Goal: Find specific page/section: Find specific page/section

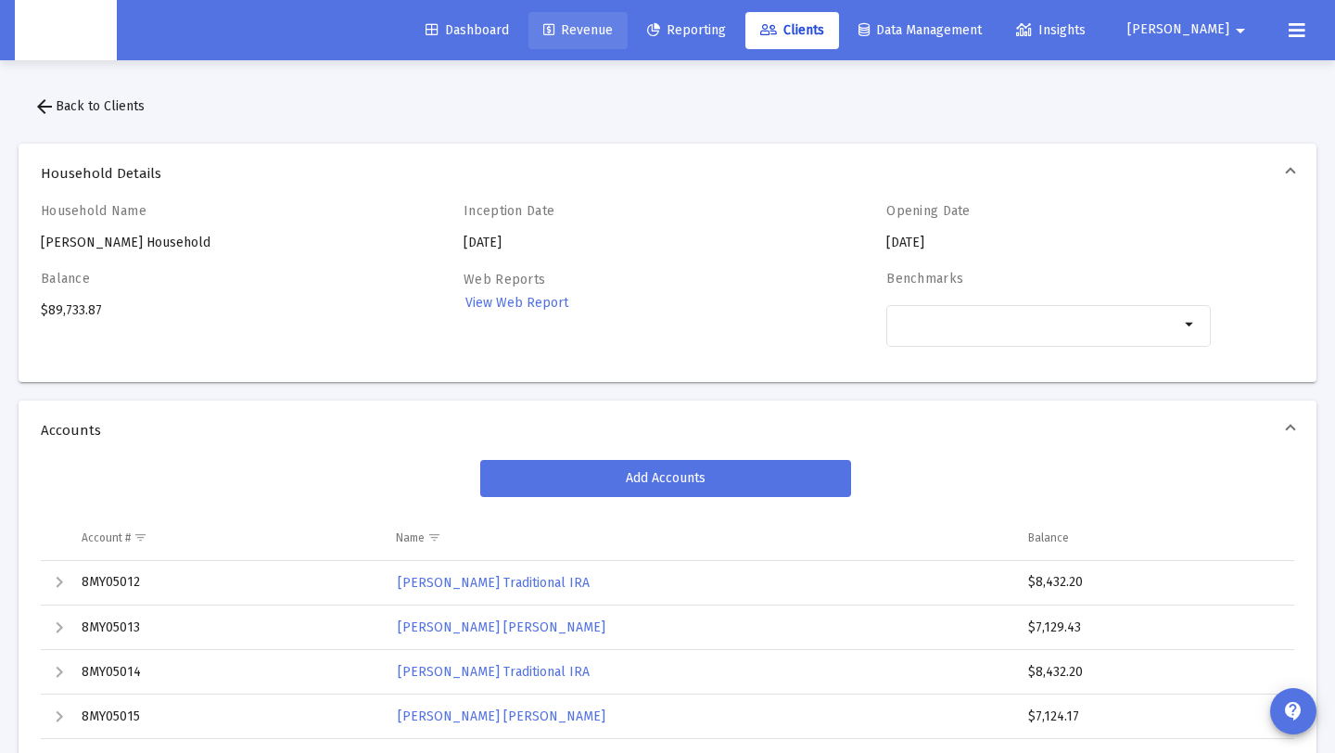
click at [613, 22] on span "Revenue" at bounding box center [578, 30] width 70 height 16
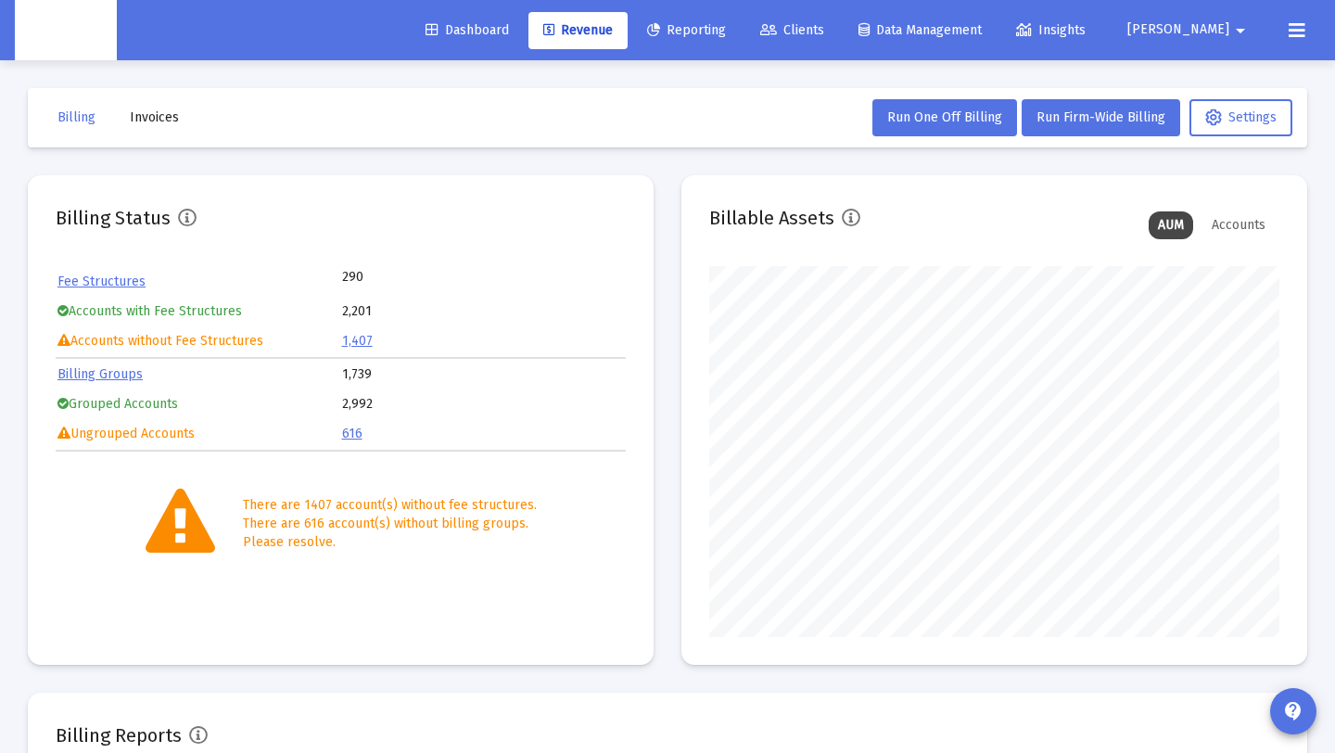
scroll to position [371, 570]
click at [149, 110] on span "Invoices" at bounding box center [154, 117] width 49 height 16
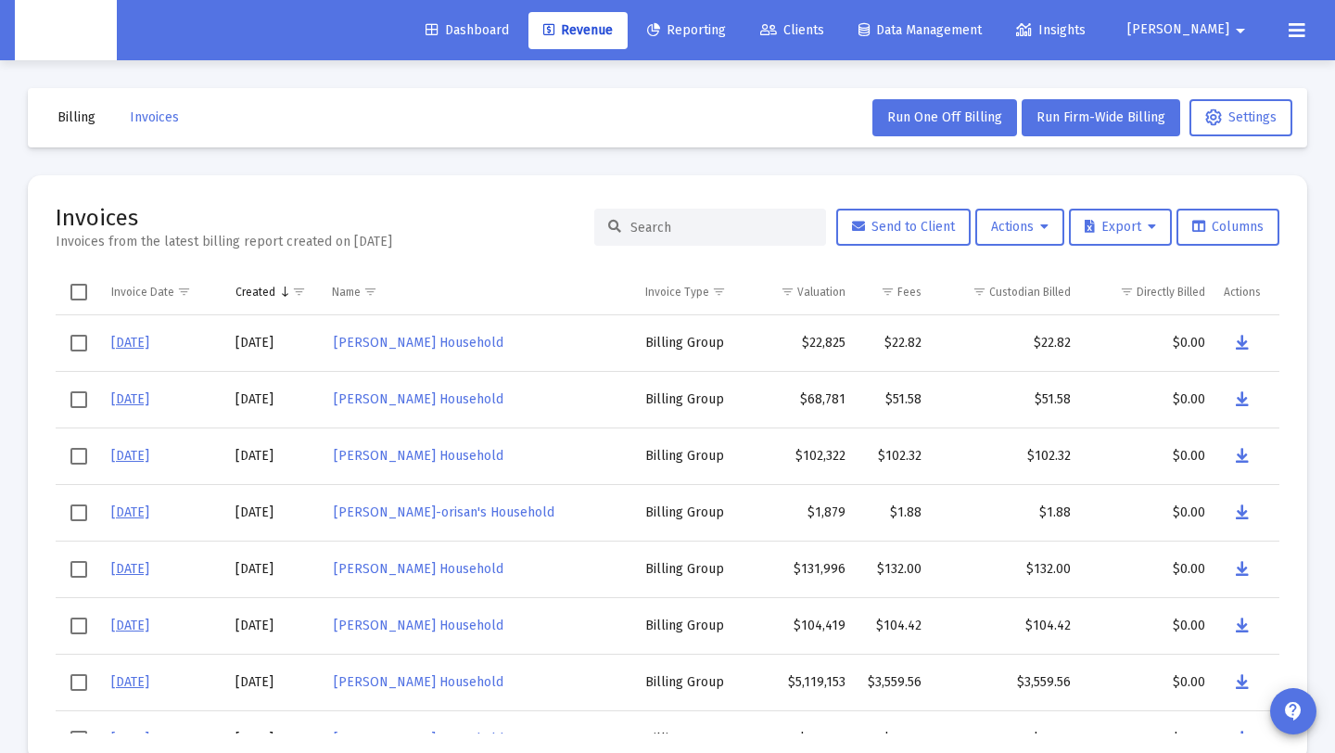
click at [688, 225] on input at bounding box center [721, 228] width 182 height 16
paste input "ABRAHAM ORTIZ's Household"
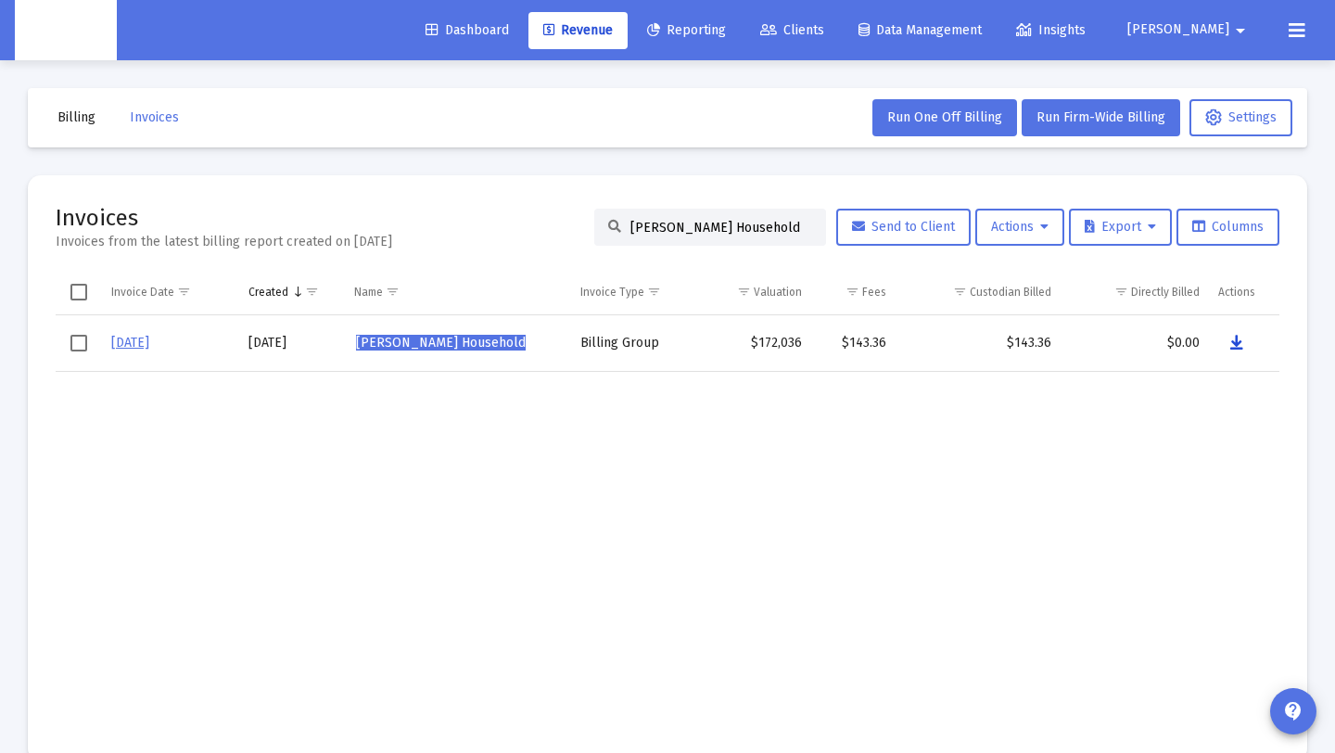
click at [1235, 344] on icon "Data grid" at bounding box center [1236, 343] width 13 height 22
click at [788, 228] on input "ABRAHAM ORTIZ's Household" at bounding box center [721, 228] width 182 height 16
drag, startPoint x: 788, startPoint y: 228, endPoint x: 609, endPoint y: 227, distance: 178.9
click at [609, 227] on div "ABRAHAM ORTIZ's Household" at bounding box center [710, 227] width 232 height 37
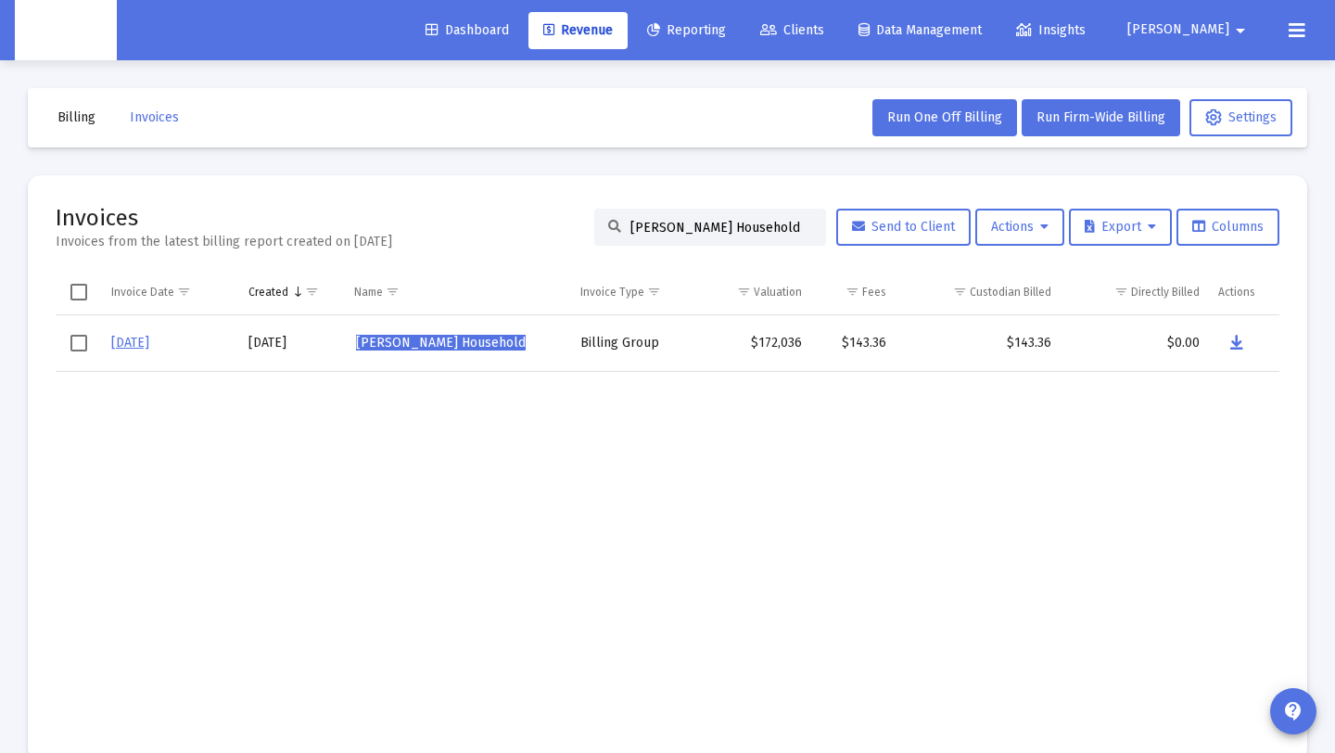
paste input "lan Bowen"
click at [1238, 340] on icon "Data grid" at bounding box center [1235, 343] width 13 height 22
click at [788, 221] on input "Alan Bowen's Household" at bounding box center [721, 228] width 182 height 16
drag, startPoint x: 788, startPoint y: 221, endPoint x: 337, endPoint y: 195, distance: 452.3
click at [337, 195] on mat-card "Invoices Invoices from the latest billing report created on Sep 2, 2025 Alan Bo…" at bounding box center [668, 468] width 1280 height 586
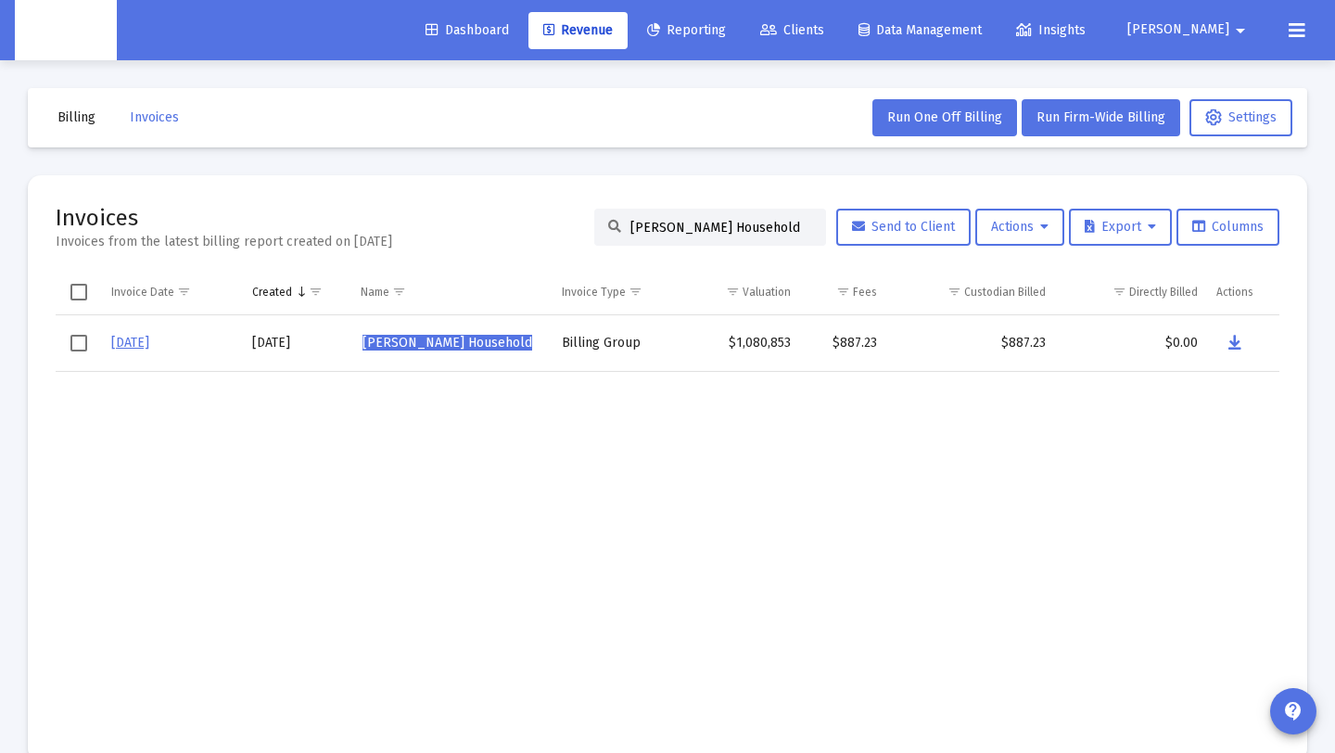
paste input "yse Schroeder"
click at [1235, 338] on icon "Data grid" at bounding box center [1235, 343] width 13 height 22
drag, startPoint x: 788, startPoint y: 223, endPoint x: 562, endPoint y: 215, distance: 226.4
click at [562, 215] on div "Invoices Invoices from the latest billing report created on Sep 2, 2025 Alyse S…" at bounding box center [668, 227] width 1224 height 48
paste input "nanth Hegde"
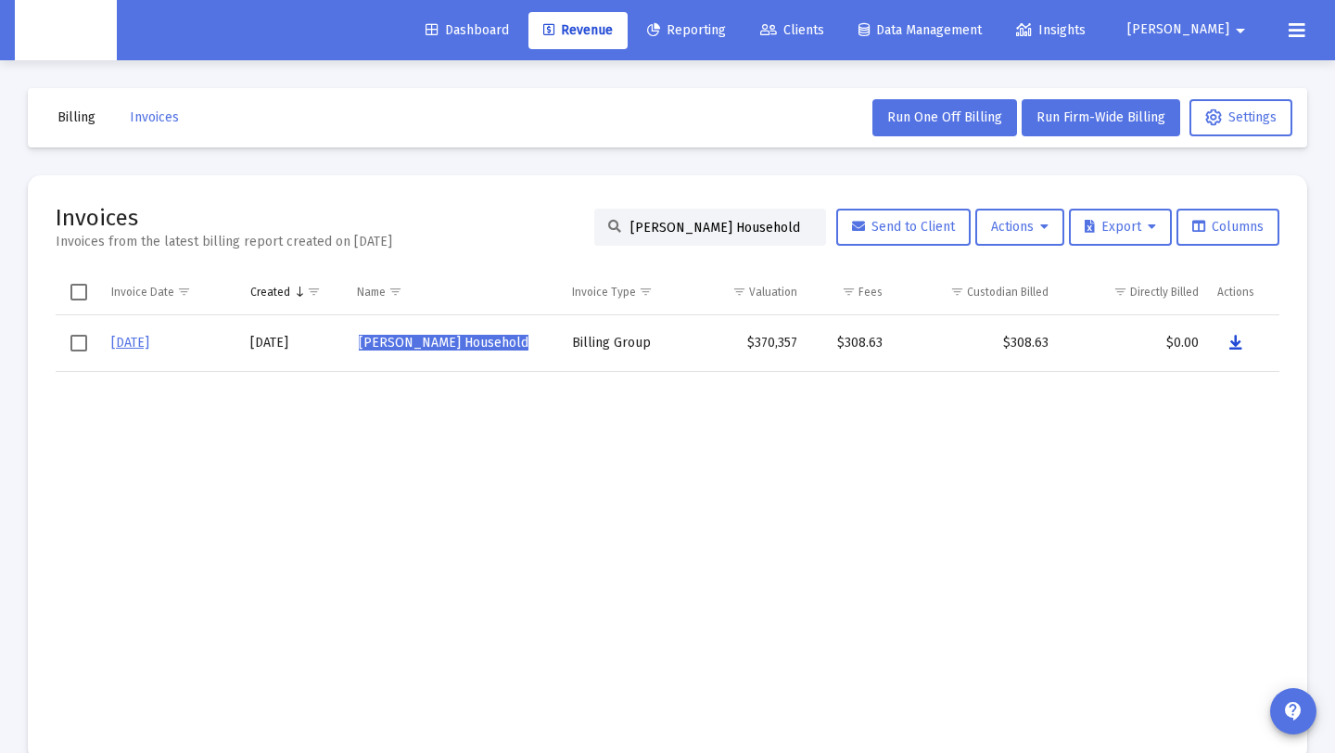
click at [1229, 343] on button "Data grid" at bounding box center [1235, 343] width 37 height 37
click at [768, 230] on input "Ananth Hegde's Household" at bounding box center [721, 228] width 182 height 16
drag, startPoint x: 751, startPoint y: 230, endPoint x: 612, endPoint y: 234, distance: 139.1
click at [612, 234] on div "Ananth Hegde's Household" at bounding box center [710, 227] width 232 height 37
paste input "irudh Sankar"
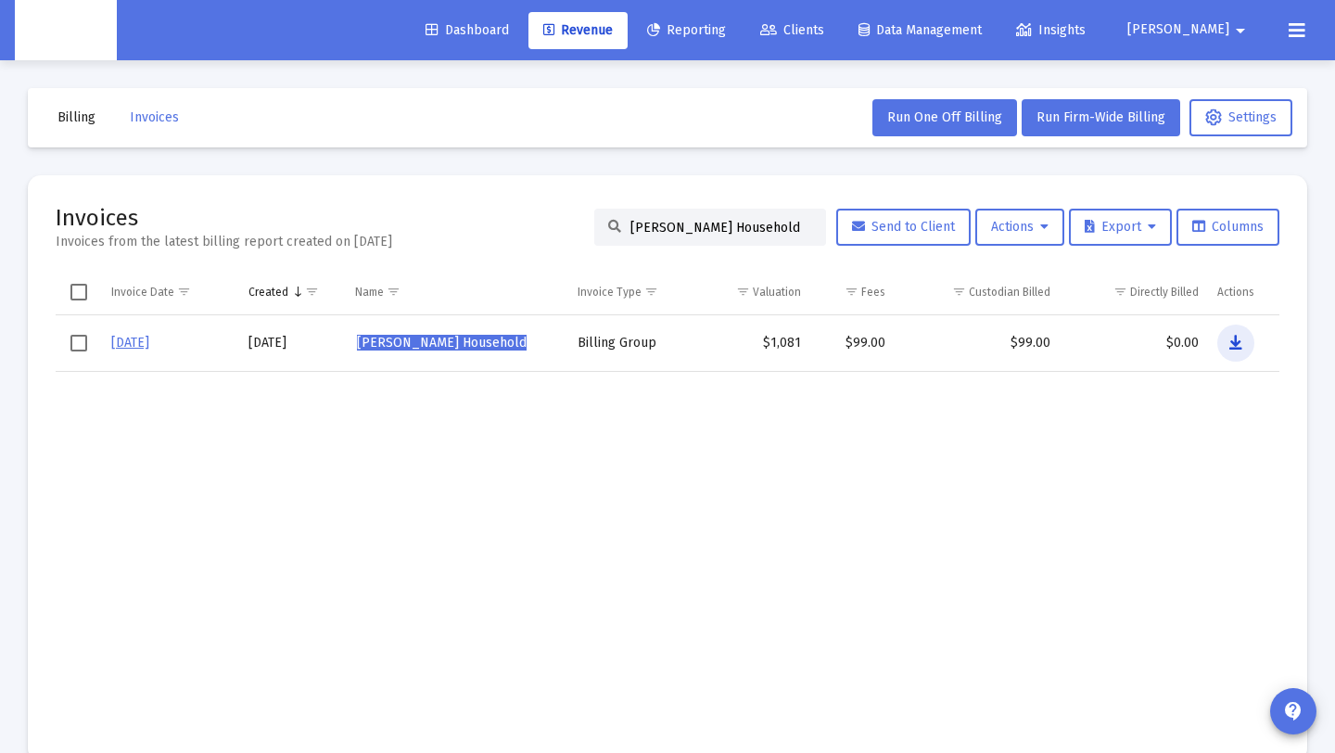
click at [1226, 339] on button "Data grid" at bounding box center [1235, 343] width 37 height 37
drag, startPoint x: 790, startPoint y: 229, endPoint x: 527, endPoint y: 213, distance: 263.8
click at [527, 213] on div "Invoices Invoices from the latest billing report created on Sep 2, 2025 Anirudh…" at bounding box center [668, 227] width 1224 height 48
paste input "nette Boome"
click at [1230, 335] on icon "Data grid" at bounding box center [1236, 343] width 13 height 22
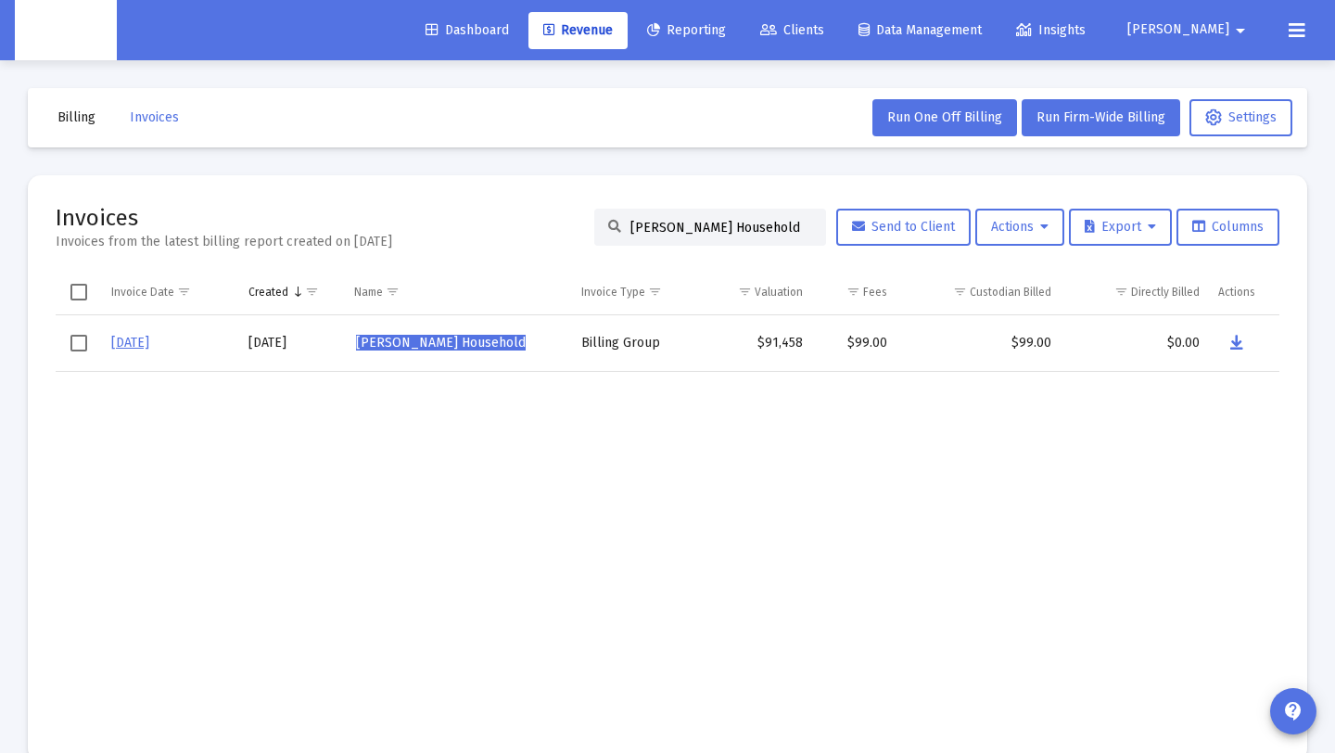
drag, startPoint x: 788, startPoint y: 231, endPoint x: 579, endPoint y: 222, distance: 208.8
click at [579, 222] on div "Invoices Invoices from the latest billing report created on Sep 2, 2025 Annette…" at bounding box center [668, 227] width 1224 height 48
paste input "Blow"
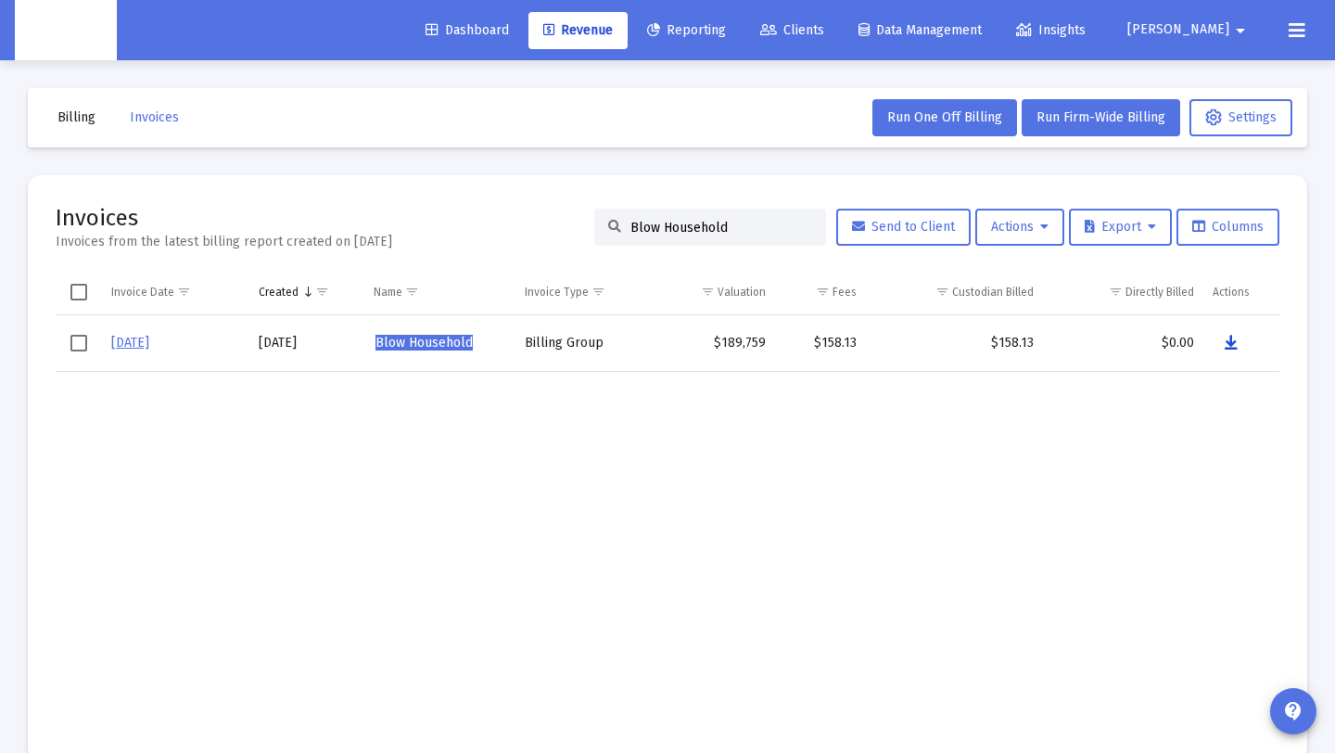
click at [1233, 344] on icon "Data grid" at bounding box center [1231, 343] width 13 height 22
paste input "rian Lyons's"
drag, startPoint x: 783, startPoint y: 232, endPoint x: 525, endPoint y: 223, distance: 258.8
click at [525, 223] on div "Invoices Invoices from the latest billing report created on Sep 2, 2025 Blow Ho…" at bounding box center [668, 227] width 1224 height 48
click at [1232, 344] on icon "Data grid" at bounding box center [1234, 343] width 13 height 22
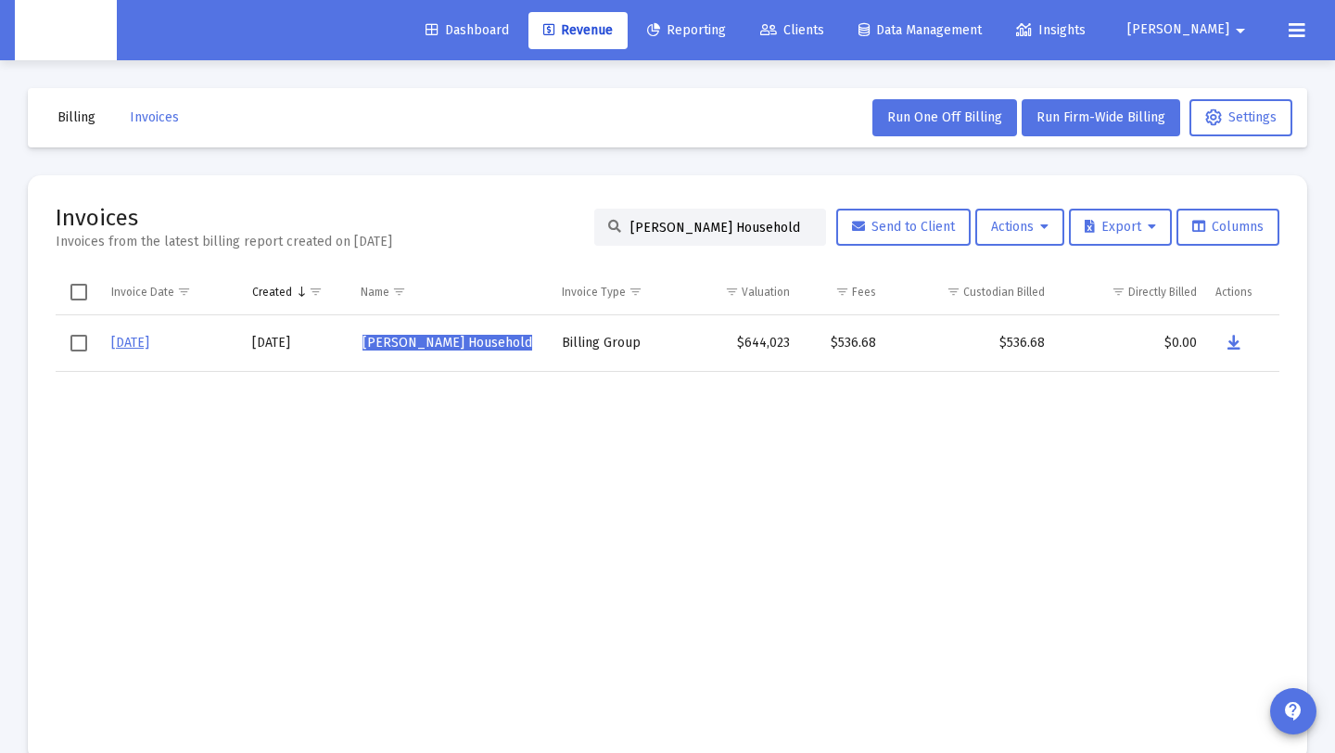
drag, startPoint x: 778, startPoint y: 235, endPoint x: 556, endPoint y: 224, distance: 221.8
click at [556, 224] on div "Invoices Invoices from the latest billing report created on Sep 2, 2025 Brian L…" at bounding box center [668, 227] width 1224 height 48
click at [770, 232] on input "Brian Lyons's Household" at bounding box center [721, 228] width 182 height 16
drag, startPoint x: 771, startPoint y: 229, endPoint x: 532, endPoint y: 219, distance: 239.4
click at [532, 219] on div "Invoices Invoices from the latest billing report created on Sep 2, 2025 Brian L…" at bounding box center [668, 227] width 1224 height 48
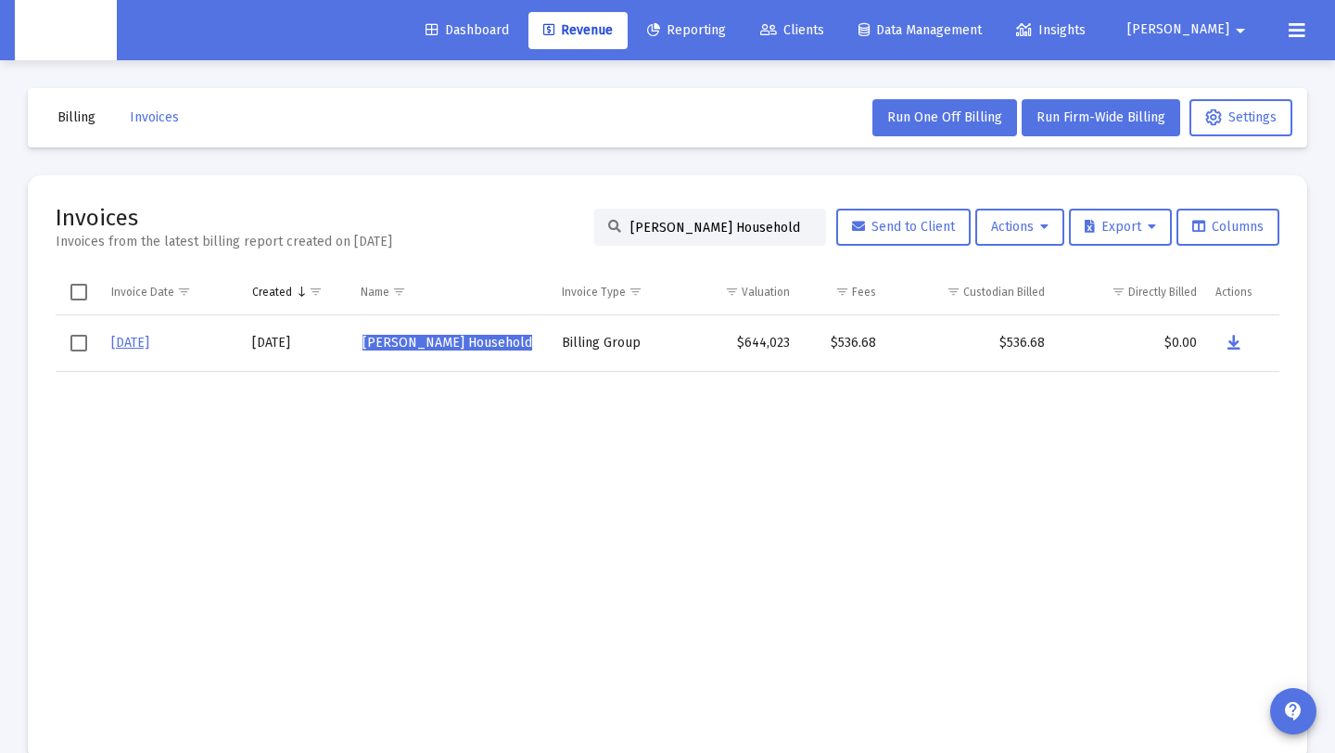
paste input "Miller"
click at [1238, 336] on icon "Data grid" at bounding box center [1234, 343] width 13 height 22
click at [814, 381] on td "Data grid" at bounding box center [842, 552] width 86 height 362
paste input "ock Lynn"
drag, startPoint x: 777, startPoint y: 225, endPoint x: 490, endPoint y: 222, distance: 287.5
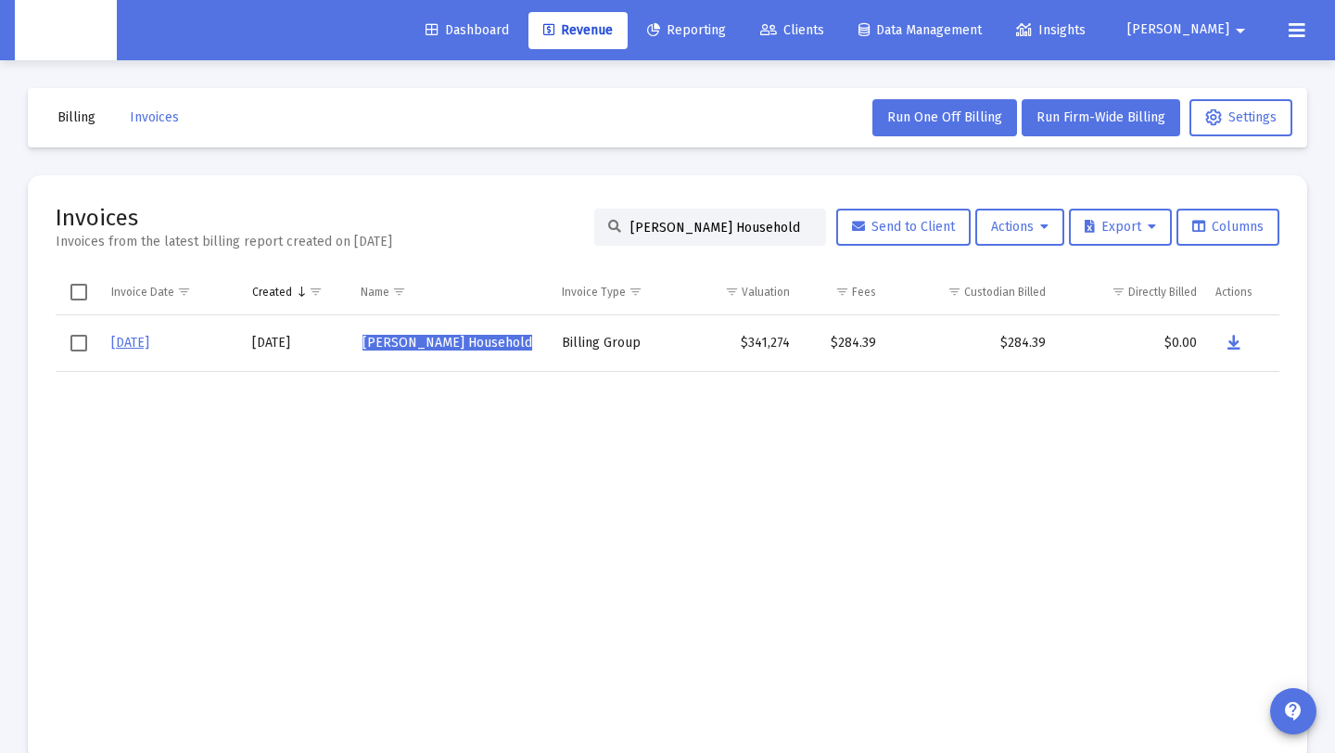
click at [415, 202] on mat-card "Invoices Invoices from the latest billing report created on Sep 2, 2025 Brian M…" at bounding box center [668, 468] width 1280 height 586
click at [1229, 337] on icon "Data grid" at bounding box center [1234, 343] width 13 height 22
click at [760, 221] on input "Brock Lynn's Household" at bounding box center [721, 228] width 182 height 16
drag, startPoint x: 760, startPoint y: 226, endPoint x: 482, endPoint y: 212, distance: 278.5
click at [482, 212] on div "Invoices Invoices from the latest billing report created on Sep 2, 2025 Brock L…" at bounding box center [668, 227] width 1224 height 48
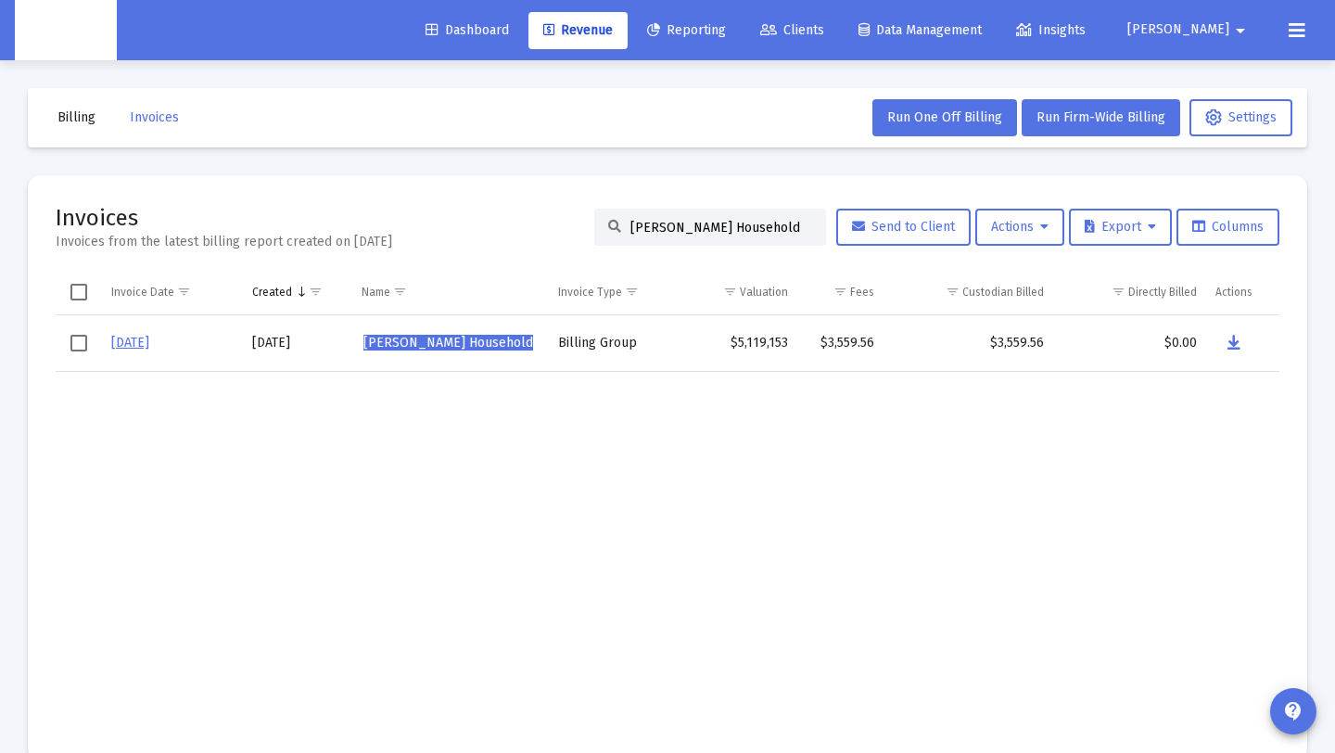
paste input "Castine"
click at [1235, 342] on icon "Data grid" at bounding box center [1232, 343] width 13 height 22
drag, startPoint x: 739, startPoint y: 219, endPoint x: 452, endPoint y: 213, distance: 286.6
click at [452, 213] on div "Invoices Invoices from the latest billing report created on Sep 2, 2025 Castine…" at bounding box center [668, 227] width 1224 height 48
paste input "Chad Porter's Household"
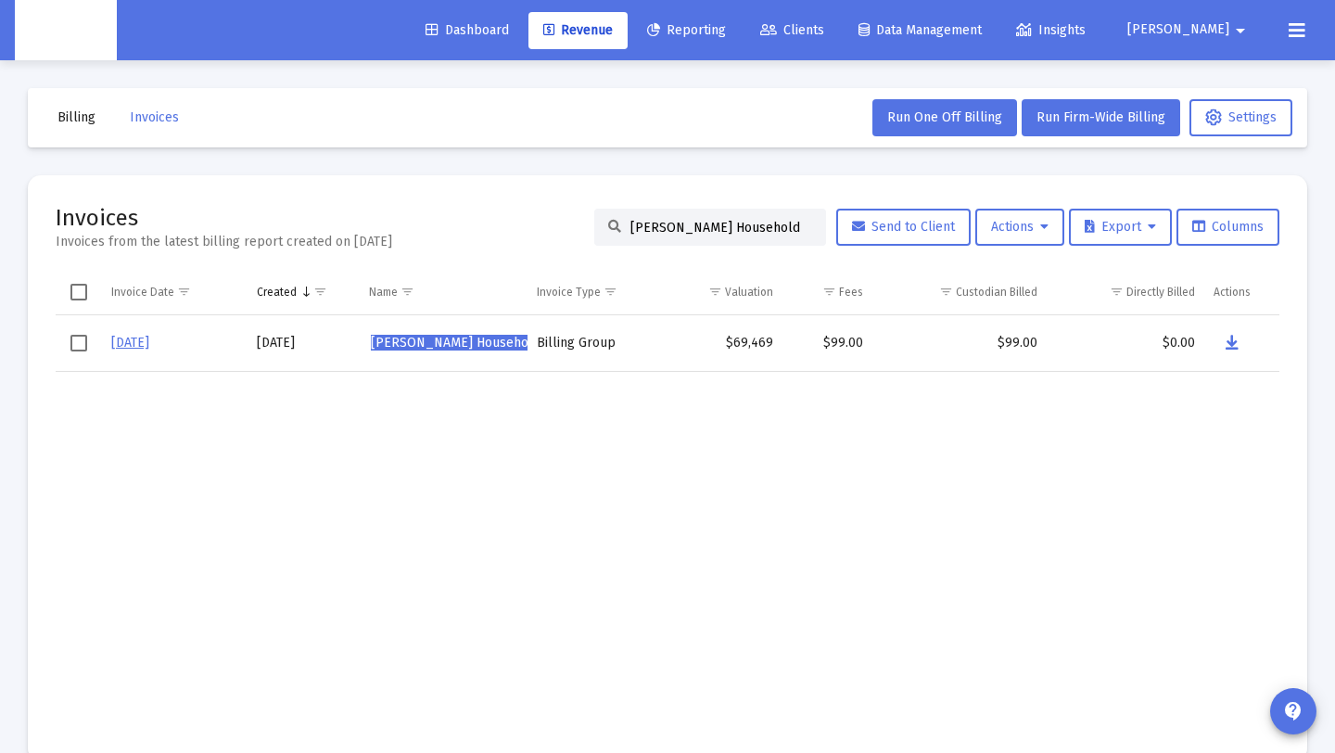
drag, startPoint x: 702, startPoint y: 227, endPoint x: 410, endPoint y: 207, distance: 292.8
click at [410, 207] on div "Invoices Invoices from the latest billing report created on Sep 2, 2025 Castine…" at bounding box center [668, 227] width 1224 height 48
paste input "had Porter's"
click at [1231, 340] on icon "Data grid" at bounding box center [1235, 343] width 13 height 22
drag, startPoint x: 775, startPoint y: 222, endPoint x: 490, endPoint y: 228, distance: 285.6
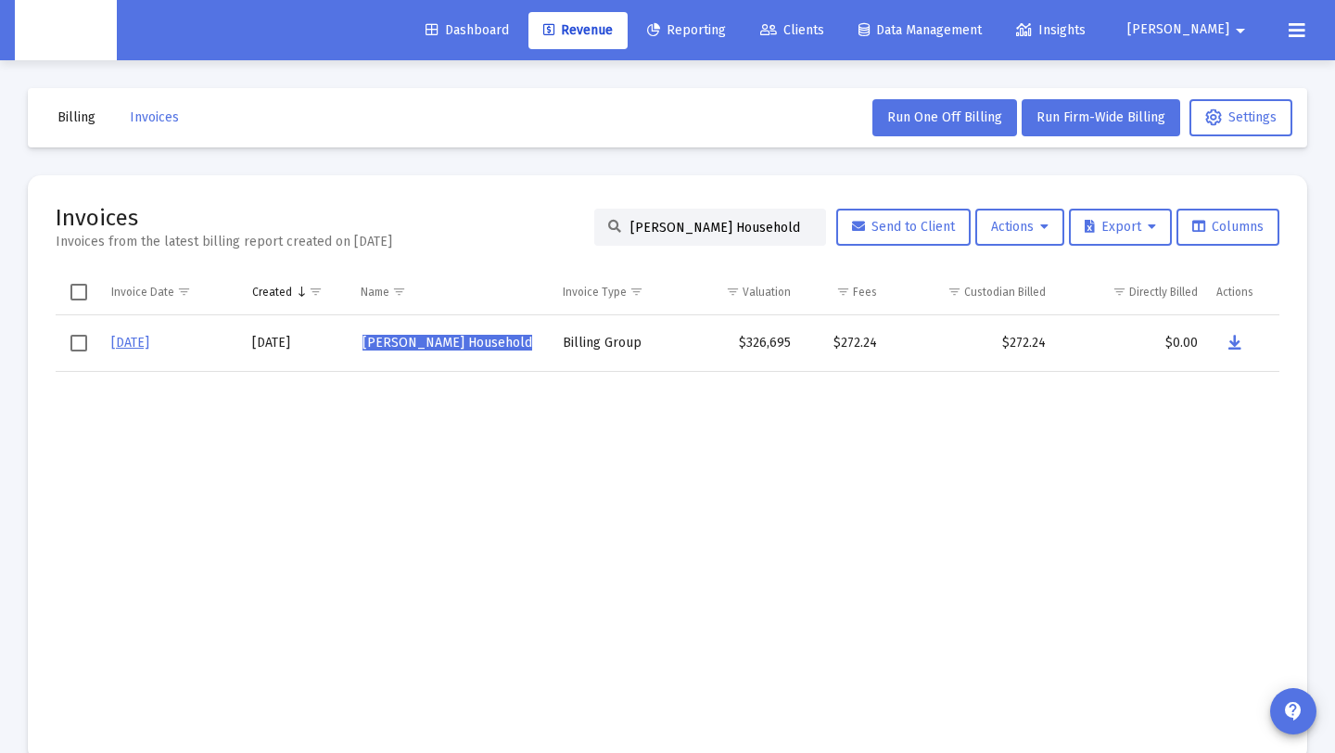
click at [490, 228] on div "Invoices Invoices from the latest billing report created on Sep 2, 2025 Chad Po…" at bounding box center [668, 227] width 1224 height 48
paste input "ris Ankeny"
click at [1238, 337] on icon "Data grid" at bounding box center [1235, 343] width 13 height 22
drag, startPoint x: 770, startPoint y: 223, endPoint x: 495, endPoint y: 244, distance: 276.1
click at [484, 225] on div "Invoices Invoices from the latest billing report created on Sep 2, 2025 Chris A…" at bounding box center [668, 227] width 1224 height 48
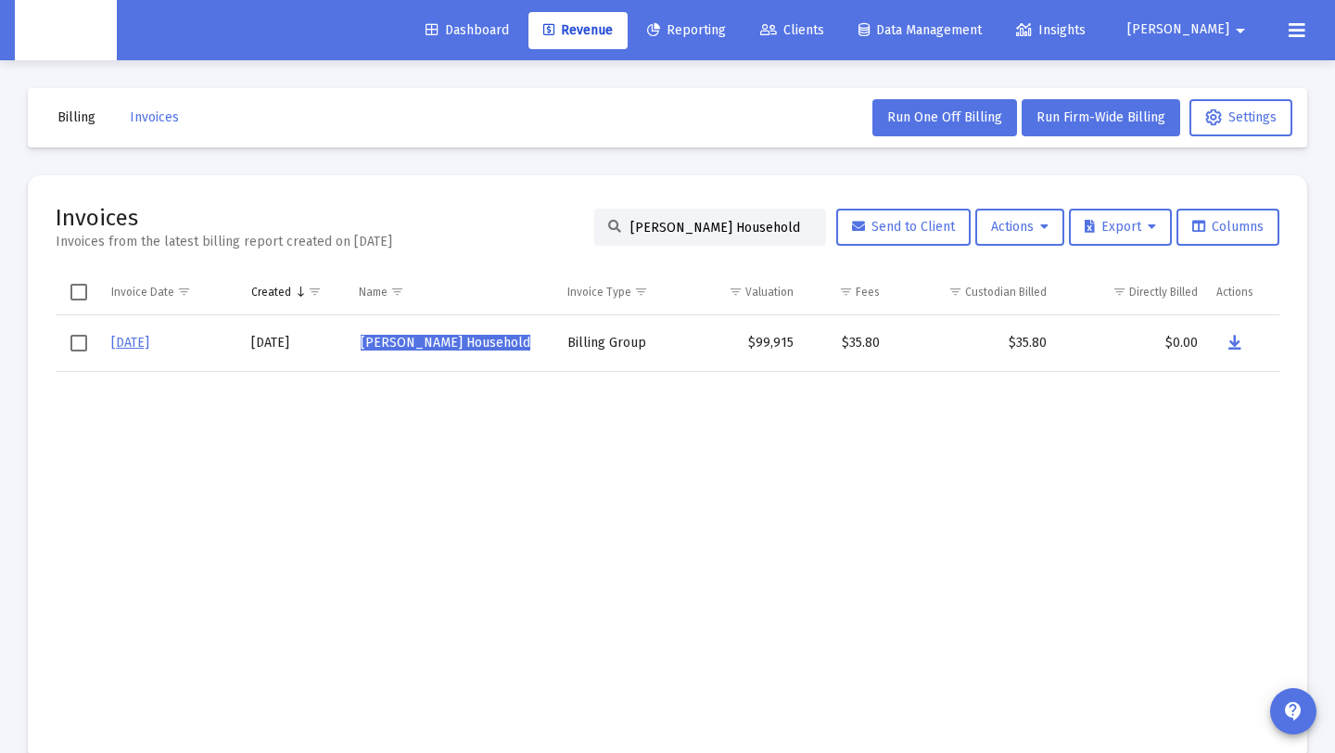
paste input "olleen Fonte"
click at [1229, 337] on icon "Data grid" at bounding box center [1235, 343] width 13 height 22
drag, startPoint x: 767, startPoint y: 225, endPoint x: 787, endPoint y: 224, distance: 20.4
click at [767, 225] on input "Colleen Fonte's Household" at bounding box center [721, 228] width 182 height 16
drag, startPoint x: 787, startPoint y: 224, endPoint x: 452, endPoint y: 211, distance: 335.0
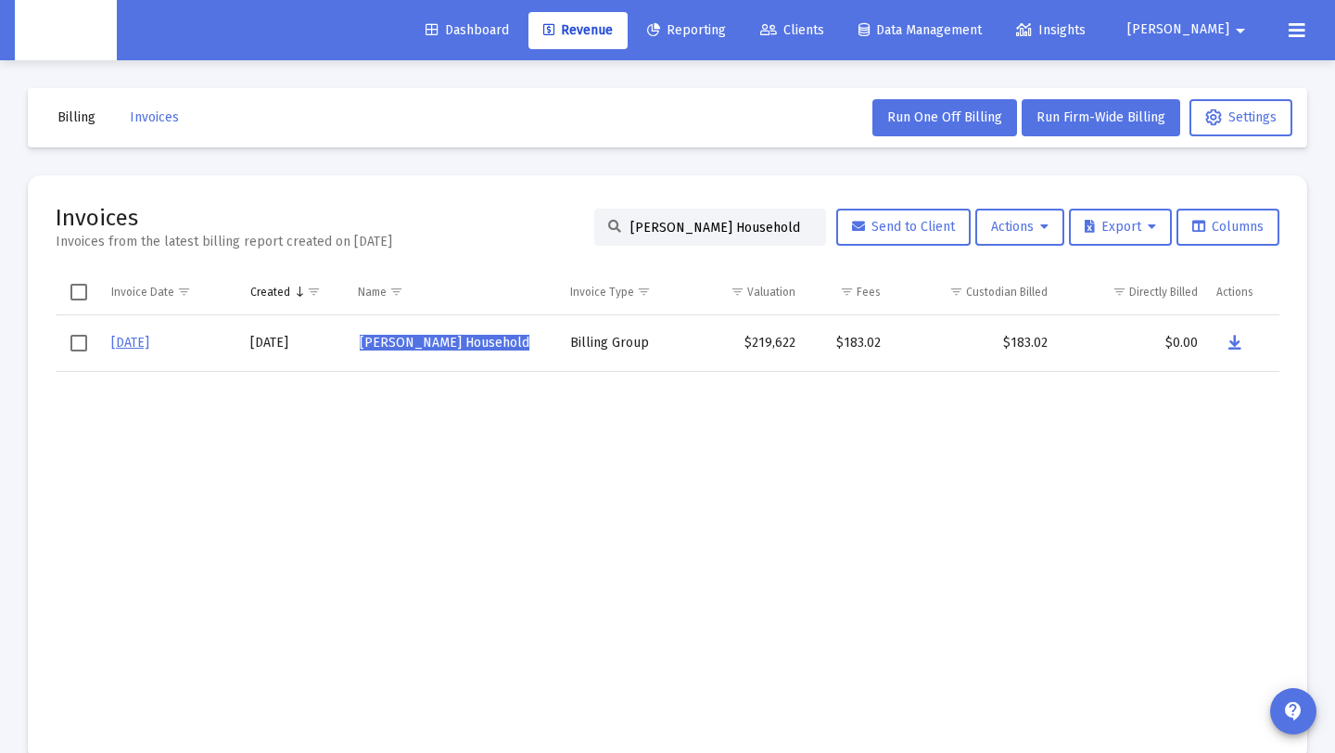
click at [452, 211] on div "Invoices Invoices from the latest billing report created on Sep 2, 2025 Colleen…" at bounding box center [668, 227] width 1224 height 48
paste input "rey Pavlich"
click at [1236, 345] on icon "Data grid" at bounding box center [1235, 343] width 13 height 22
drag, startPoint x: 783, startPoint y: 222, endPoint x: 516, endPoint y: 217, distance: 266.1
click at [516, 217] on div "Invoices Invoices from the latest billing report created on Sep 2, 2025 Corey P…" at bounding box center [668, 227] width 1224 height 48
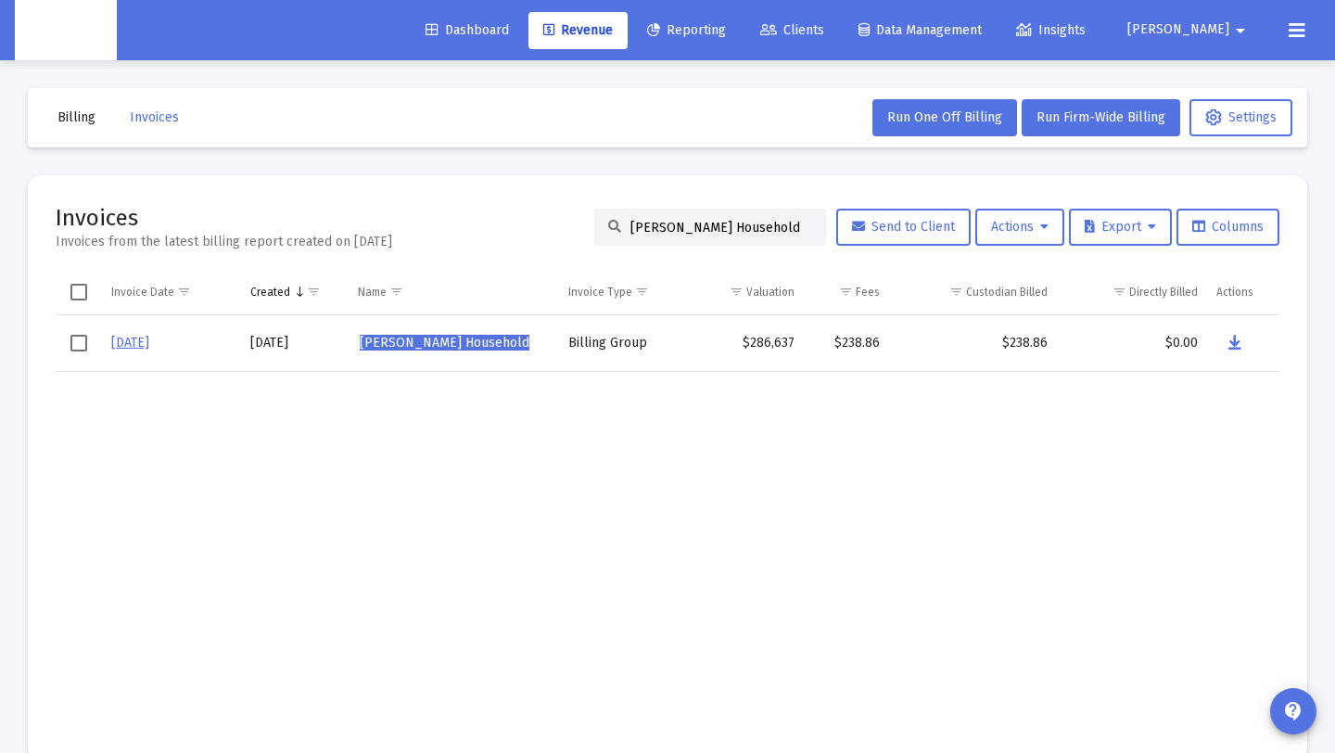
paste input "raig Farquhar"
click at [1232, 337] on icon "Data grid" at bounding box center [1235, 343] width 13 height 22
drag, startPoint x: 780, startPoint y: 221, endPoint x: 602, endPoint y: 229, distance: 178.2
click at [602, 229] on div "Craig Farquhar's Household" at bounding box center [710, 227] width 232 height 37
paste input "Daniel Sefrin"
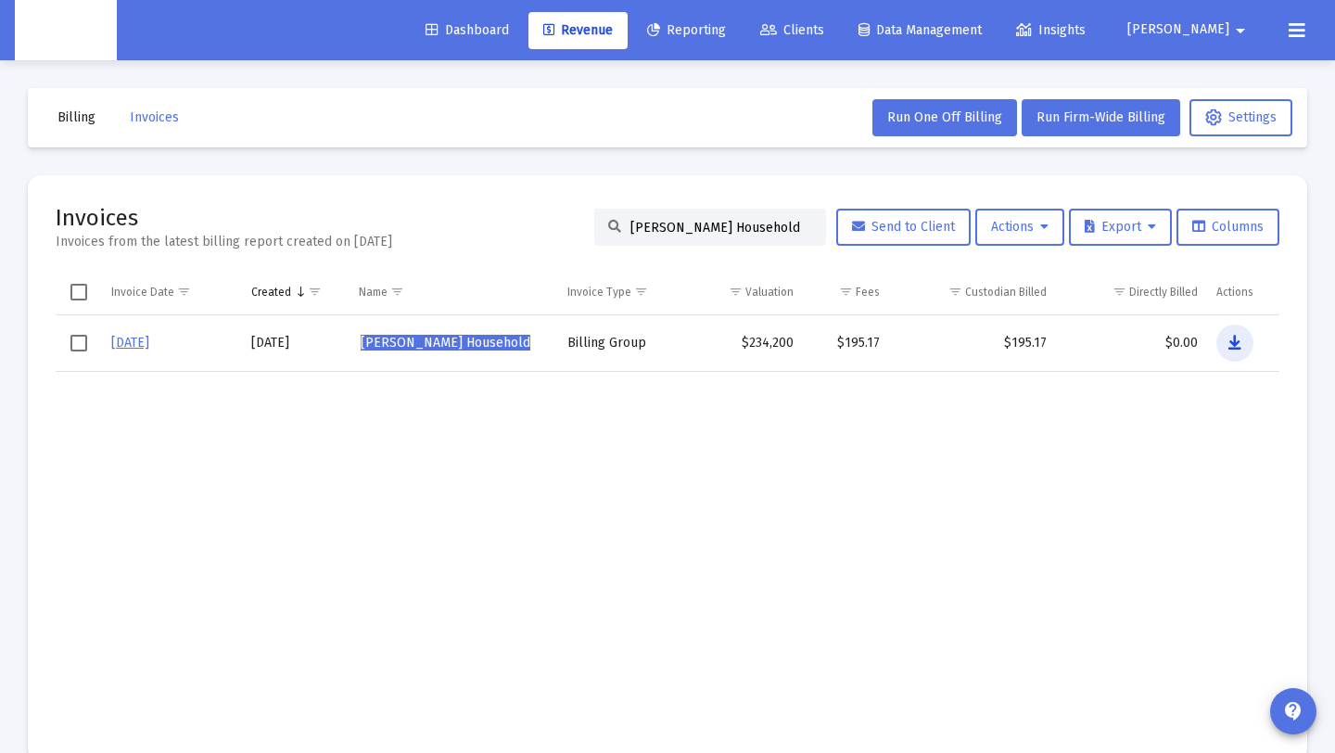
click at [1236, 345] on icon "Data grid" at bounding box center [1235, 343] width 13 height 22
click at [821, 412] on td "Data grid" at bounding box center [845, 552] width 85 height 362
drag, startPoint x: 781, startPoint y: 224, endPoint x: 630, endPoint y: 227, distance: 151.2
click at [473, 207] on div "Invoices Invoices from the latest billing report created on Sep 2, 2025 Daniel …" at bounding box center [668, 227] width 1224 height 48
paste input "ianne Mogilevsky Carty"
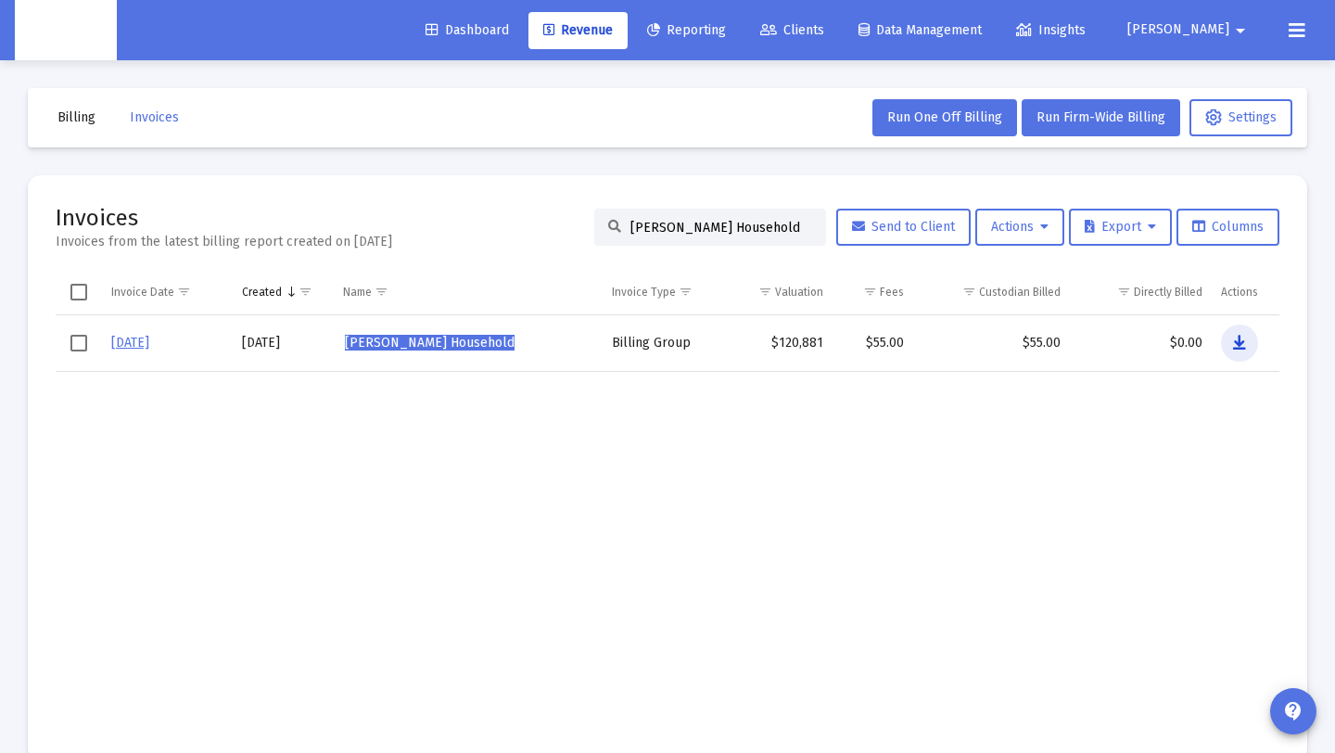
click at [1226, 340] on button "Data grid" at bounding box center [1239, 343] width 37 height 37
click at [608, 223] on icon at bounding box center [614, 227] width 13 height 13
click at [630, 222] on input "Dianne Mogilevsky Carty's Household" at bounding box center [721, 228] width 182 height 16
drag, startPoint x: 621, startPoint y: 223, endPoint x: 1079, endPoint y: 235, distance: 458.2
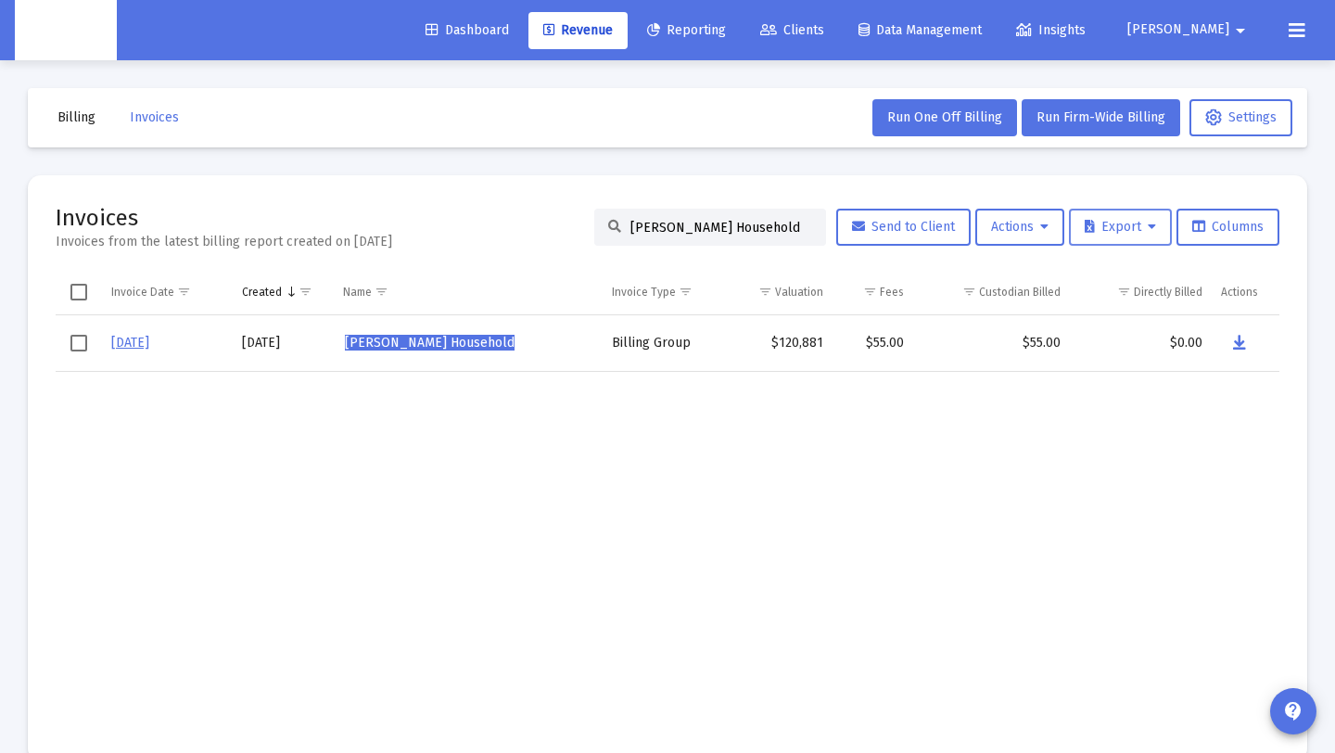
click at [1079, 235] on div "Dianne Mogilevsky Carty's Household Send to Client Actions Export Columns" at bounding box center [936, 227] width 685 height 37
paste input "Dwight Palma"
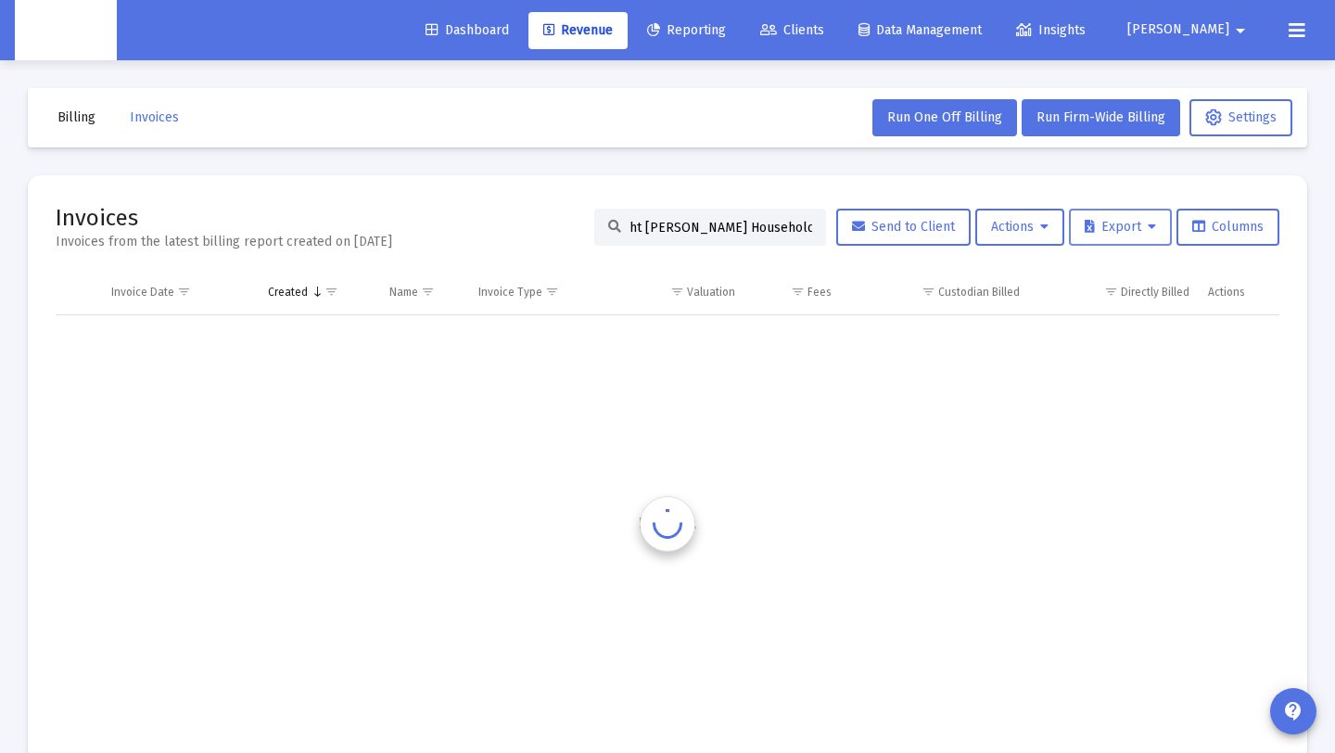
scroll to position [0, 0]
click at [630, 231] on input "DDwight Palma's Household" at bounding box center [721, 228] width 182 height 16
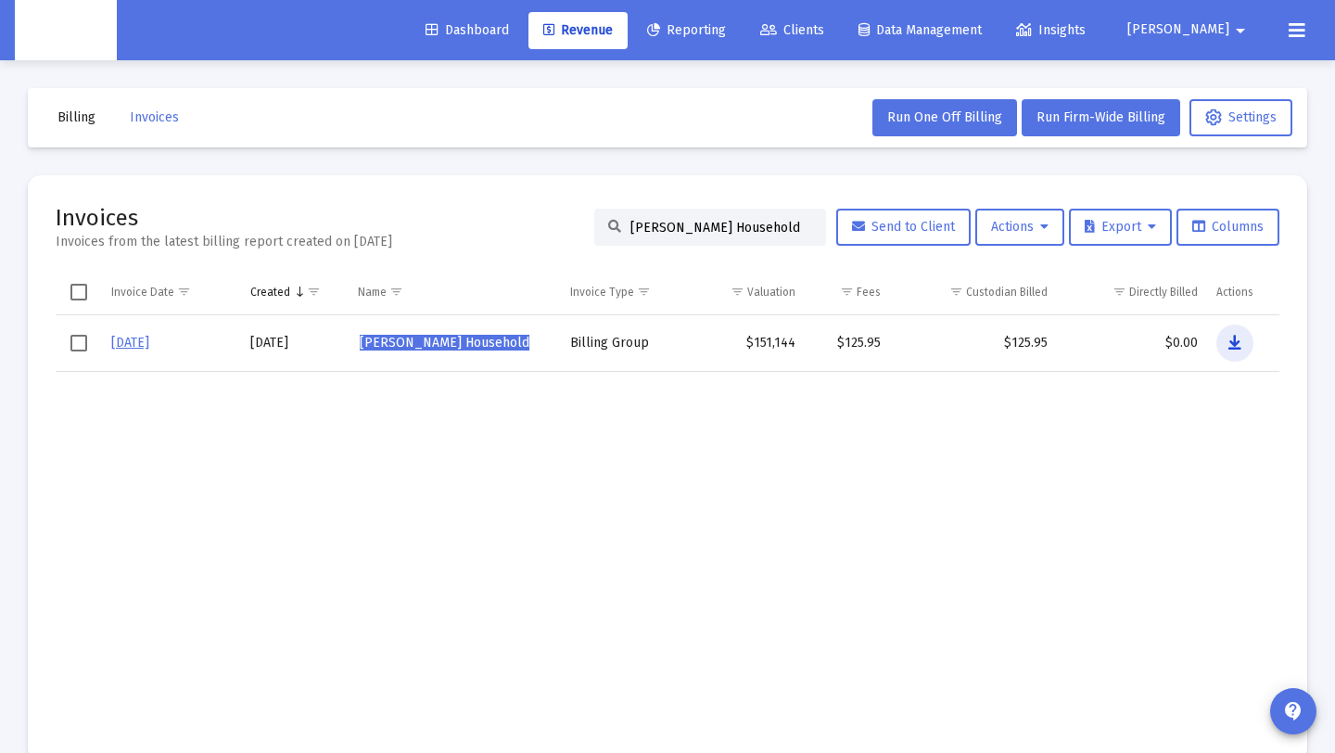
click at [1235, 337] on icon "Data grid" at bounding box center [1235, 343] width 13 height 22
drag, startPoint x: 771, startPoint y: 227, endPoint x: 427, endPoint y: 192, distance: 346.7
click at [427, 192] on mat-card "Invoices Invoices from the latest billing report created on Sep 2, 2025 Dwight …" at bounding box center [668, 468] width 1280 height 586
paste input "Evan Ostrow"
click at [1229, 345] on icon "Data grid" at bounding box center [1235, 343] width 13 height 22
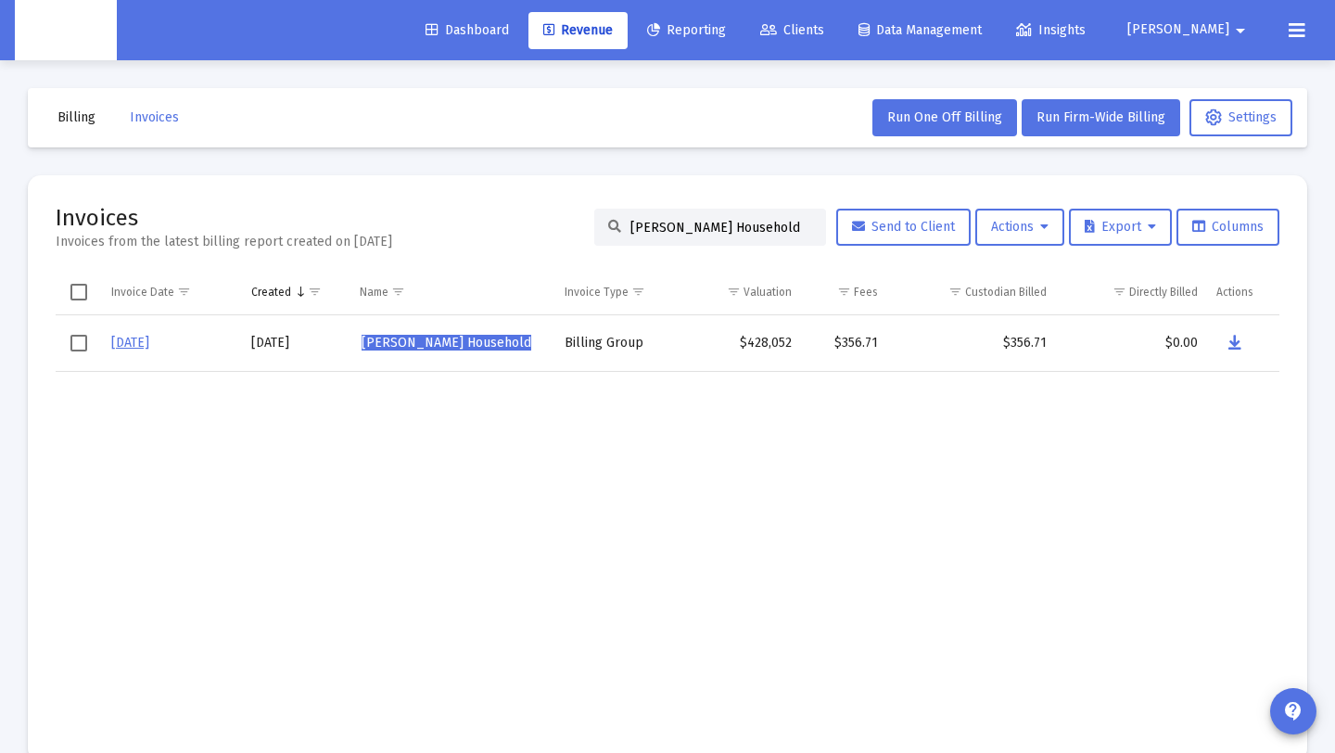
drag, startPoint x: 791, startPoint y: 232, endPoint x: 547, endPoint y: 222, distance: 244.1
click at [547, 222] on div "Invoices Invoices from the latest billing report created on Sep 2, 2025 Evan Os…" at bounding box center [668, 227] width 1224 height 48
paste input "fabian pucciarelli"
click at [1227, 338] on button "Data grid" at bounding box center [1236, 343] width 37 height 37
click at [797, 231] on input "fabian pucciarelli's Household" at bounding box center [721, 228] width 182 height 16
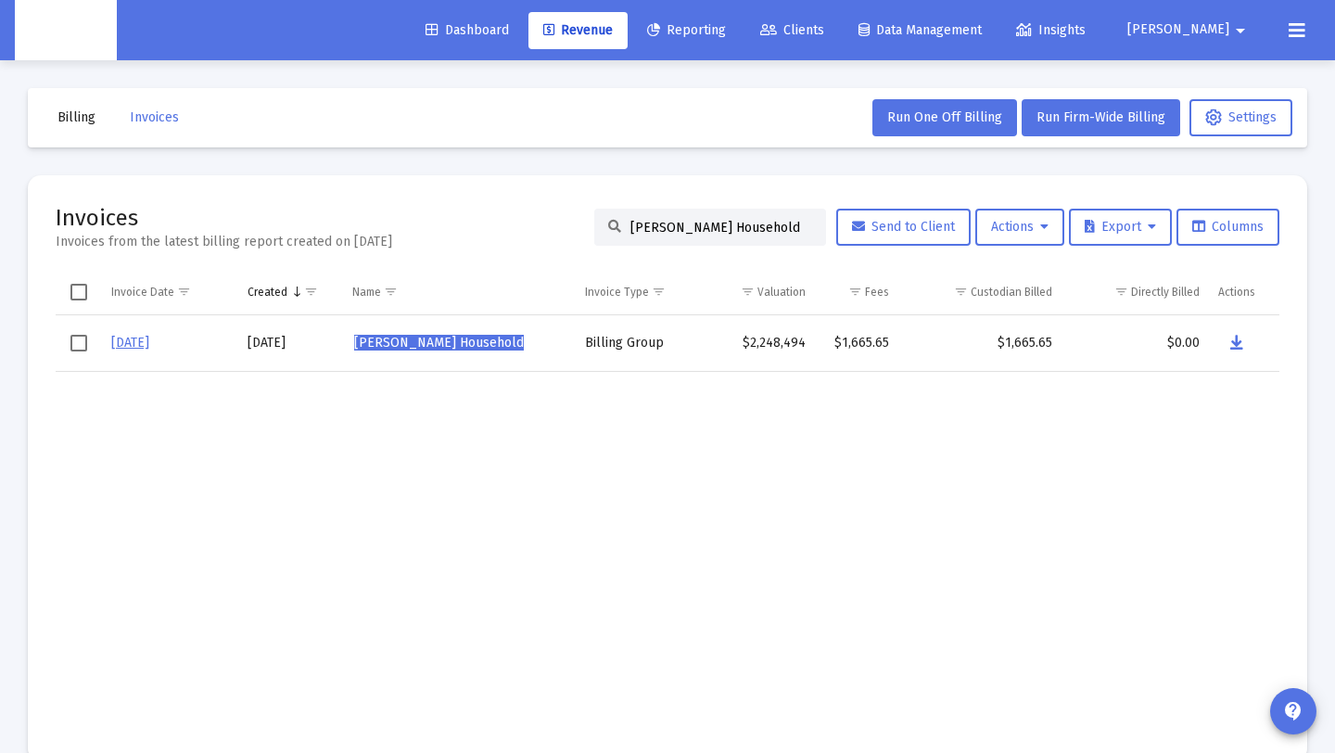
drag, startPoint x: 528, startPoint y: 237, endPoint x: 428, endPoint y: 238, distance: 99.2
click at [428, 238] on div "Invoices Invoices from the latest billing report created on Sep 2, 2025 fabian …" at bounding box center [668, 227] width 1224 height 48
drag, startPoint x: 794, startPoint y: 228, endPoint x: 584, endPoint y: 230, distance: 209.6
click at [594, 230] on div "fabian pucciarelli's Household" at bounding box center [710, 227] width 232 height 37
paste input "Gordie White"
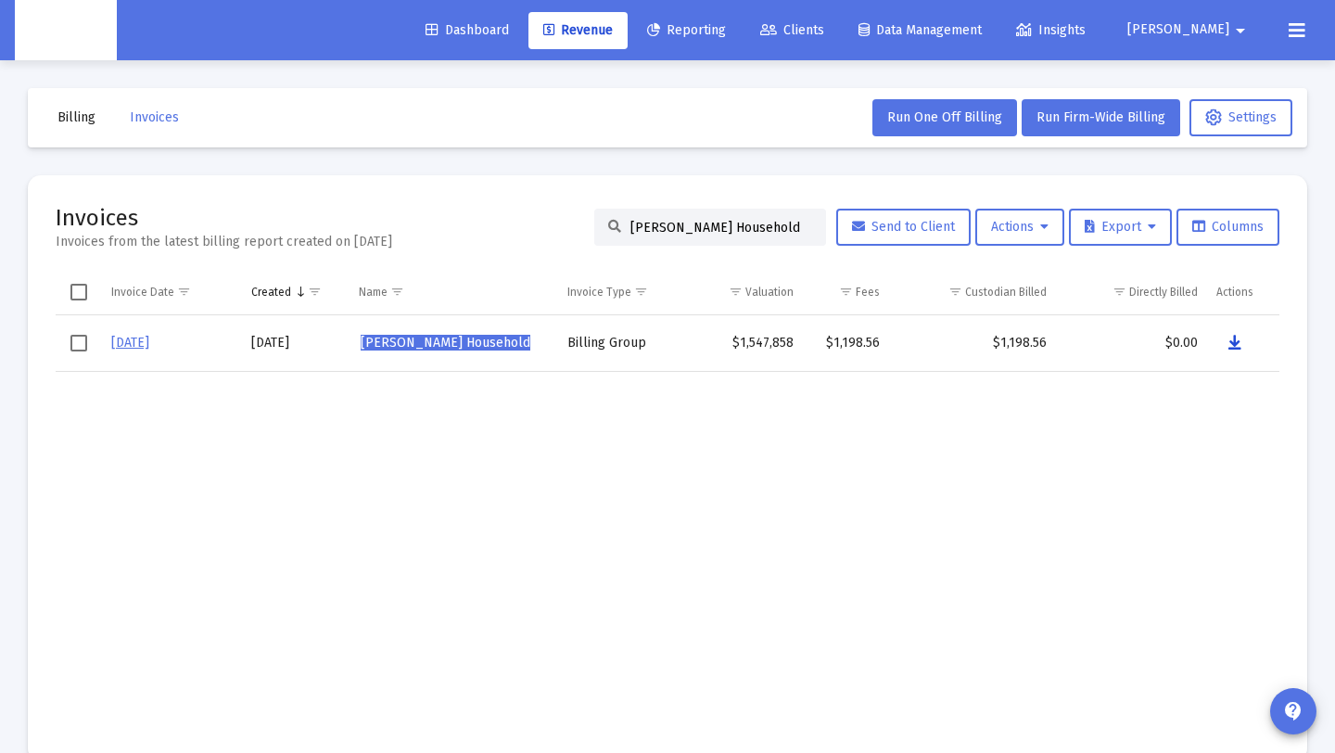
click at [1234, 342] on icon "Data grid" at bounding box center [1235, 343] width 13 height 22
drag, startPoint x: 792, startPoint y: 227, endPoint x: 577, endPoint y: 227, distance: 215.1
click at [577, 227] on div "Invoices Invoices from the latest billing report created on Sep 2, 2025 Gordie …" at bounding box center [668, 227] width 1224 height 48
paste input "reg Modica"
click at [1231, 338] on icon "Data grid" at bounding box center [1235, 343] width 13 height 22
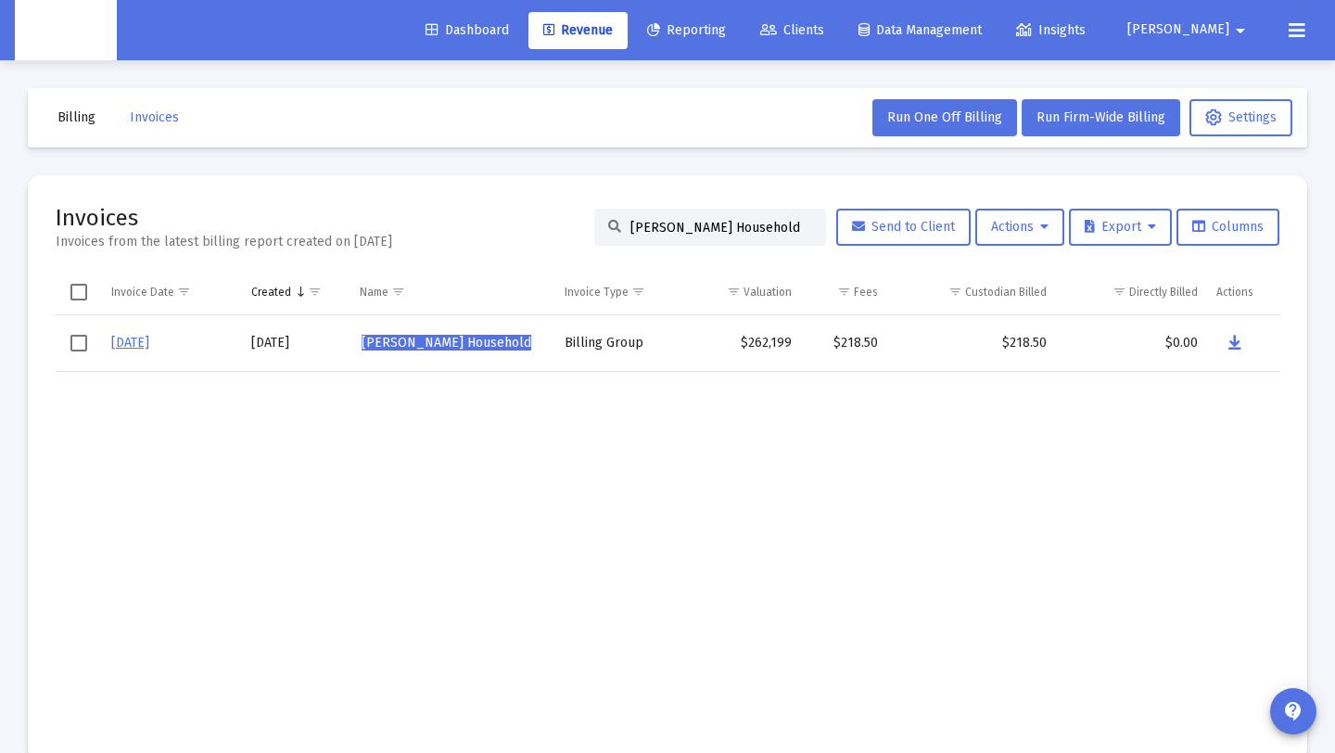
drag, startPoint x: 787, startPoint y: 226, endPoint x: 605, endPoint y: 226, distance: 182.7
click at [605, 226] on div "Greg Modica's Household" at bounding box center [710, 227] width 232 height 37
paste input "Ivan Gomez"
click at [1241, 344] on button "Data grid" at bounding box center [1234, 343] width 37 height 37
drag, startPoint x: 785, startPoint y: 225, endPoint x: 579, endPoint y: 229, distance: 205.9
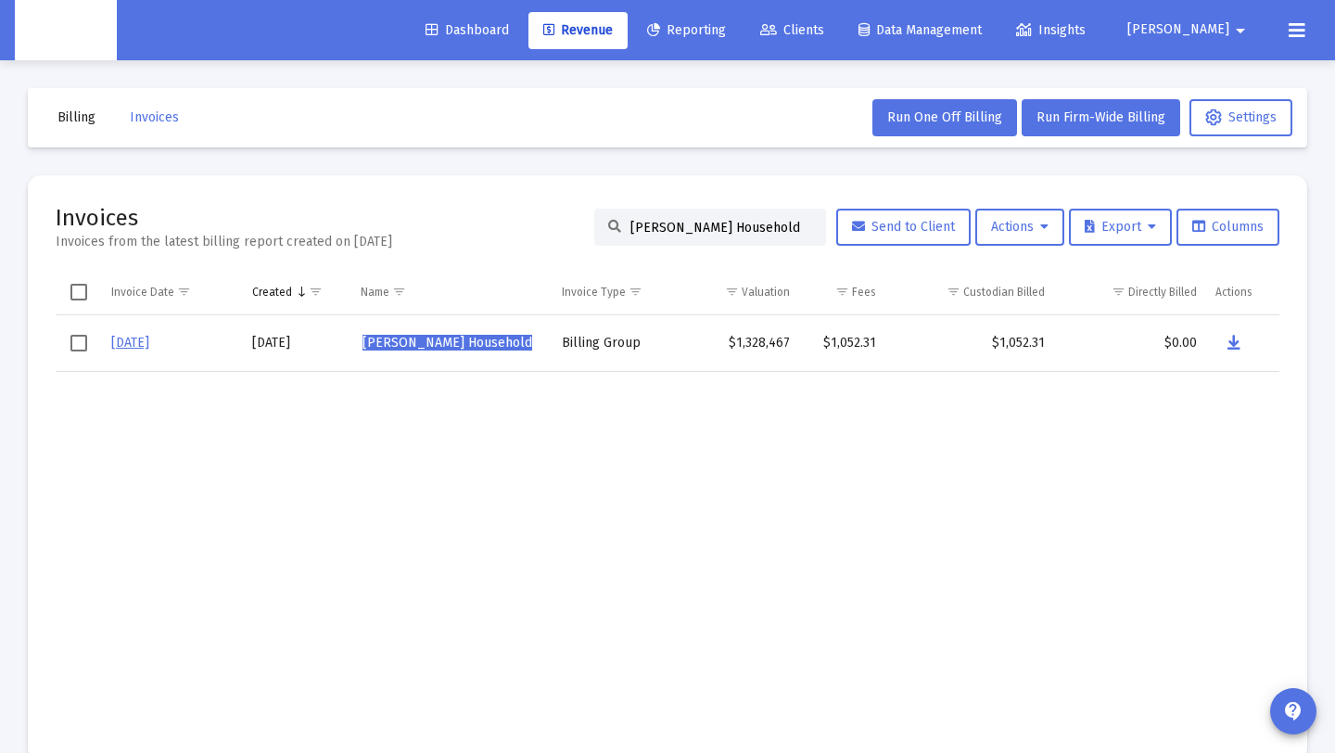
click at [579, 229] on div "Invoices Invoices from the latest billing report created on Sep 2, 2025 Ivan Go…" at bounding box center [668, 227] width 1224 height 48
paste input "James Greene"
click at [1227, 340] on button "Data grid" at bounding box center [1234, 343] width 37 height 37
drag, startPoint x: 783, startPoint y: 228, endPoint x: 415, endPoint y: 215, distance: 367.4
click at [415, 215] on div "Invoices Invoices from the latest billing report created on Sep 2, 2025 James G…" at bounding box center [668, 227] width 1224 height 48
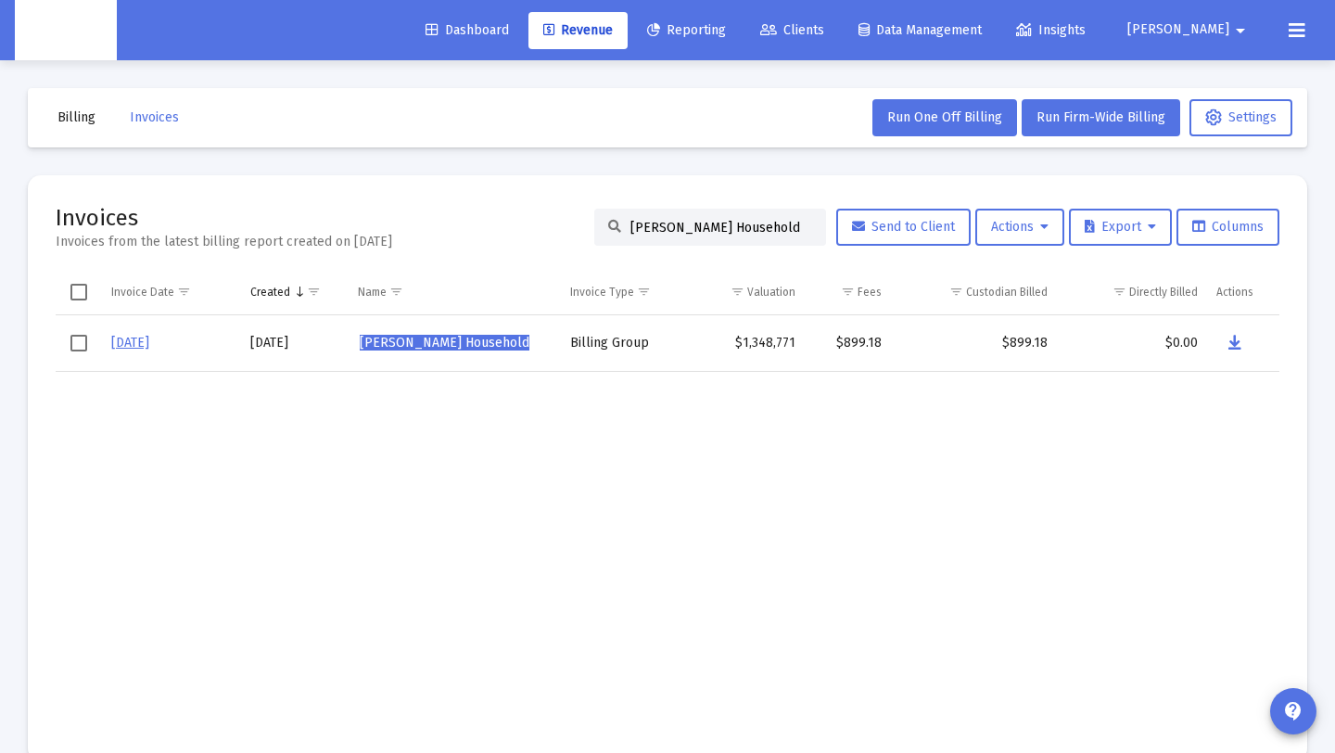
paste input "eff Mapl"
click at [1229, 349] on icon "Data grid" at bounding box center [1234, 343] width 13 height 22
drag, startPoint x: 788, startPoint y: 226, endPoint x: 490, endPoint y: 213, distance: 298.8
click at [490, 213] on div "Invoices Invoices from the latest billing report created on Sep 2, 2025 Jeff Ma…" at bounding box center [668, 227] width 1224 height 48
paste input "rey Neikri"
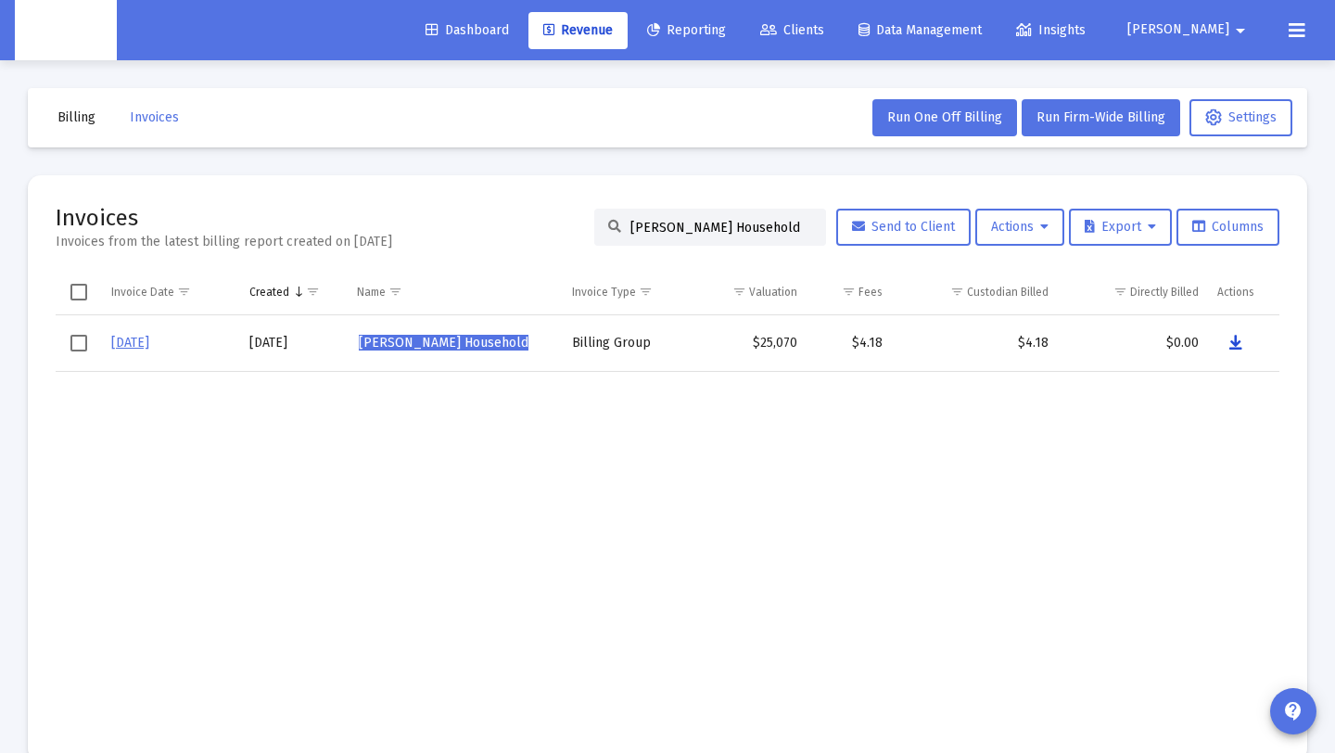
click at [1223, 340] on button "Data grid" at bounding box center [1235, 343] width 37 height 37
drag, startPoint x: 785, startPoint y: 230, endPoint x: 553, endPoint y: 218, distance: 233.0
click at [553, 218] on div "Invoices Invoices from the latest billing report created on Sep 2, 2025 Jeffrey…" at bounding box center [668, 227] width 1224 height 48
paste input "Oakes"
click at [1233, 344] on icon "Data grid" at bounding box center [1235, 343] width 13 height 22
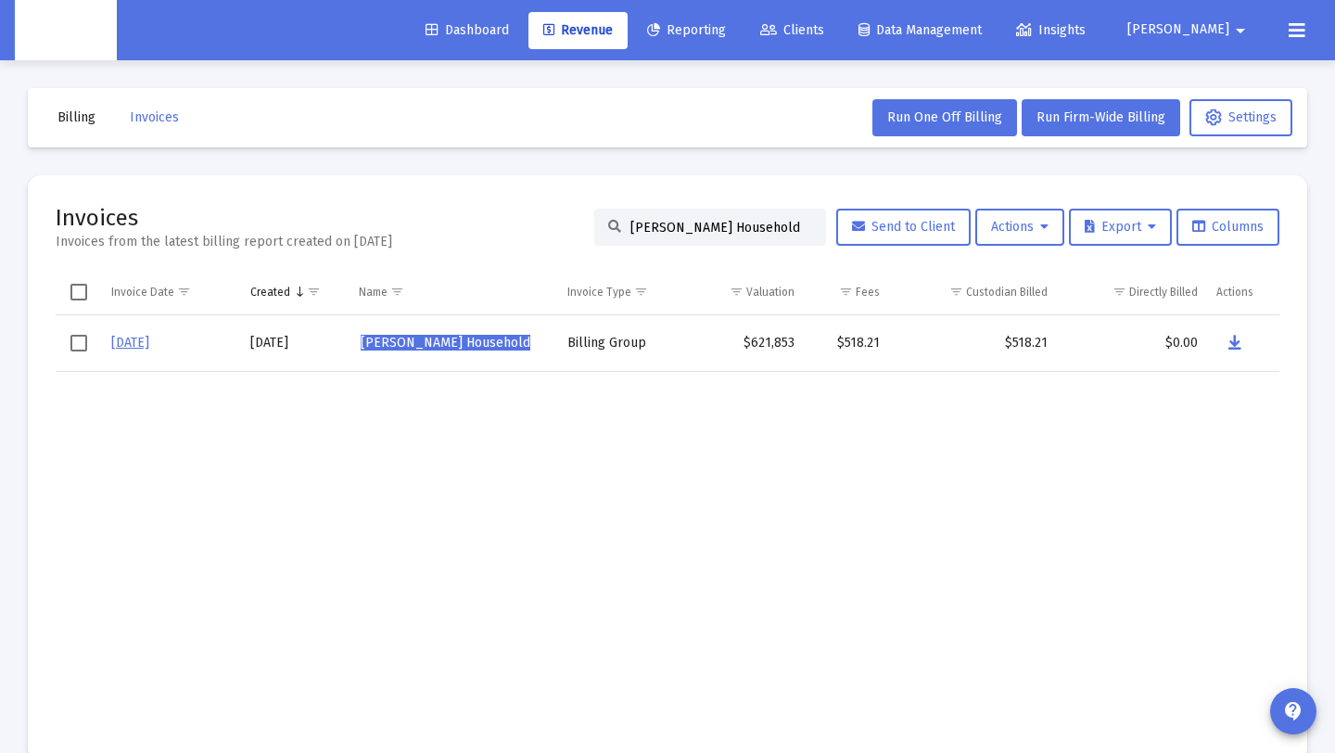
drag, startPoint x: 775, startPoint y: 226, endPoint x: 452, endPoint y: 231, distance: 322.7
click at [452, 231] on div "Invoices Invoices from the latest billing report created on Sep 2, 2025 Jeffrey…" at bounding box center [668, 227] width 1224 height 48
paste input "Jessica Walter's Household"
drag, startPoint x: 774, startPoint y: 223, endPoint x: 558, endPoint y: 224, distance: 216.0
click at [558, 224] on div "Invoices Invoices from the latest billing report created on Sep 2, 2025 Jeffrey…" at bounding box center [668, 227] width 1224 height 48
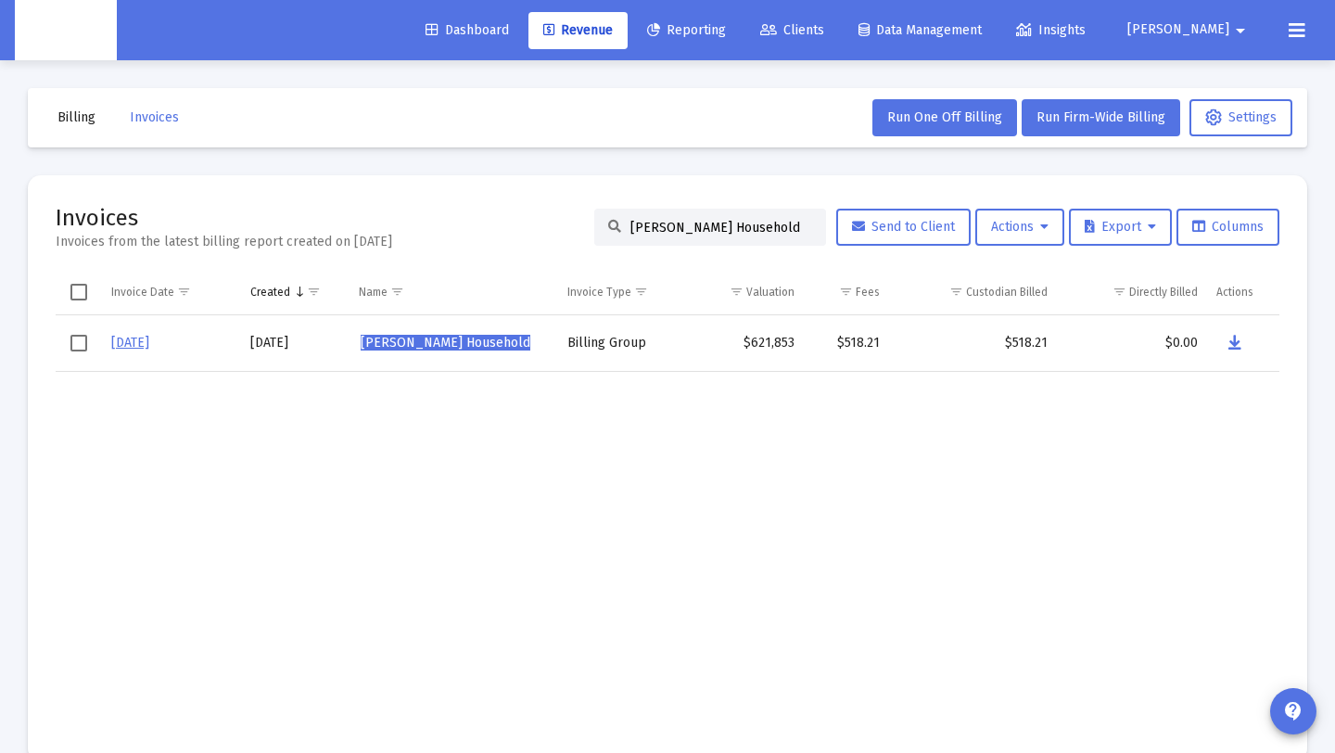
paste input "ssica Walter"
click at [1234, 340] on icon "Data grid" at bounding box center [1235, 343] width 13 height 22
click at [785, 223] on input "Jessica Walter's Household" at bounding box center [721, 228] width 182 height 16
drag, startPoint x: 779, startPoint y: 226, endPoint x: 601, endPoint y: 221, distance: 178.1
click at [601, 221] on div "Jessica Walter's Household" at bounding box center [710, 227] width 232 height 37
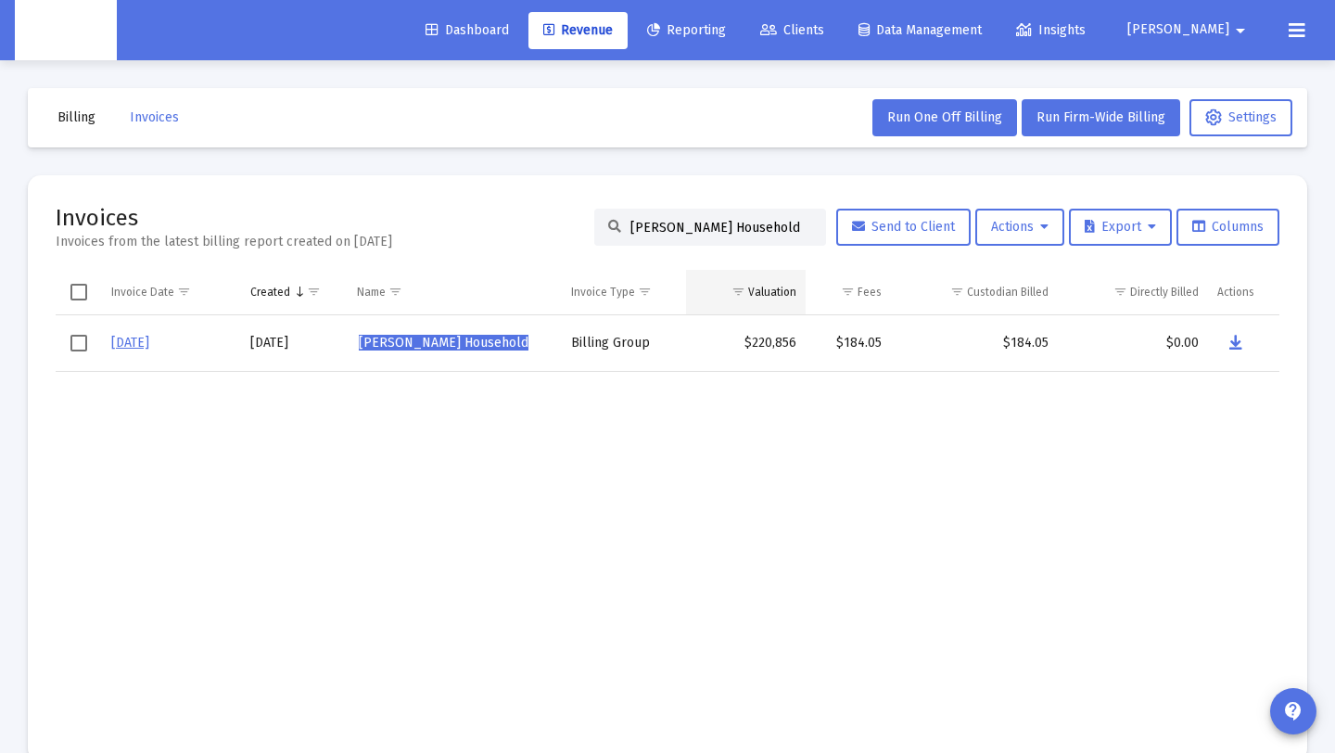
paste input "ohn Emmons"
click at [1228, 341] on button "Data grid" at bounding box center [1234, 343] width 37 height 37
drag, startPoint x: 785, startPoint y: 223, endPoint x: 370, endPoint y: 228, distance: 415.4
click at [370, 228] on div "Invoices Invoices from the latest billing report created on Sep 2, 2025 John Em…" at bounding box center [668, 227] width 1224 height 48
paste input "Fagan"
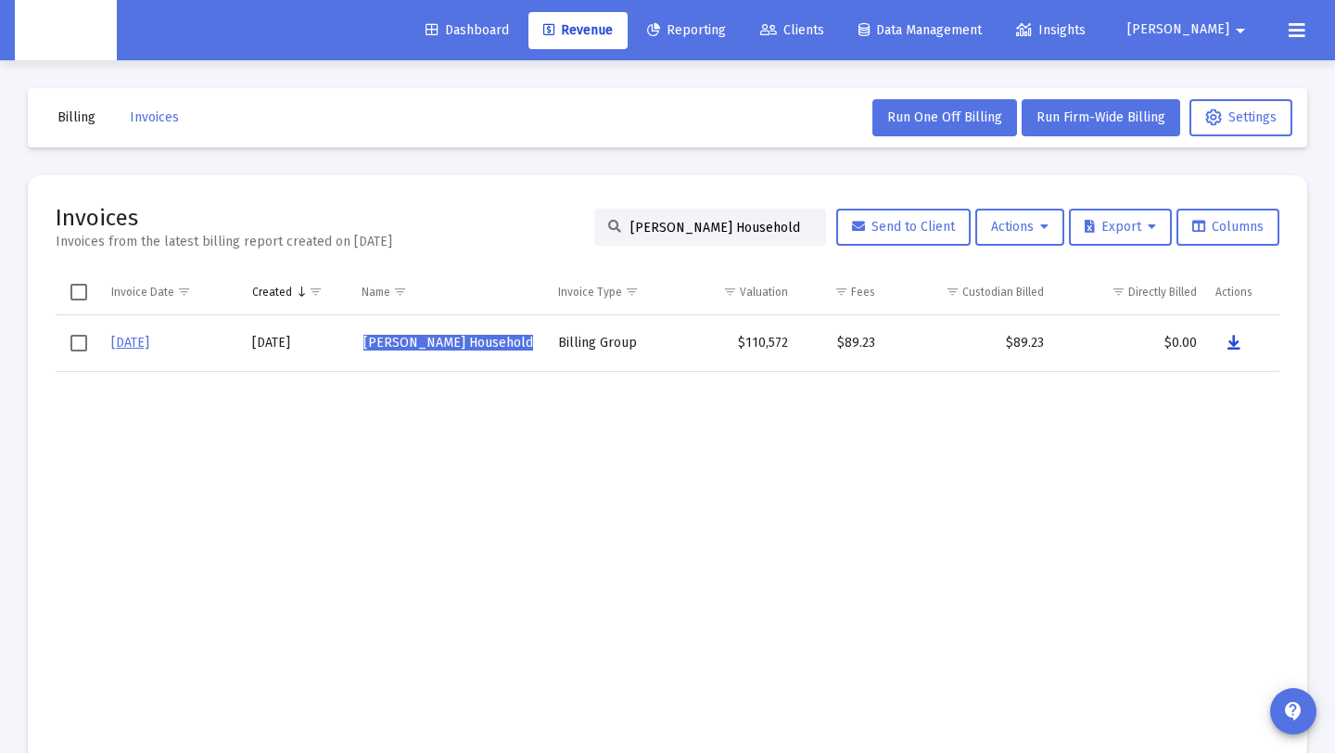
drag, startPoint x: 1236, startPoint y: 343, endPoint x: 1301, endPoint y: 301, distance: 77.2
click at [1236, 343] on icon "Data grid" at bounding box center [1234, 343] width 13 height 22
click at [761, 228] on input "John Fagan's Household" at bounding box center [721, 228] width 182 height 16
click at [550, 227] on div "Invoices Invoices from the latest billing report created on Sep 2, 2025 John Fa…" at bounding box center [668, 227] width 1224 height 48
paste input "rrer"
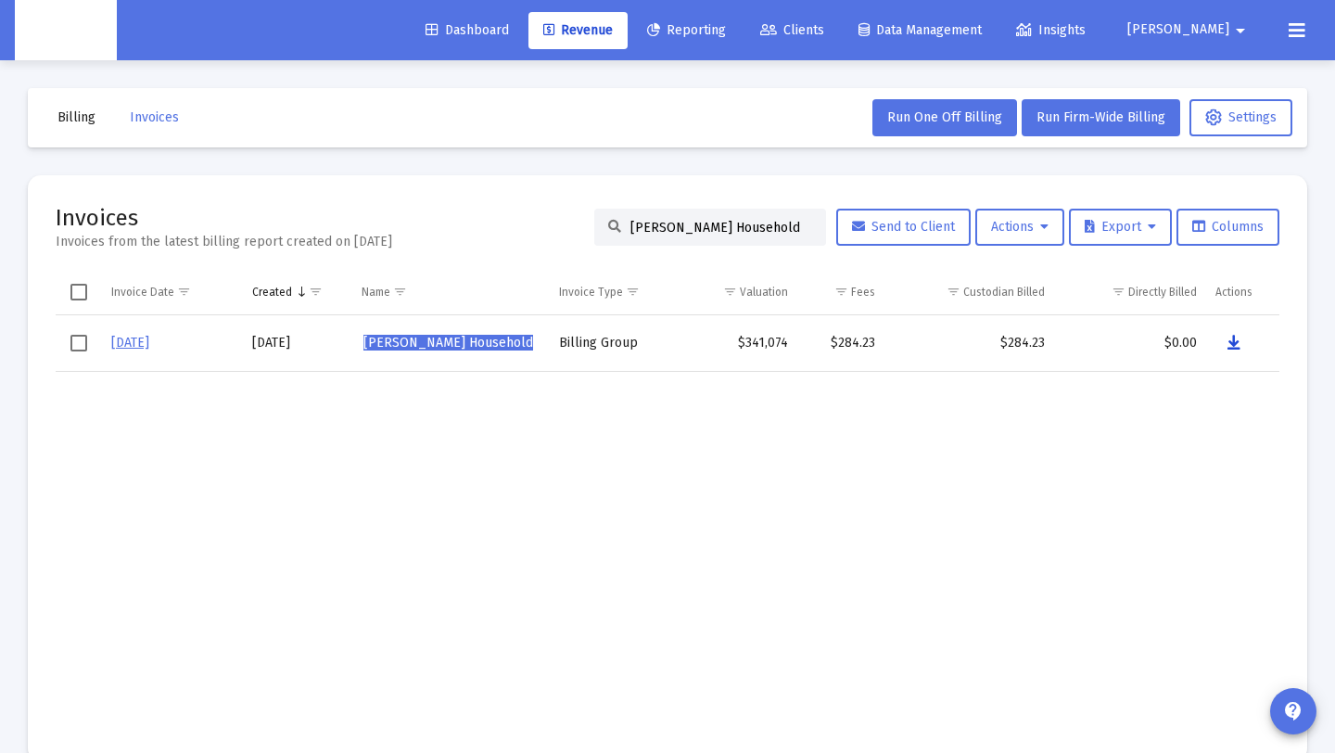
click at [1241, 342] on button "Data grid" at bounding box center [1234, 343] width 37 height 37
click at [799, 228] on div "John Farrer's Household" at bounding box center [710, 227] width 232 height 37
drag, startPoint x: 795, startPoint y: 228, endPoint x: 464, endPoint y: 221, distance: 331.1
click at [464, 221] on div "Invoices Invoices from the latest billing report created on Sep 2, 2025 John Fa…" at bounding box center [668, 227] width 1224 height 48
paste input "Horstmann"
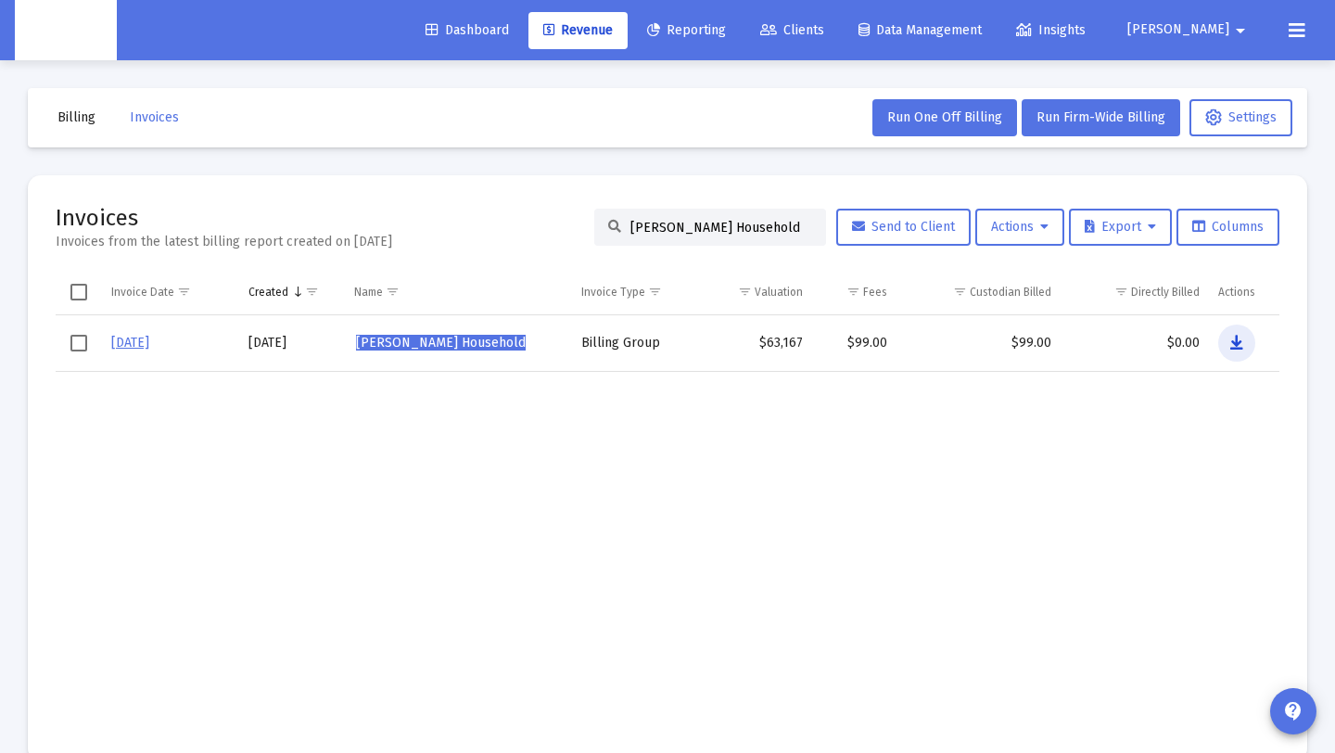
click at [1232, 340] on icon "Data grid" at bounding box center [1236, 343] width 13 height 22
drag, startPoint x: 792, startPoint y: 232, endPoint x: 439, endPoint y: 223, distance: 353.4
click at [439, 223] on div "Invoices Invoices from the latest billing report created on Sep 2, 2025 John Ho…" at bounding box center [668, 227] width 1224 height 48
paste input "White"
click at [1228, 340] on icon "Data grid" at bounding box center [1234, 343] width 13 height 22
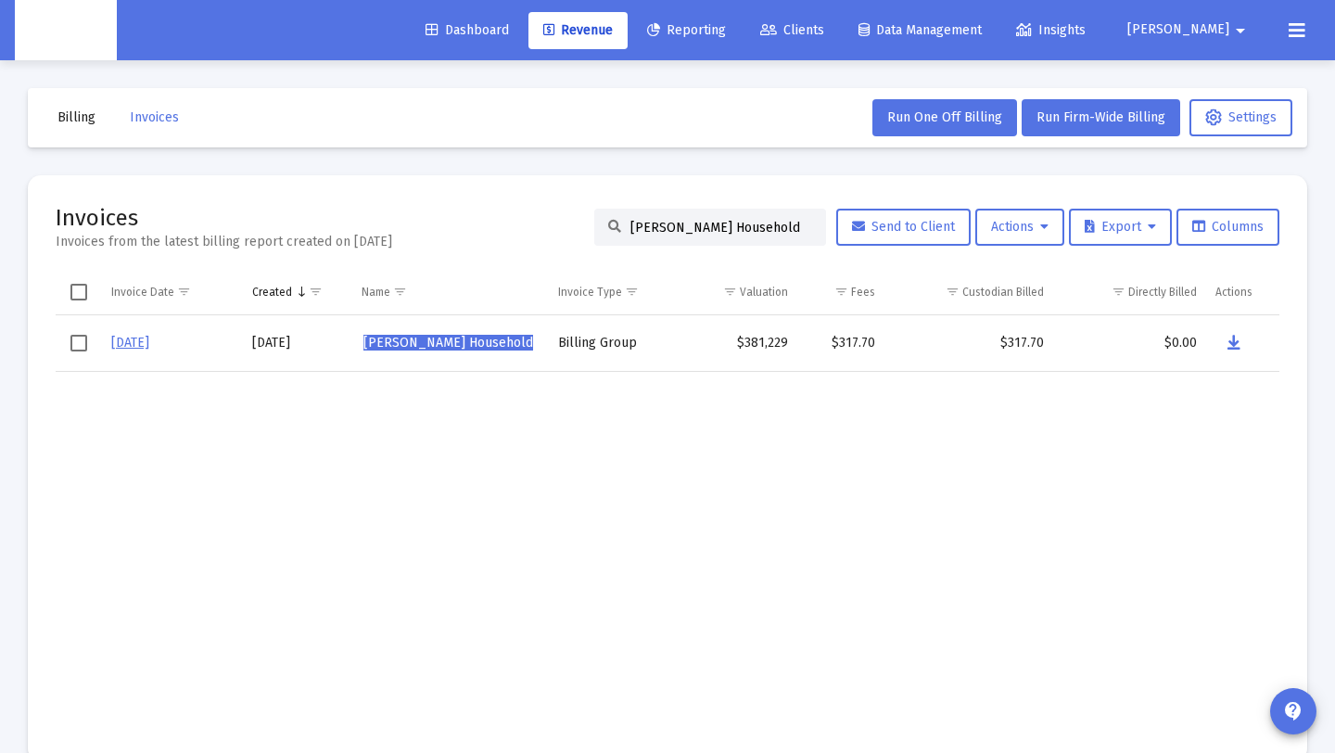
drag, startPoint x: 774, startPoint y: 227, endPoint x: 575, endPoint y: 225, distance: 199.4
click at [575, 225] on div "Invoices Invoices from the latest billing report created on Sep 2, 2025 John Wh…" at bounding box center [668, 227] width 1224 height 48
paste input "ustin D Pickett Pickett"
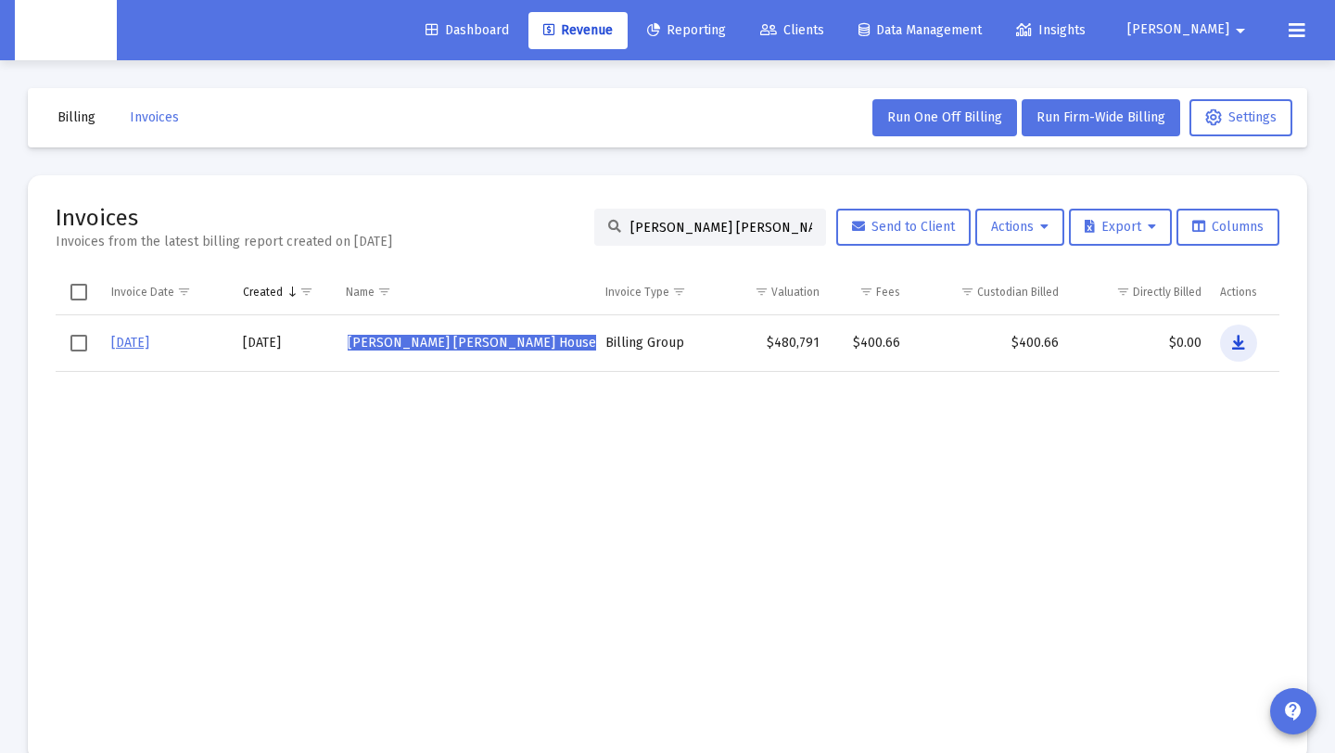
click at [1232, 346] on icon "Data grid" at bounding box center [1238, 343] width 13 height 22
click at [630, 223] on input "Justin D Pickett Pickett's Household" at bounding box center [721, 227] width 182 height 16
drag, startPoint x: 618, startPoint y: 223, endPoint x: 908, endPoint y: 229, distance: 290.3
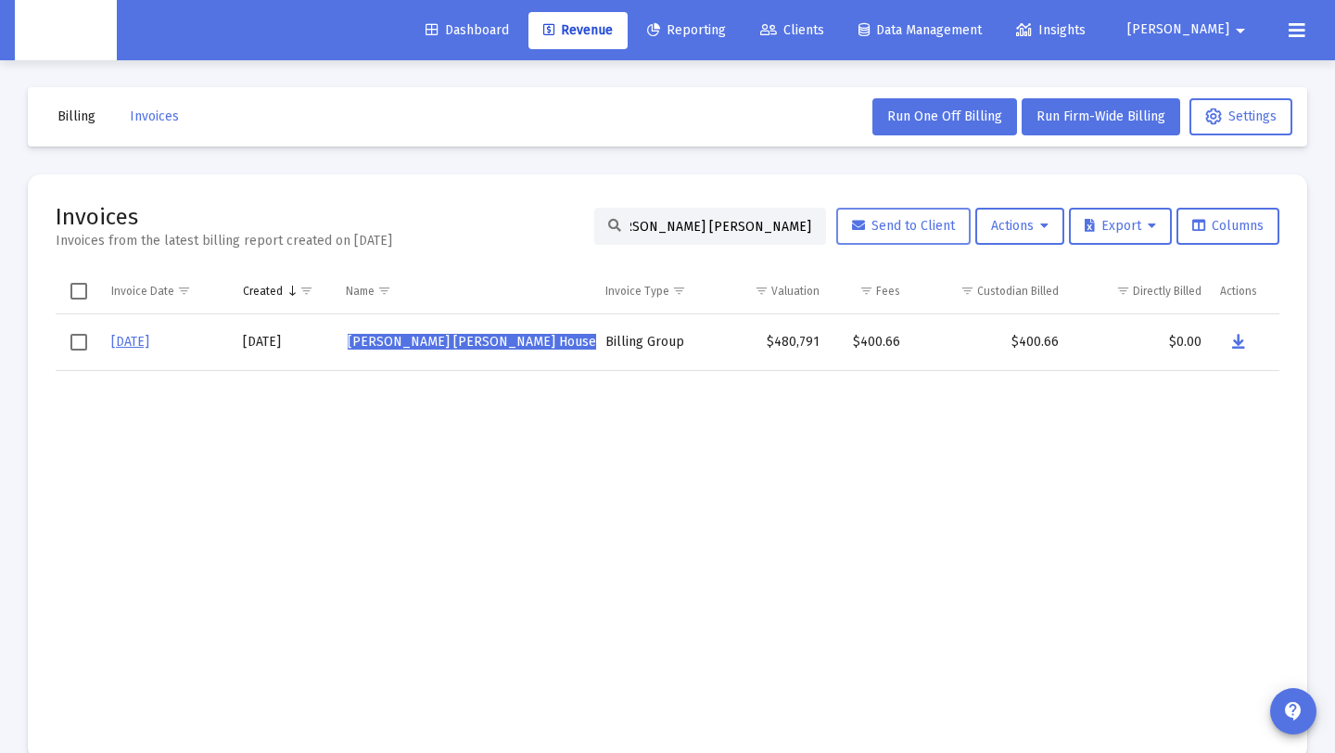
click at [908, 229] on div "Justin D Pickett Pickett's Household Send to Client Actions Export Columns" at bounding box center [936, 226] width 685 height 37
paste input "Kevin de Miranda"
click at [1224, 337] on button "Data grid" at bounding box center [1236, 342] width 37 height 37
drag, startPoint x: 619, startPoint y: 224, endPoint x: 938, endPoint y: 241, distance: 319.4
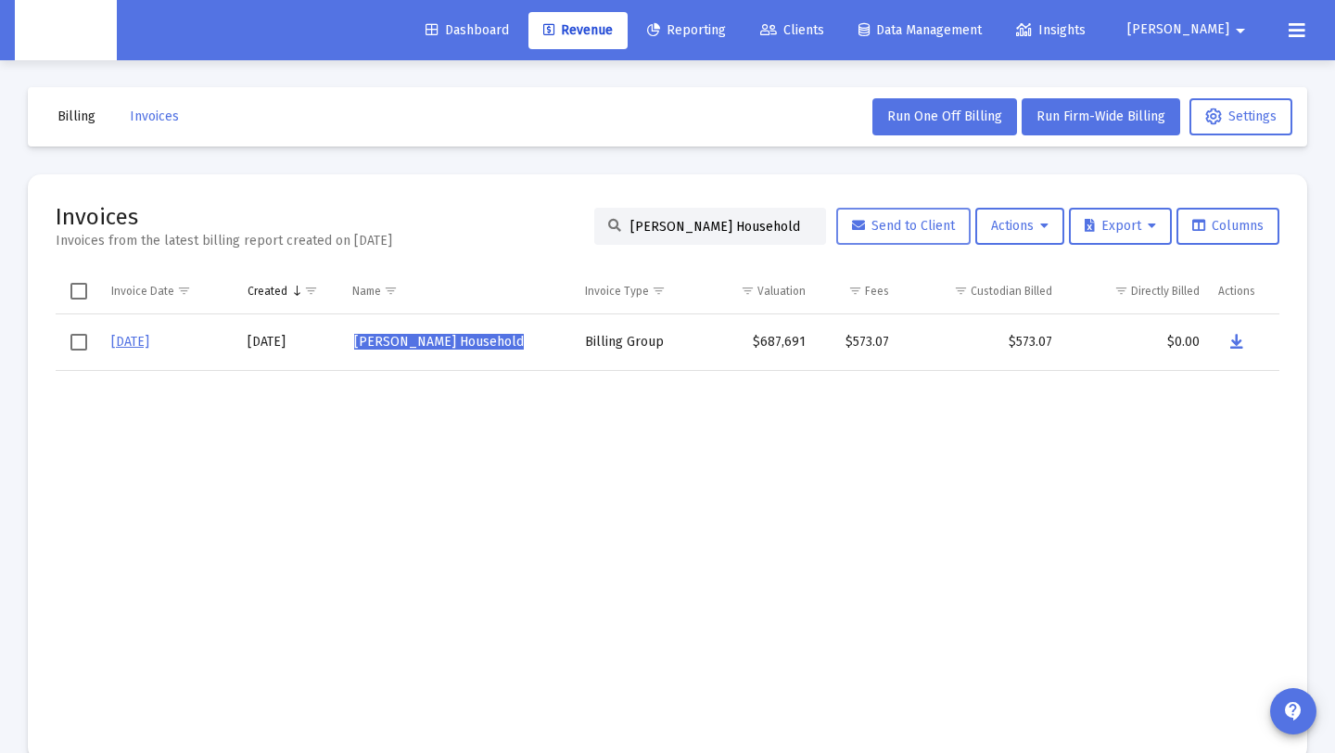
click at [938, 241] on div "Kevin de Miranda's Household Send to Client Actions Export Columns" at bounding box center [936, 226] width 685 height 37
paste input "McDaniel"
click at [1243, 343] on button "Data grid" at bounding box center [1235, 342] width 37 height 37
click at [785, 229] on input "Kevin McDaniel's Household" at bounding box center [721, 227] width 182 height 16
drag, startPoint x: 785, startPoint y: 223, endPoint x: 552, endPoint y: 227, distance: 233.7
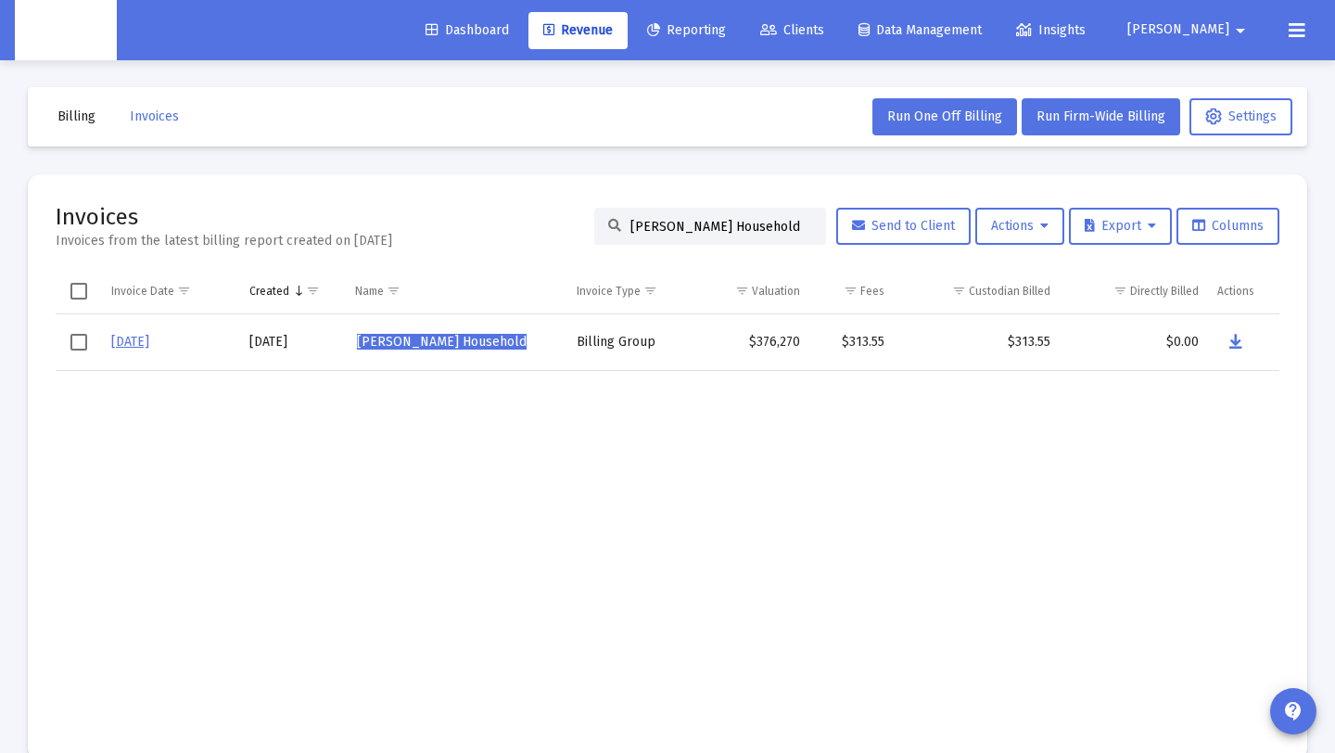
click at [558, 221] on div "Invoices Invoices from the latest billing report created on Sep 2, 2025 Kevin M…" at bounding box center [668, 226] width 1224 height 48
paste input "Lawrence Chapman"
click at [1229, 337] on button "Data grid" at bounding box center [1237, 342] width 37 height 37
drag, startPoint x: 617, startPoint y: 219, endPoint x: 654, endPoint y: 219, distance: 37.1
click at [654, 219] on div "Lawrence Chapman's Household" at bounding box center [710, 226] width 232 height 37
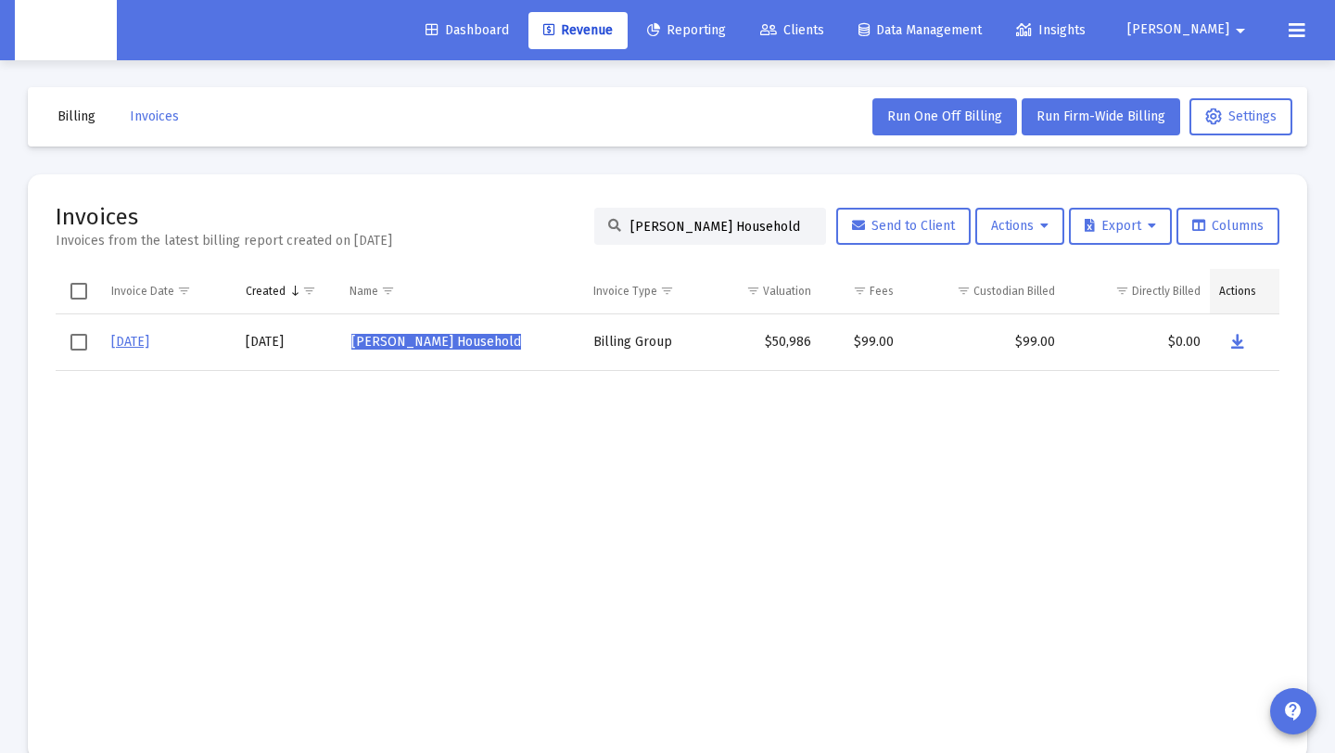
scroll to position [0, 7]
drag, startPoint x: 618, startPoint y: 223, endPoint x: 1232, endPoint y: 281, distance: 617.5
click at [1232, 281] on mat-card "Invoices Invoices from the latest billing report created on Sep 2, 2025 Lawrenc…" at bounding box center [668, 467] width 1280 height 586
paste input "UIS BUSTAMANTE"
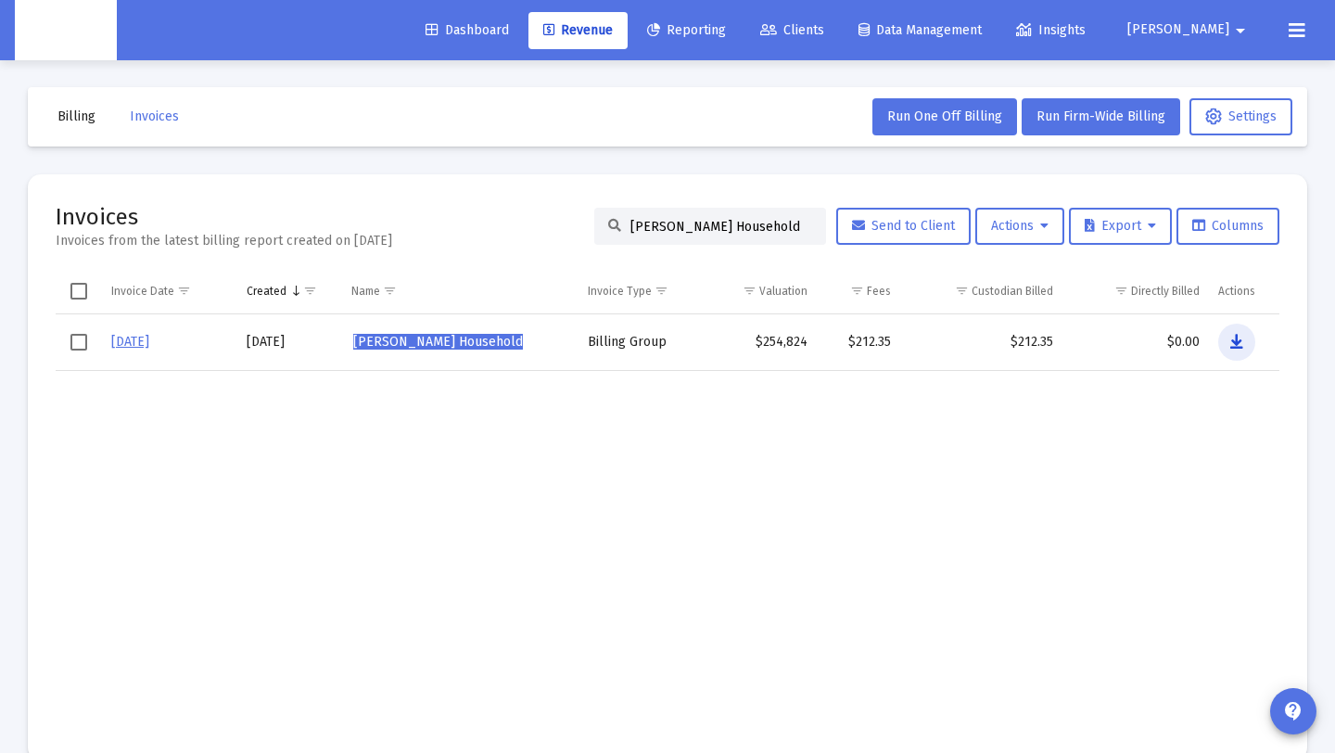
click at [1245, 338] on button "Data grid" at bounding box center [1236, 342] width 37 height 37
drag, startPoint x: 618, startPoint y: 231, endPoint x: 852, endPoint y: 226, distance: 234.6
click at [852, 226] on div "LUIS BUSTAMANTE's Household Send to Client Actions Export Columns" at bounding box center [936, 226] width 685 height 37
paste input "Michael Walsh"
click at [1229, 329] on button "Data grid" at bounding box center [1235, 342] width 37 height 37
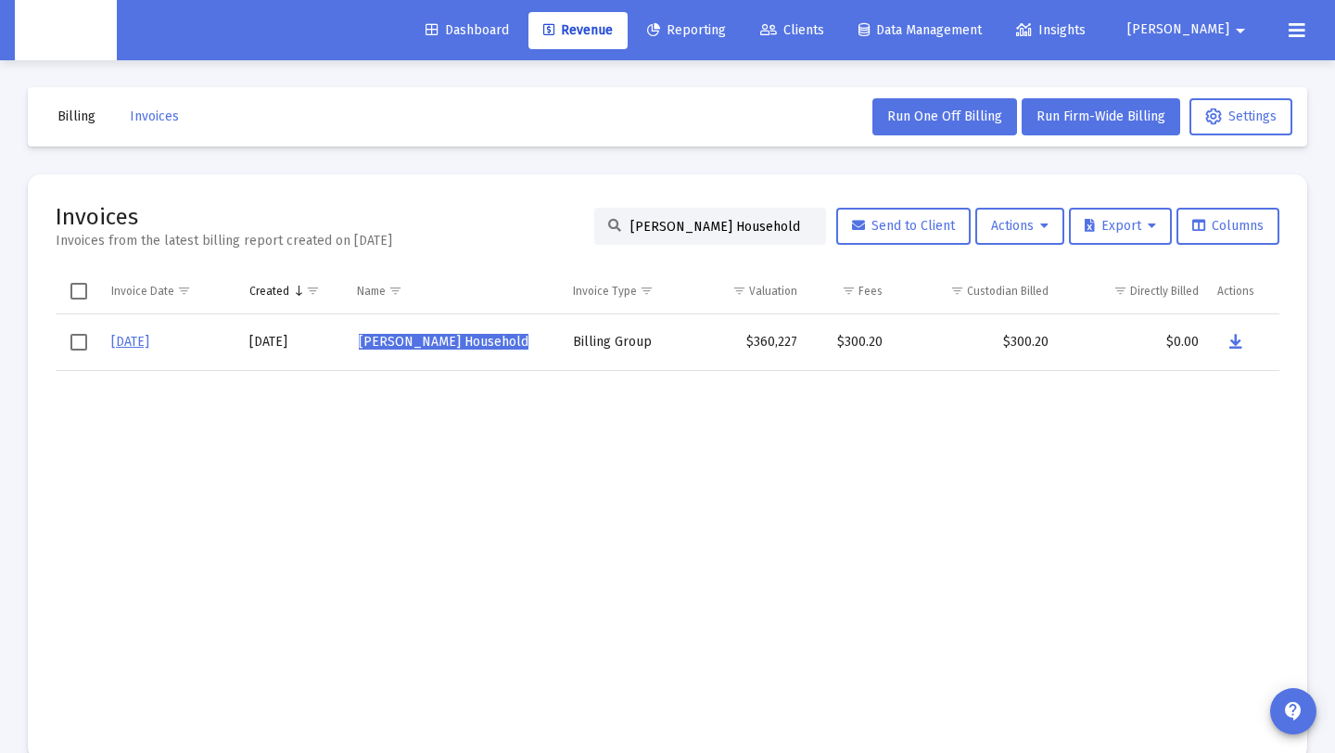
drag, startPoint x: 780, startPoint y: 224, endPoint x: 505, endPoint y: 234, distance: 274.6
click at [485, 216] on div "Invoices Invoices from the latest billing report created on Sep 2, 2025 Michael…" at bounding box center [668, 226] width 1224 height 48
paste input "elle Keyes"
click at [1245, 341] on button "Data grid" at bounding box center [1235, 342] width 37 height 37
drag, startPoint x: 791, startPoint y: 226, endPoint x: 429, endPoint y: 235, distance: 361.7
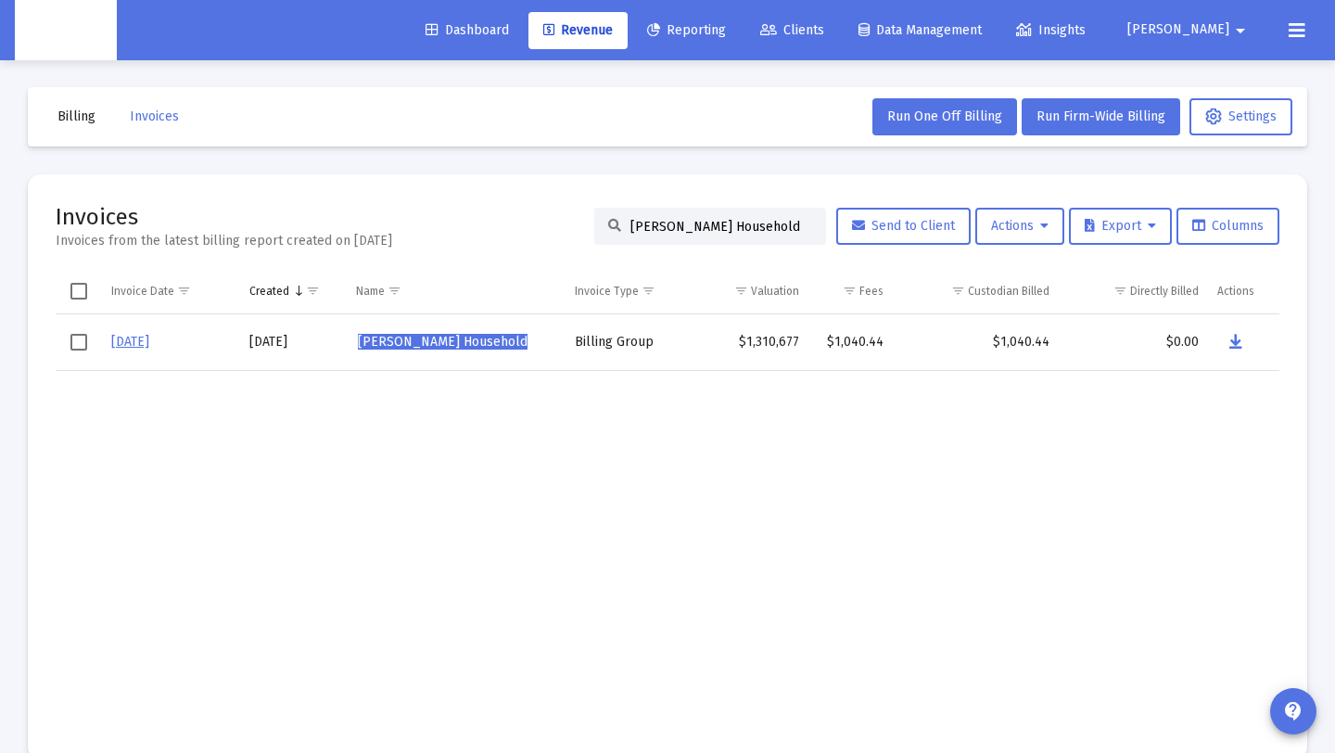
click at [429, 235] on div "Invoices Invoices from the latest billing report created on Sep 2, 2025 Michell…" at bounding box center [668, 226] width 1224 height 48
drag, startPoint x: 784, startPoint y: 232, endPoint x: 558, endPoint y: 223, distance: 226.4
click at [558, 223] on div "Invoices Invoices from the latest billing report created on Sep 2, 2025 Michell…" at bounding box center [668, 226] width 1224 height 48
paste input "urughendra Shurahatti"
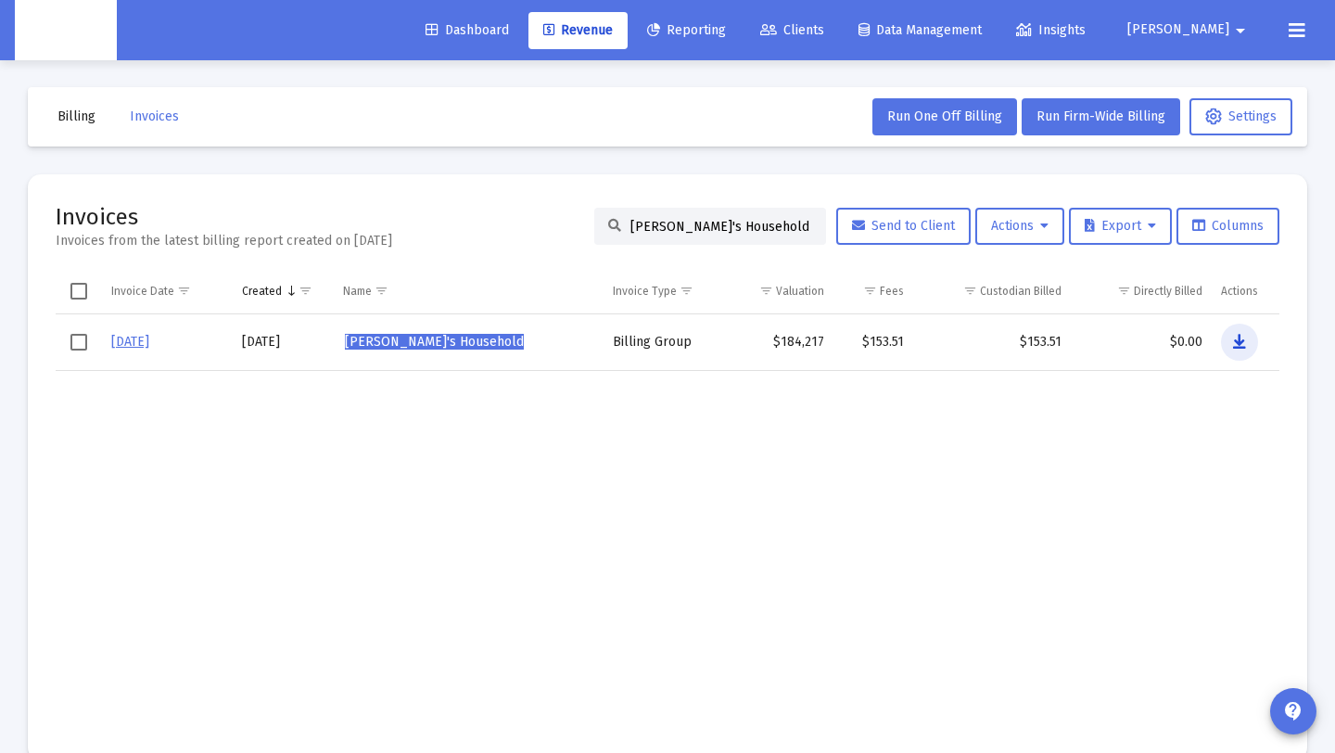
click at [1246, 341] on button "Data grid" at bounding box center [1239, 342] width 37 height 37
click at [637, 226] on input "Murughendra Shurahatti's Household" at bounding box center [721, 227] width 182 height 16
drag, startPoint x: 617, startPoint y: 222, endPoint x: 1440, endPoint y: 223, distance: 823.3
click at [1334, 223] on html "Dashboard Revenue Reporting Clients Data Management Insights Danna arrow_drop_d…" at bounding box center [667, 375] width 1335 height 753
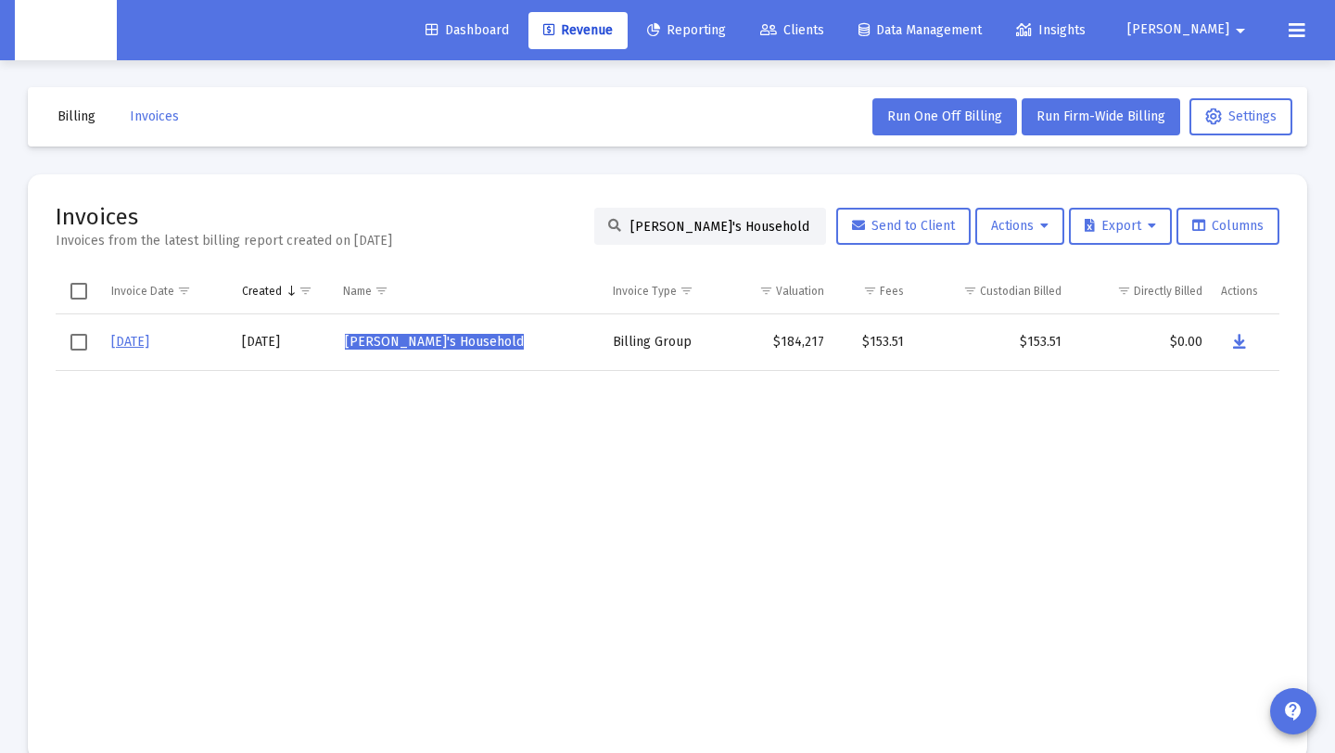
paste input "Nathan Starkovich"
click at [1236, 346] on icon "Data grid" at bounding box center [1237, 342] width 13 height 22
click at [630, 223] on input "Nathan Starkovich's Household" at bounding box center [721, 227] width 182 height 16
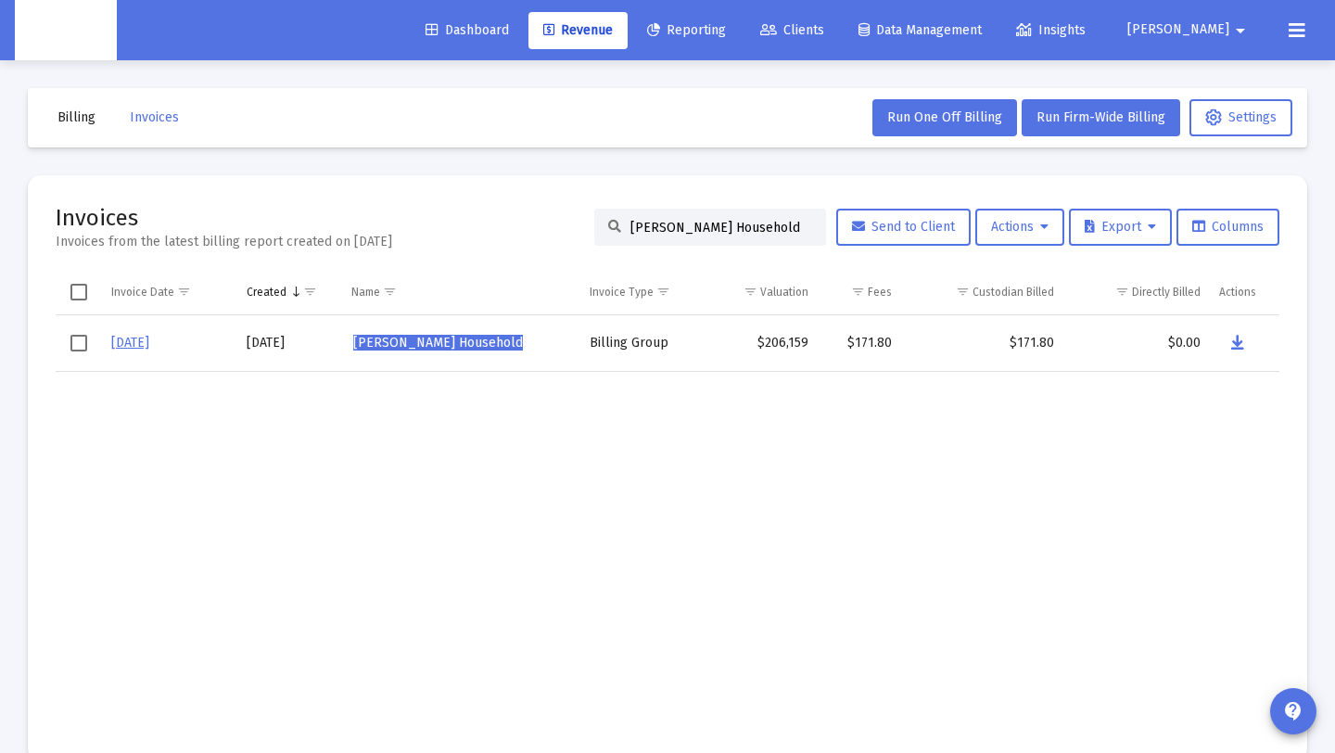
drag, startPoint x: 618, startPoint y: 226, endPoint x: 843, endPoint y: 247, distance: 225.3
click at [844, 247] on div "Invoices Invoices from the latest billing report created on Sep 2, 2025 Nathan …" at bounding box center [668, 227] width 1224 height 48
paste input "eel Kotak"
click at [1237, 346] on icon "Data grid" at bounding box center [1234, 343] width 13 height 22
click at [759, 221] on input "Neel Kotak's Household" at bounding box center [721, 228] width 182 height 16
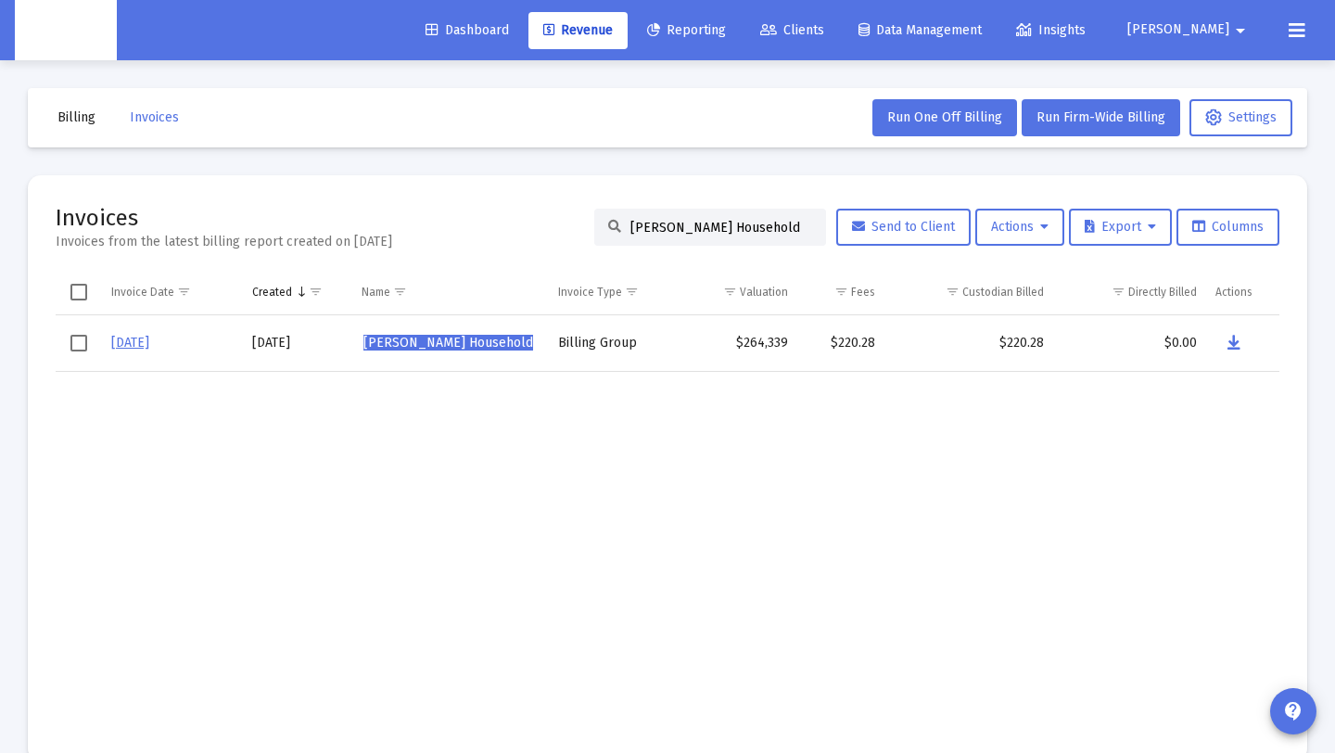
drag, startPoint x: 766, startPoint y: 222, endPoint x: 556, endPoint y: 221, distance: 209.5
click at [542, 215] on div "Invoices Invoices from the latest billing report created on Sep 2, 2025 Neel Ko…" at bounding box center [668, 227] width 1224 height 48
paste input "isarg Desai"
click at [1230, 344] on icon "Data grid" at bounding box center [1235, 343] width 13 height 22
drag, startPoint x: 701, startPoint y: 228, endPoint x: 507, endPoint y: 217, distance: 194.1
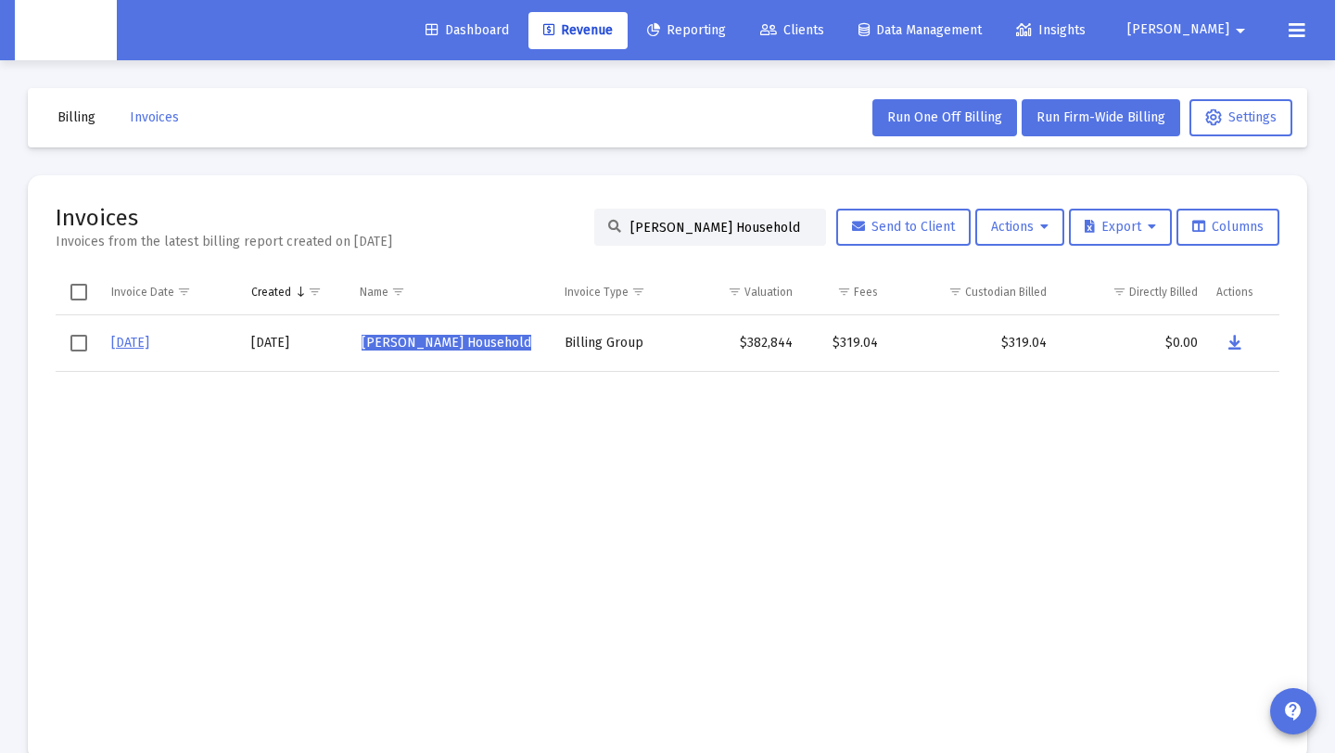
click at [507, 217] on div "Invoices Invoices from the latest billing report created on Sep 2, 2025 Nisarg …" at bounding box center [668, 227] width 1224 height 48
paste input "ora Tucker"
click at [1229, 350] on icon "Data grid" at bounding box center [1235, 343] width 13 height 22
click at [766, 230] on input "Nora Tucker's Household" at bounding box center [721, 228] width 182 height 16
drag, startPoint x: 768, startPoint y: 229, endPoint x: 499, endPoint y: 216, distance: 269.2
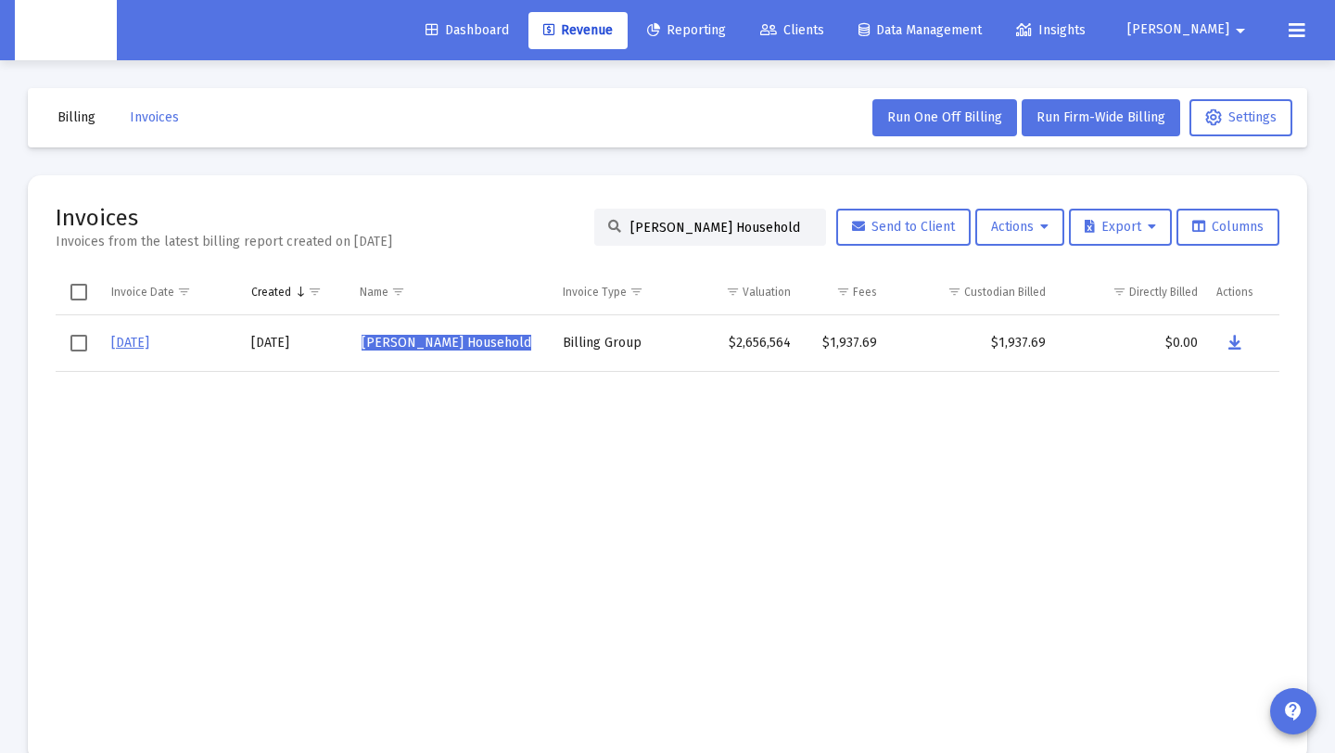
click at [499, 216] on div "Invoices Invoices from the latest billing report created on Sep 2, 2025 Nora Tu…" at bounding box center [668, 227] width 1224 height 48
paste input "man Riley"
click at [1243, 345] on button "Data grid" at bounding box center [1234, 343] width 37 height 37
click at [790, 226] on input "Norman Riley's Household" at bounding box center [721, 228] width 182 height 16
drag, startPoint x: 780, startPoint y: 227, endPoint x: 618, endPoint y: 223, distance: 161.4
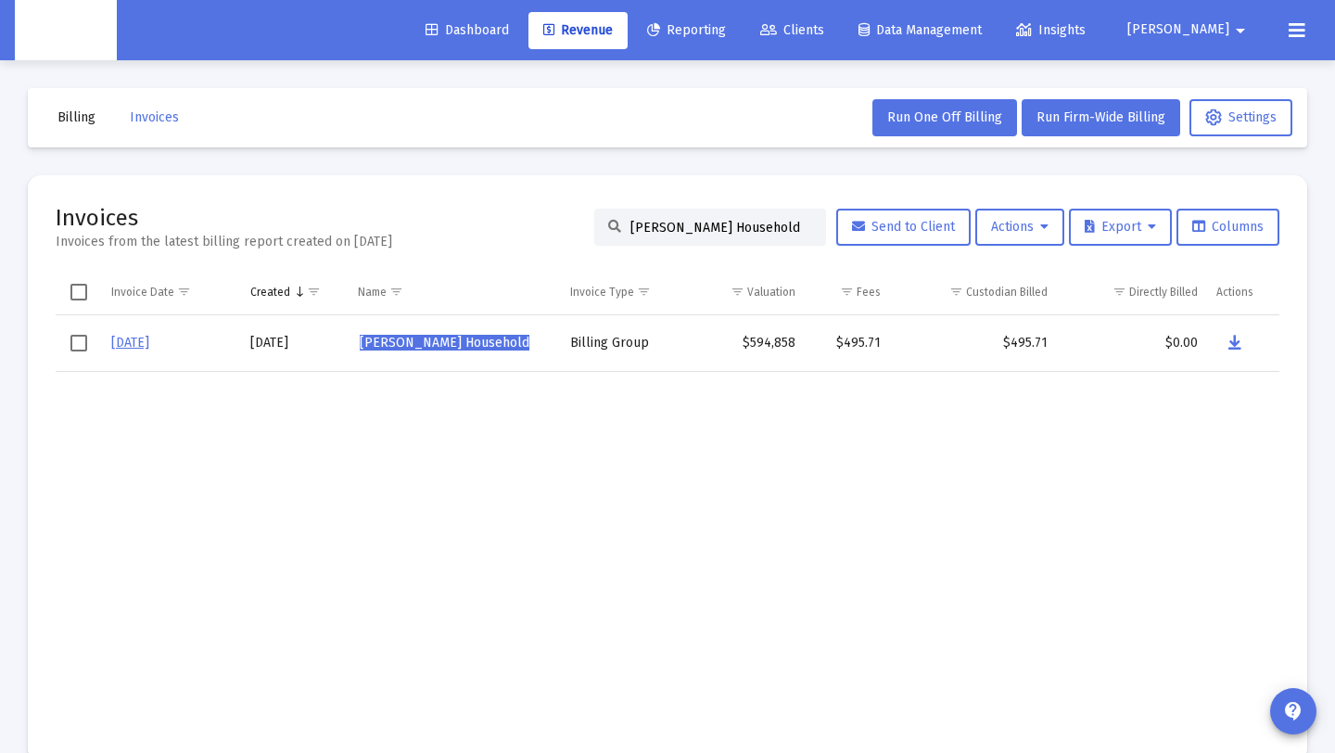
click at [630, 223] on input "Norman Riley's Household" at bounding box center [721, 228] width 182 height 16
paste input "Omid Forouzan"
click at [1232, 342] on icon "Data grid" at bounding box center [1235, 343] width 13 height 22
drag, startPoint x: 797, startPoint y: 226, endPoint x: 524, endPoint y: 223, distance: 273.5
click at [506, 227] on div "Invoices Invoices from the latest billing report created on Sep 2, 2025 Omid Fo…" at bounding box center [668, 227] width 1224 height 48
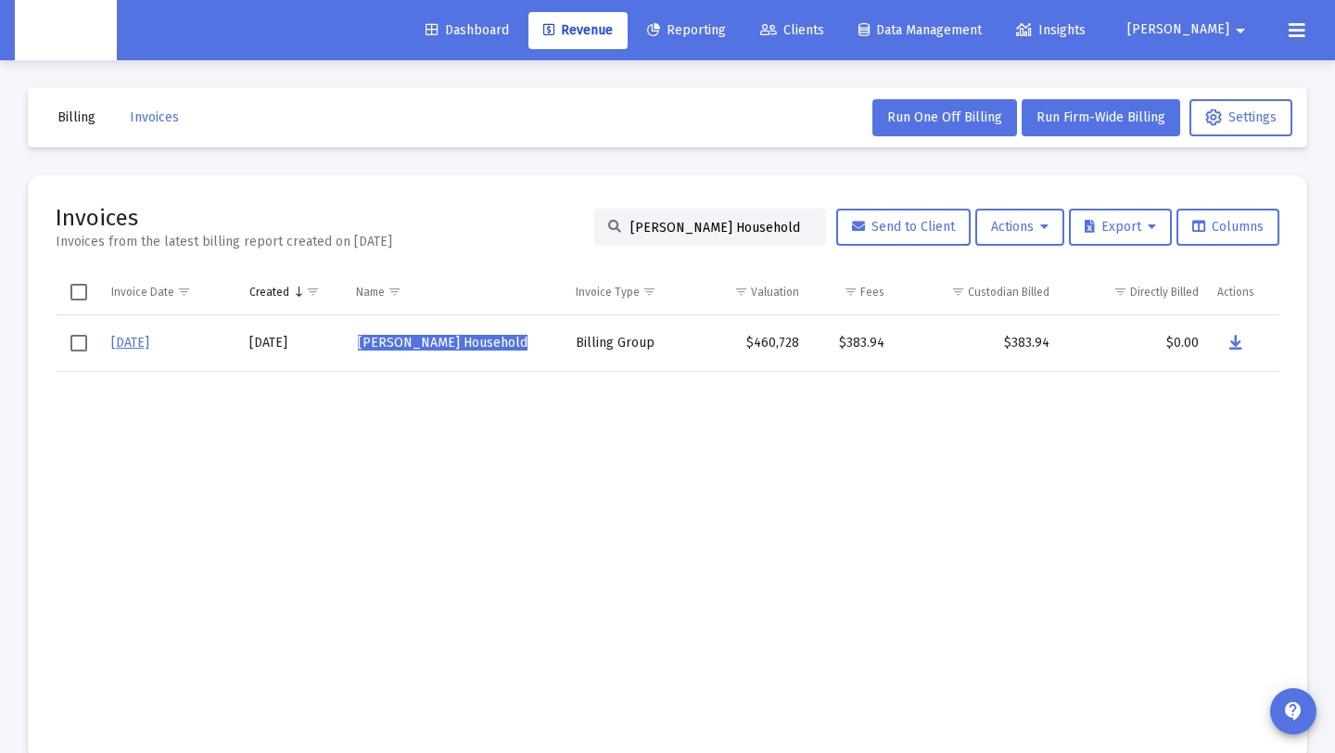
click at [763, 232] on input "Omid Forouzan's Household" at bounding box center [721, 228] width 182 height 16
click at [785, 229] on input "Omid Forouzan's Household" at bounding box center [721, 228] width 182 height 16
drag, startPoint x: 785, startPoint y: 229, endPoint x: 542, endPoint y: 231, distance: 242.9
click at [542, 231] on div "Invoices Invoices from the latest billing report created on Sep 2, 2025 Omid Fo…" at bounding box center [668, 227] width 1224 height 48
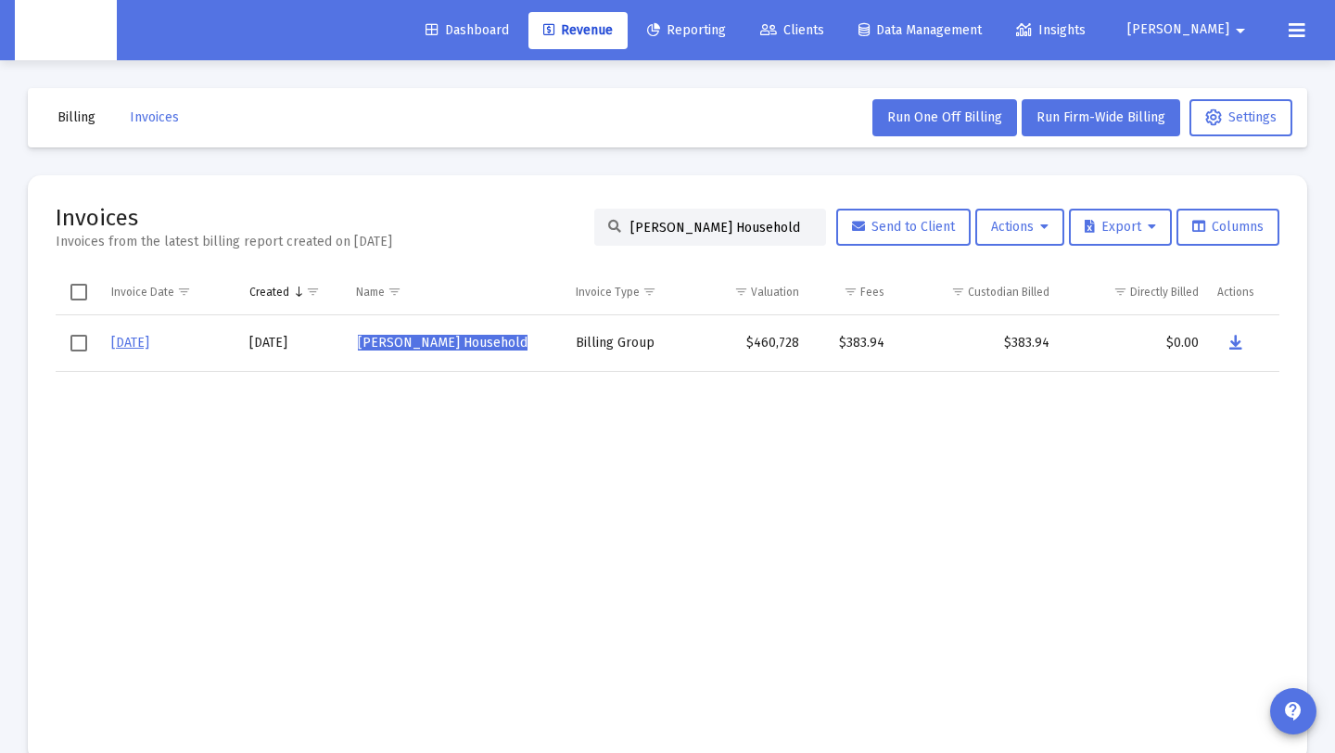
paste input "scar Navarro"
click at [1228, 337] on button "Data grid" at bounding box center [1235, 343] width 37 height 37
drag, startPoint x: 795, startPoint y: 228, endPoint x: 595, endPoint y: 227, distance: 199.3
click at [595, 227] on div "Oscar Navarro's Household" at bounding box center [710, 227] width 232 height 37
paste input "Randall Benson"
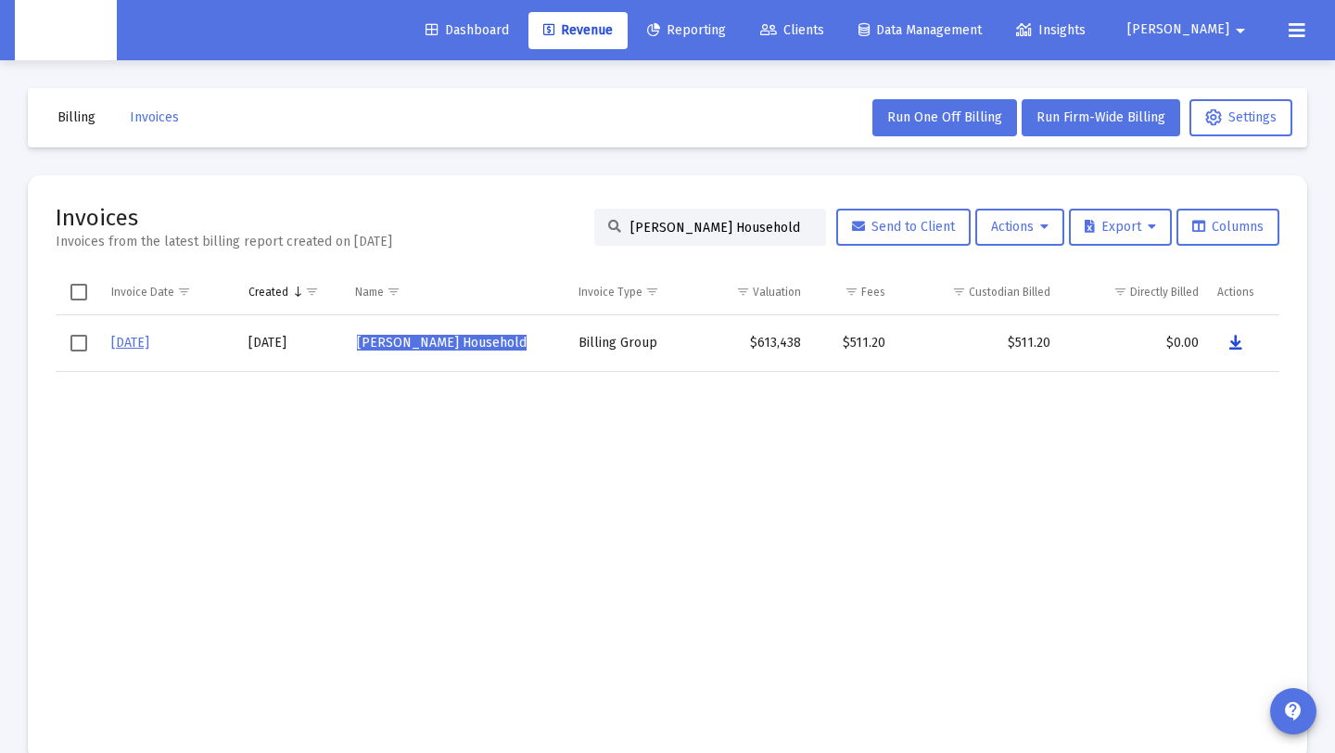
click at [1241, 348] on icon "Data grid" at bounding box center [1235, 343] width 13 height 22
click at [783, 225] on input "Randall Benson's Household" at bounding box center [721, 228] width 182 height 16
drag, startPoint x: 786, startPoint y: 227, endPoint x: 531, endPoint y: 218, distance: 255.1
click at [531, 218] on div "Invoices Invoices from the latest billing report created on Sep 2, 2025 Randall…" at bounding box center [668, 227] width 1224 height 48
paste input "ul Torres"
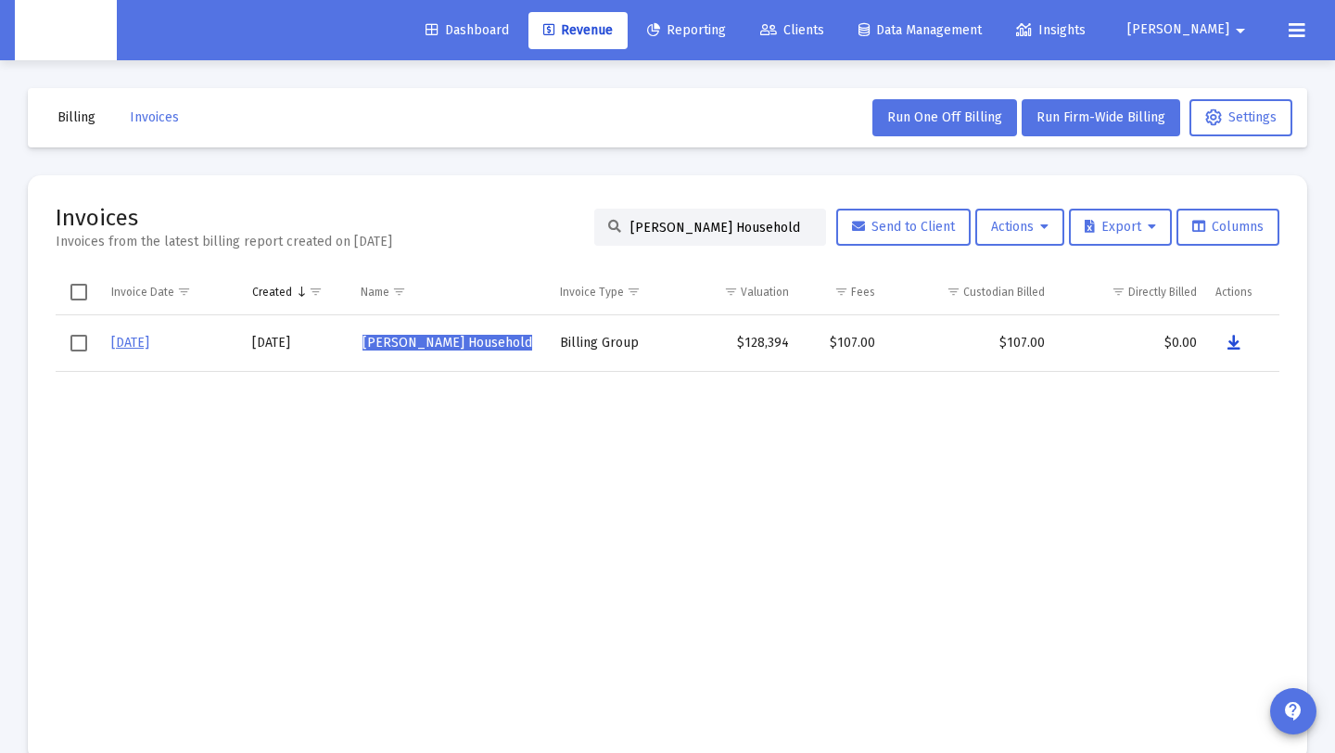
click at [1243, 344] on button "Data grid" at bounding box center [1234, 343] width 37 height 37
click at [760, 222] on input "Raul Torres's Household" at bounding box center [721, 228] width 182 height 16
drag, startPoint x: 766, startPoint y: 231, endPoint x: 539, endPoint y: 223, distance: 227.3
click at [539, 223] on div "Invoices Invoices from the latest billing report created on Sep 2, 2025 Raul To…" at bounding box center [668, 227] width 1224 height 48
paste input "y Gilbert"
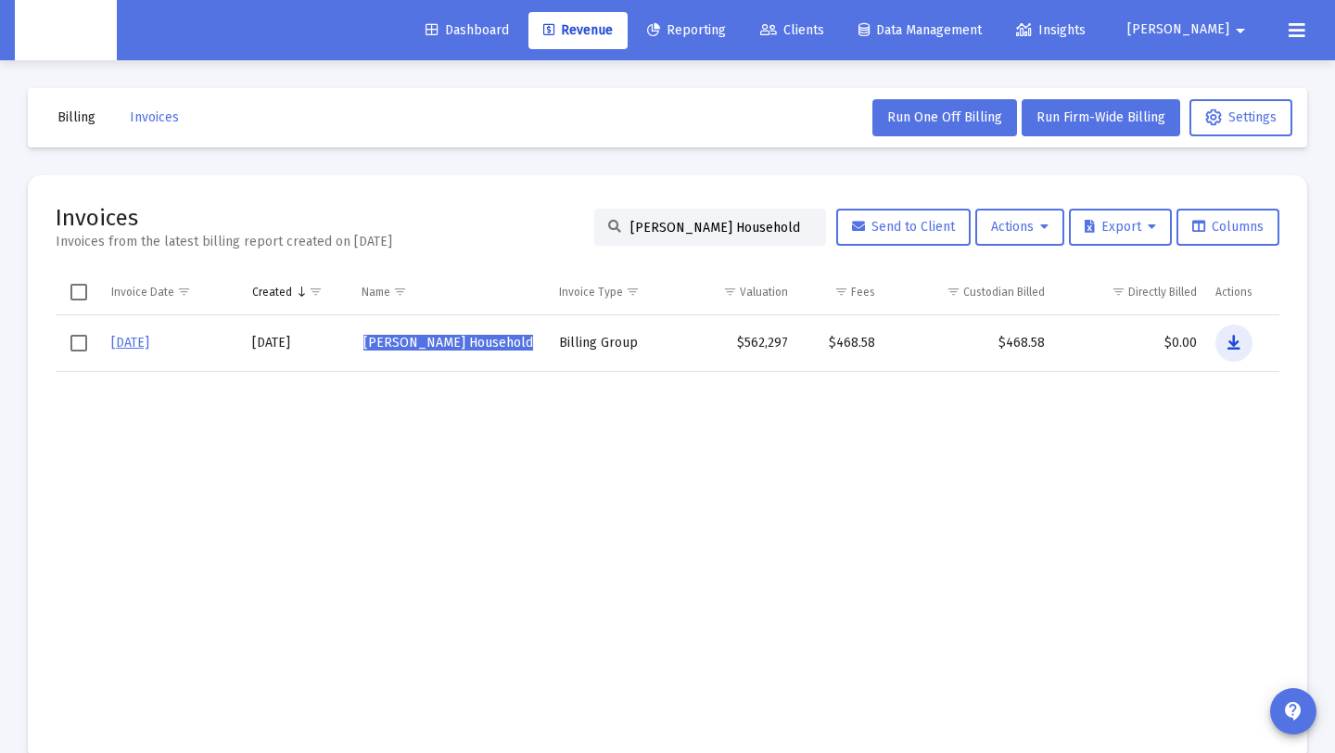
click at [1220, 337] on button "Data grid" at bounding box center [1234, 343] width 37 height 37
click at [766, 226] on input "Ray Gilbert's Household" at bounding box center [721, 228] width 182 height 16
drag, startPoint x: 766, startPoint y: 226, endPoint x: 530, endPoint y: 223, distance: 235.5
click at [530, 223] on div "Invoices Invoices from the latest billing report created on Sep 2, 2025 Ray Gil…" at bounding box center [668, 227] width 1224 height 48
paste input "eagan Posorske"
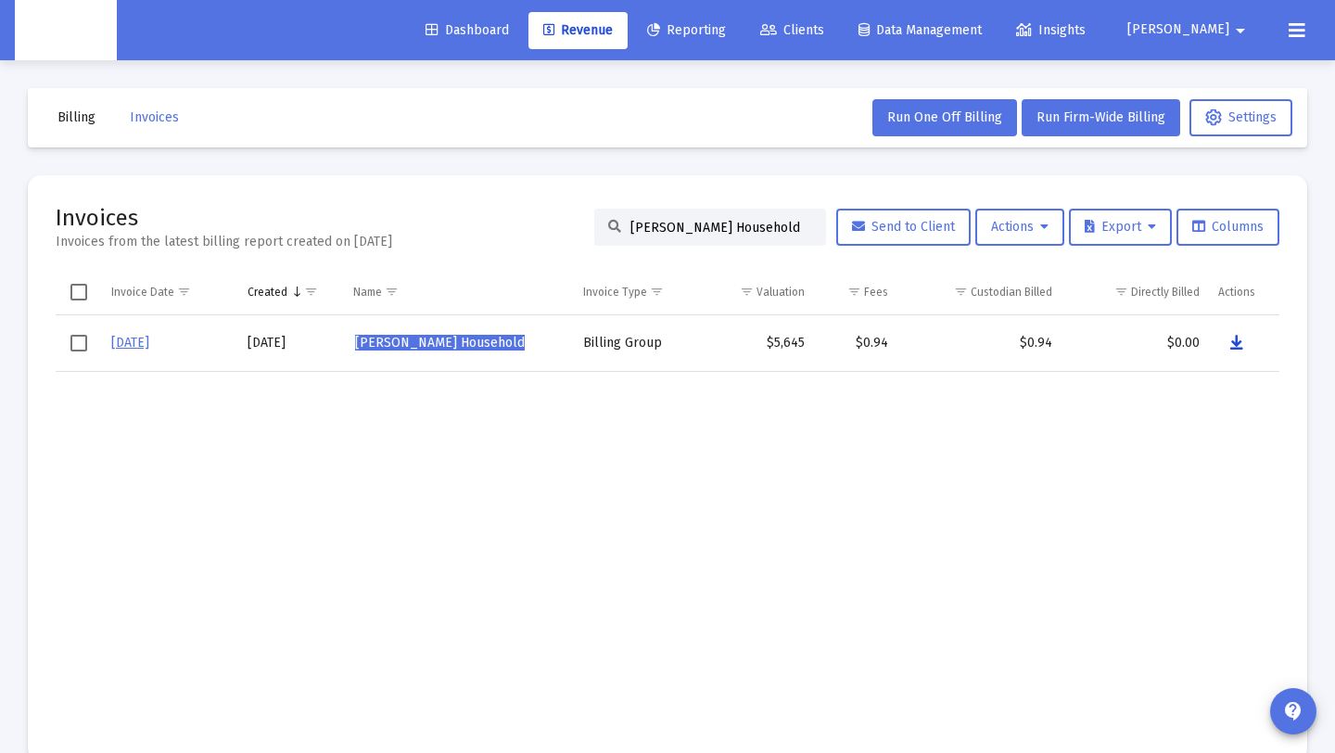
click at [1238, 342] on icon "Data grid" at bounding box center [1236, 343] width 13 height 22
click at [794, 229] on input "Reagan Posorske's Household" at bounding box center [721, 228] width 182 height 16
drag, startPoint x: 794, startPoint y: 226, endPoint x: 596, endPoint y: 214, distance: 197.9
click at [596, 214] on div "Reagan Posorske's Household" at bounding box center [710, 227] width 232 height 37
paste input "obert Hatch"
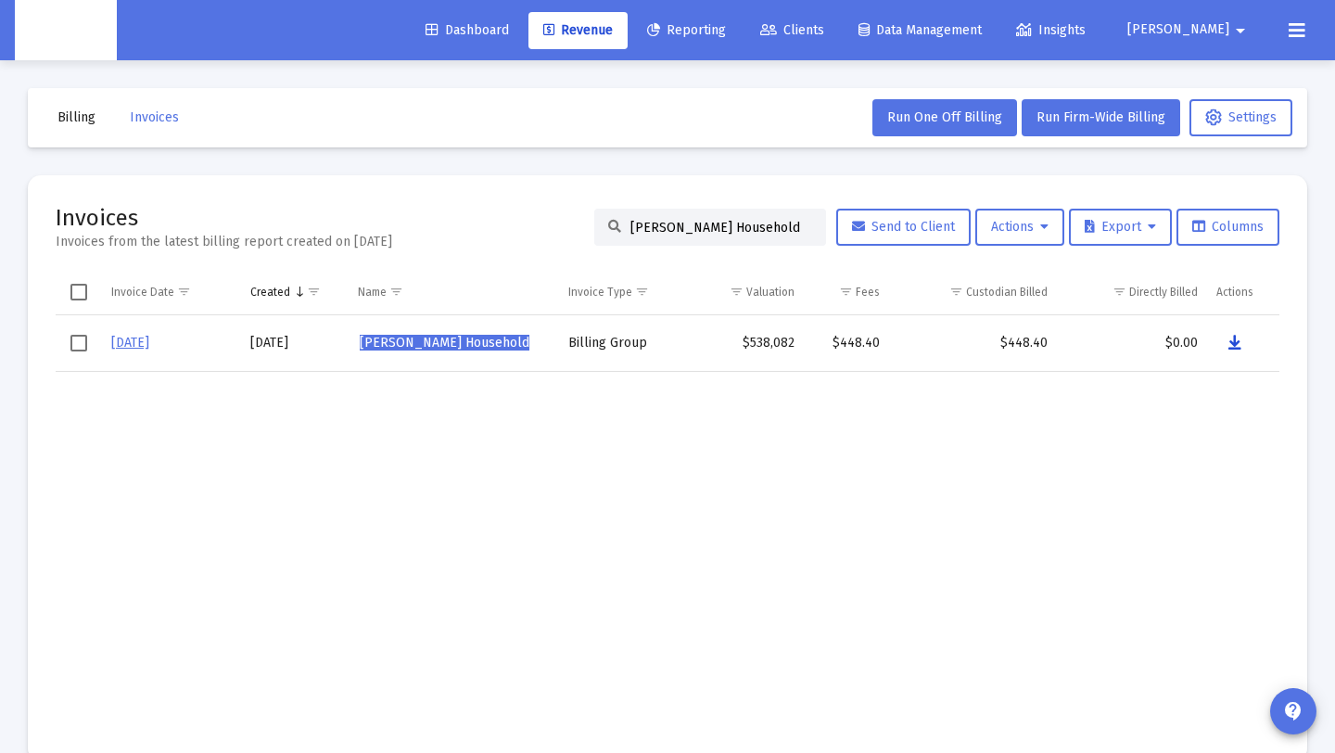
click at [1230, 340] on icon "Data grid" at bounding box center [1235, 343] width 13 height 22
click at [782, 222] on input "Robert Hatch's Household" at bounding box center [721, 228] width 182 height 16
drag, startPoint x: 745, startPoint y: 232, endPoint x: 812, endPoint y: 291, distance: 90.0
click at [595, 234] on div "Robert Hatch's Household" at bounding box center [710, 227] width 232 height 37
paste input "ss Barner"
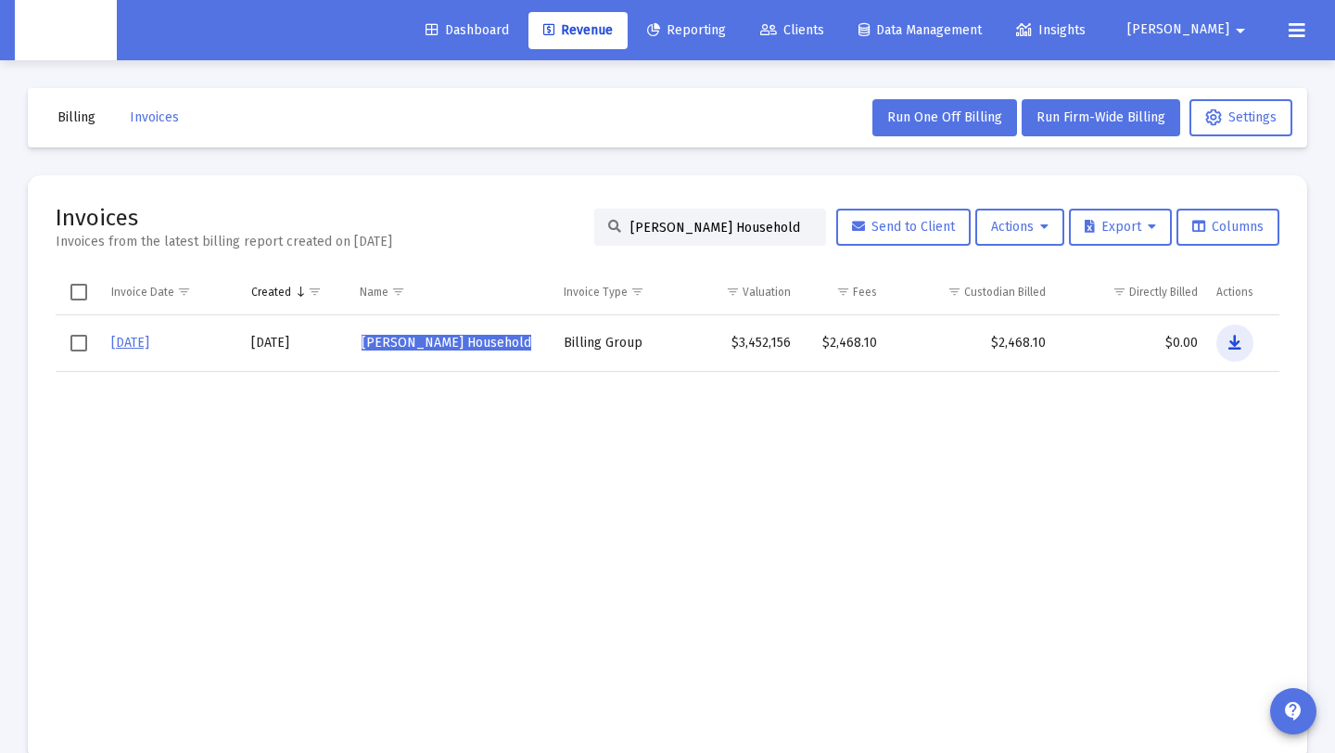
click at [1226, 341] on button "Data grid" at bounding box center [1234, 343] width 37 height 37
drag, startPoint x: 782, startPoint y: 224, endPoint x: 540, endPoint y: 227, distance: 242.0
click at [540, 227] on div "Invoices Invoices from the latest billing report created on Sep 2, 2025 Ross Ba…" at bounding box center [668, 227] width 1224 height 48
paste input "S G"
click at [1222, 339] on button "Data grid" at bounding box center [1230, 343] width 37 height 37
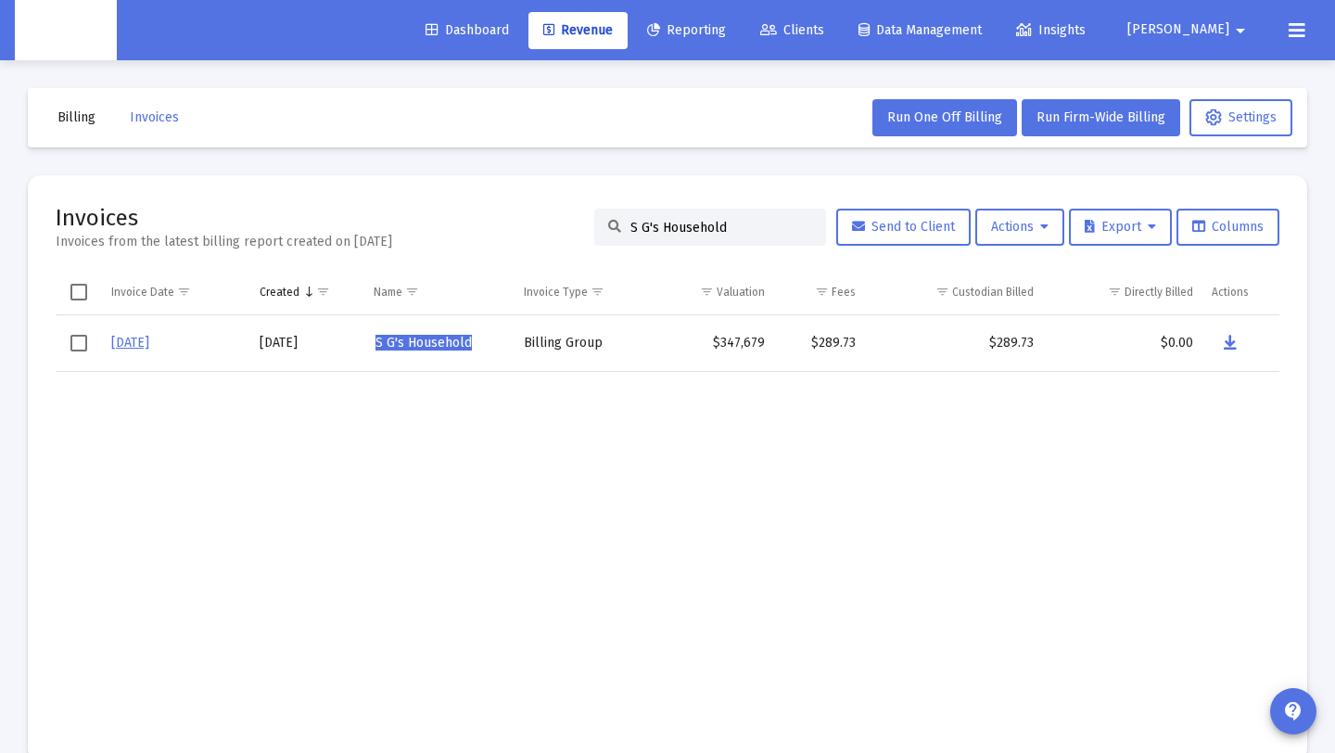
drag, startPoint x: 744, startPoint y: 223, endPoint x: 385, endPoint y: 222, distance: 358.8
click at [385, 222] on div "Invoices Invoices from the latest billing report created on Sep 2, 2025 S G's H…" at bounding box center [668, 227] width 1224 height 48
paste input "ean Simmons"
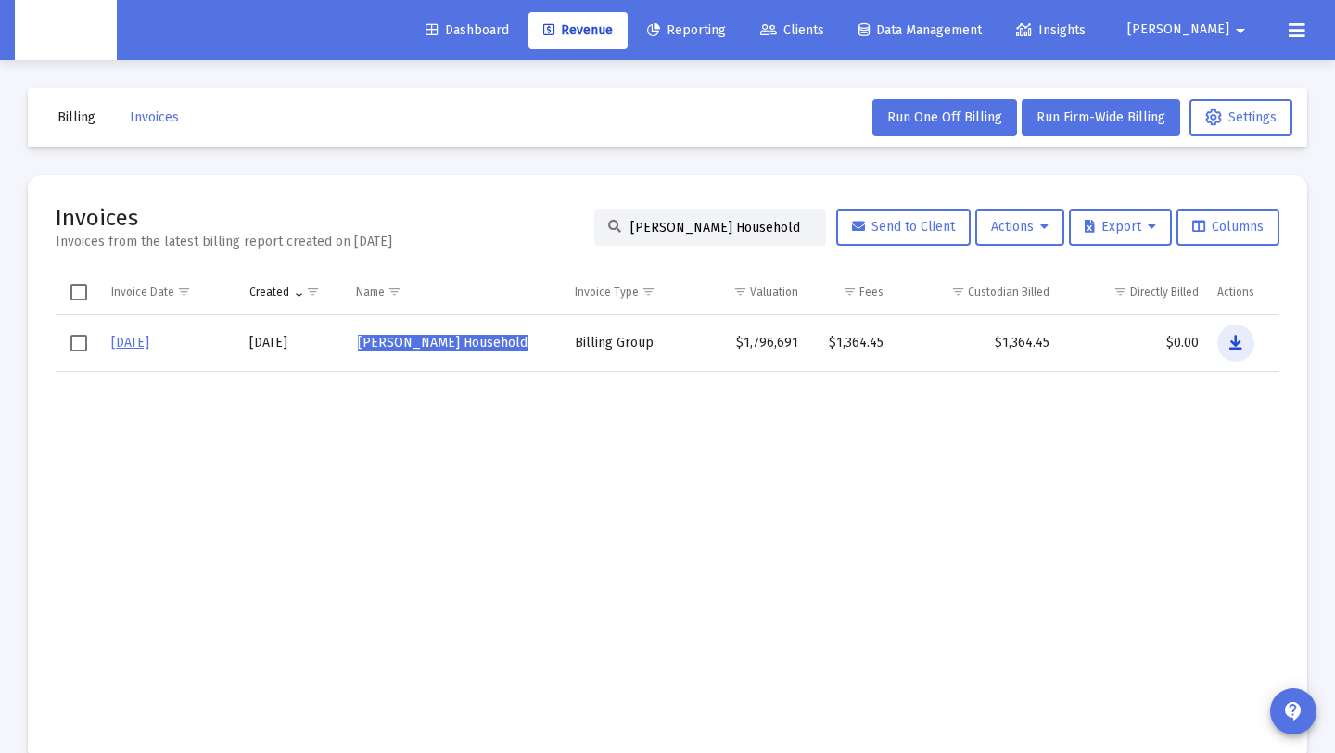
click at [1242, 340] on button "Data grid" at bounding box center [1235, 343] width 37 height 37
drag, startPoint x: 775, startPoint y: 233, endPoint x: 786, endPoint y: 228, distance: 12.1
click at [775, 232] on input "Sean Simmons's Household" at bounding box center [721, 228] width 182 height 16
drag, startPoint x: 786, startPoint y: 228, endPoint x: 458, endPoint y: 236, distance: 328.3
click at [458, 236] on div "Invoices Invoices from the latest billing report created on Sep 2, 2025 Sean Si…" at bounding box center [668, 227] width 1224 height 48
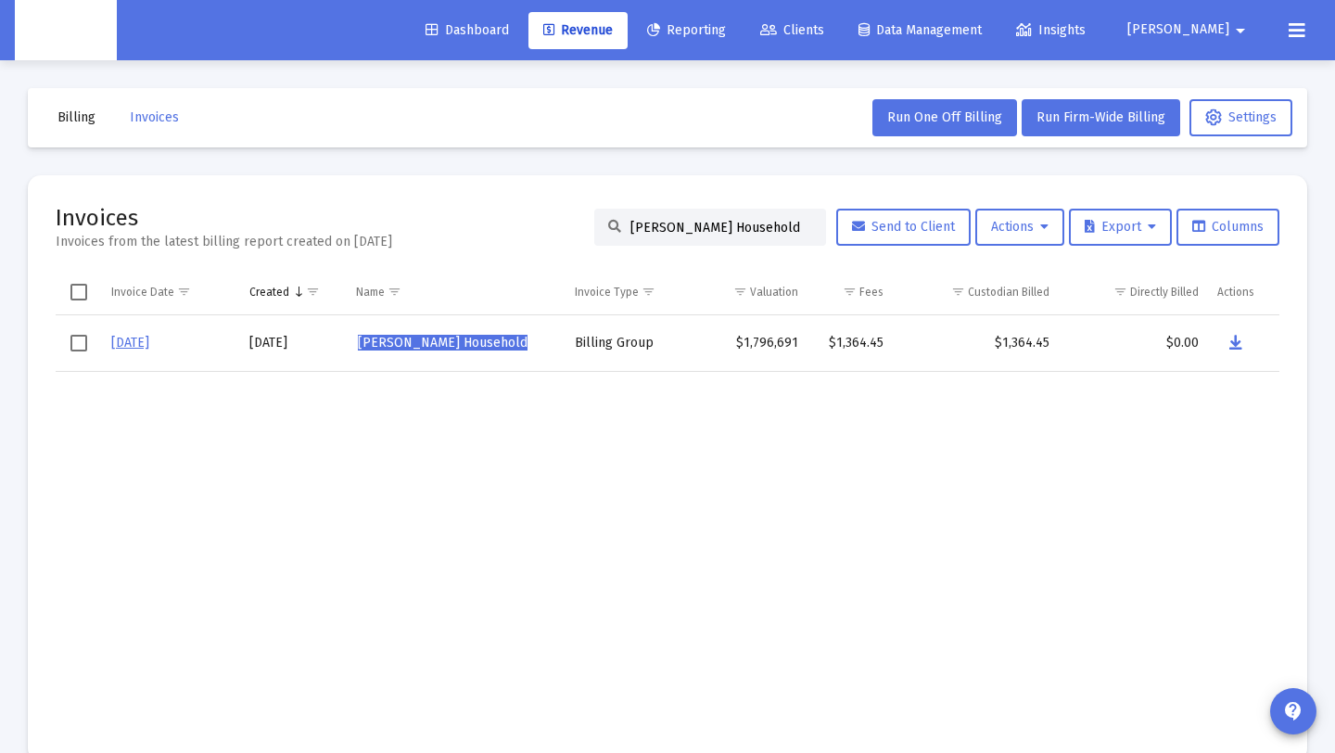
drag, startPoint x: 794, startPoint y: 231, endPoint x: 557, endPoint y: 269, distance: 239.5
click at [528, 215] on div "Invoices Invoices from the latest billing report created on Sep 2, 2025 Sean Si…" at bounding box center [668, 227] width 1224 height 48
paste input "hahul Hameed"
click at [1238, 339] on icon "Data grid" at bounding box center [1235, 343] width 13 height 22
click at [788, 226] on input "Shahul Hameed's Household" at bounding box center [721, 228] width 182 height 16
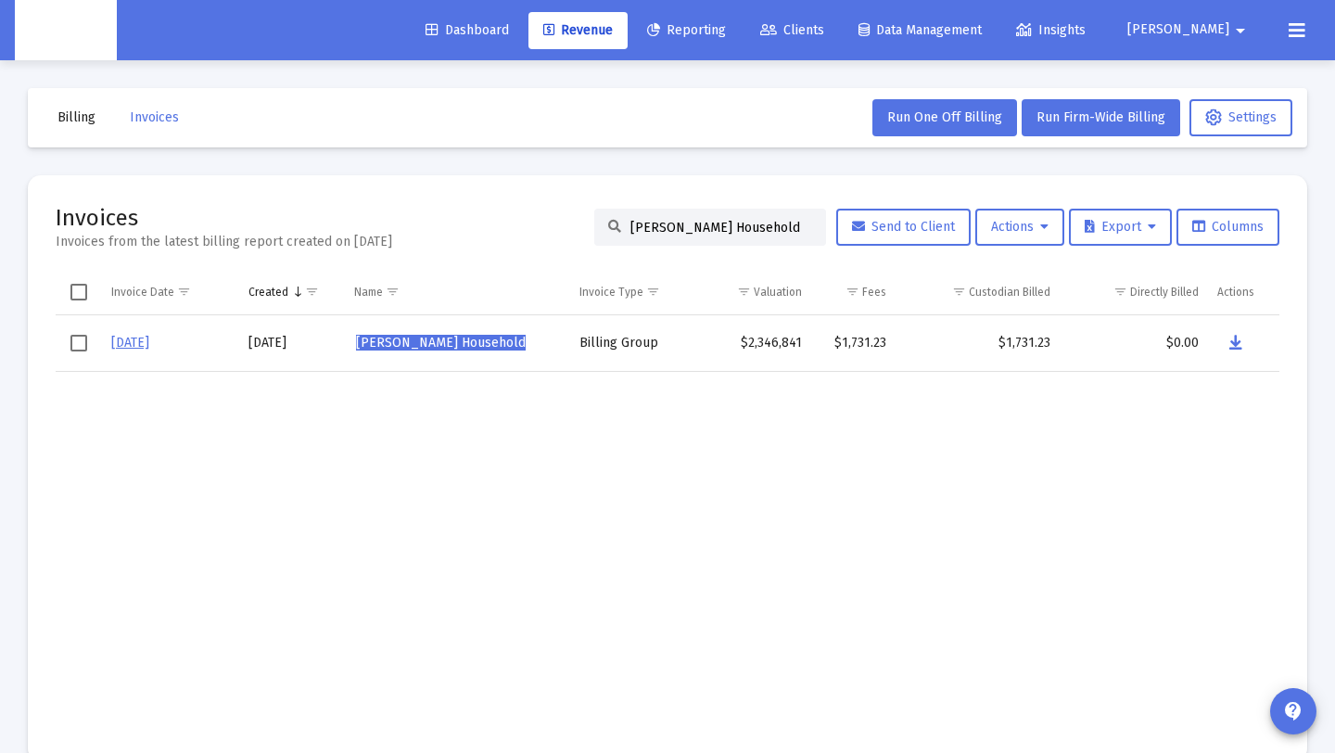
drag, startPoint x: 788, startPoint y: 226, endPoint x: 373, endPoint y: 225, distance: 415.4
click at [373, 225] on div "Invoices Invoices from the latest billing report created on Sep 2, 2025 Shahul …" at bounding box center [668, 227] width 1224 height 48
paste input "onja Huebner"
click at [1223, 344] on button "Data grid" at bounding box center [1235, 343] width 37 height 37
drag, startPoint x: 798, startPoint y: 224, endPoint x: 559, endPoint y: 232, distance: 239.3
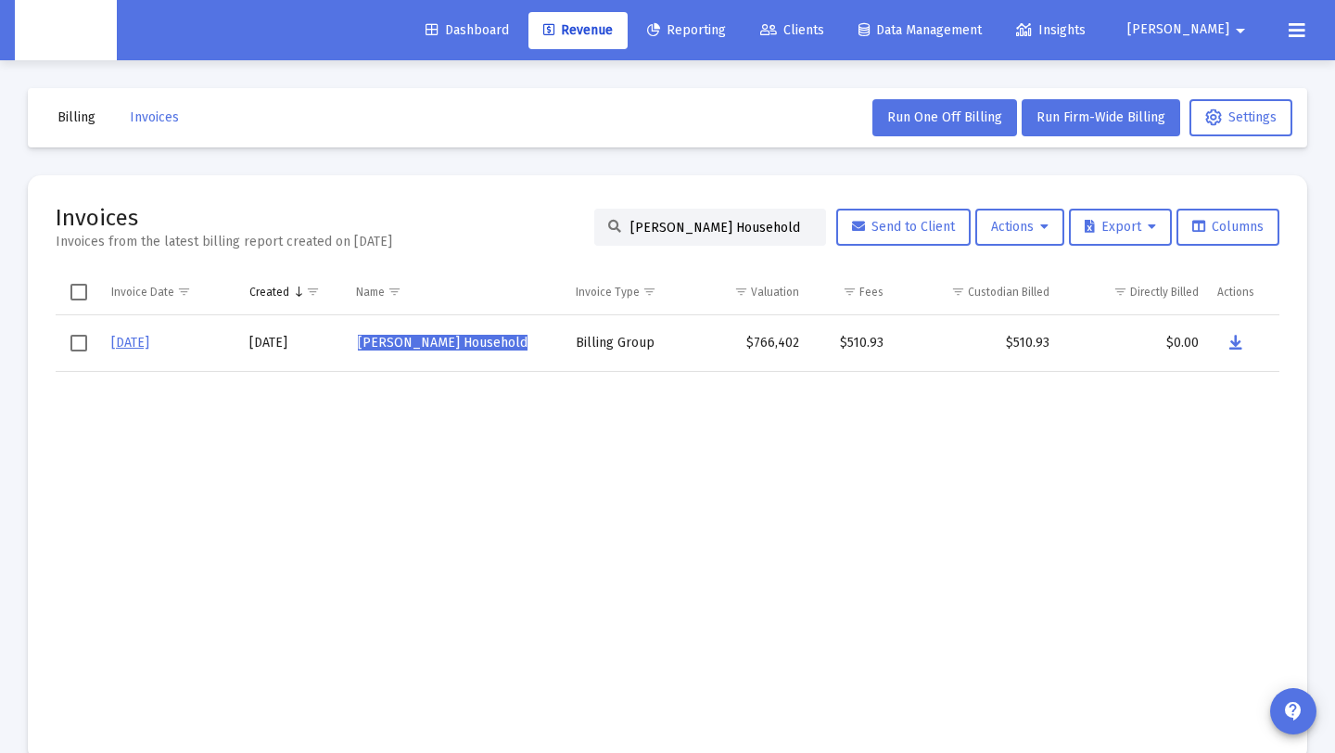
click at [413, 220] on div "Invoices Invoices from the latest billing report created on Sep 2, 2025 Sonja H…" at bounding box center [668, 227] width 1224 height 48
paste input "riram Pollachi Subburaman"
click at [1240, 343] on icon "Data grid" at bounding box center [1241, 343] width 13 height 22
drag, startPoint x: 618, startPoint y: 229, endPoint x: 1018, endPoint y: 250, distance: 400.2
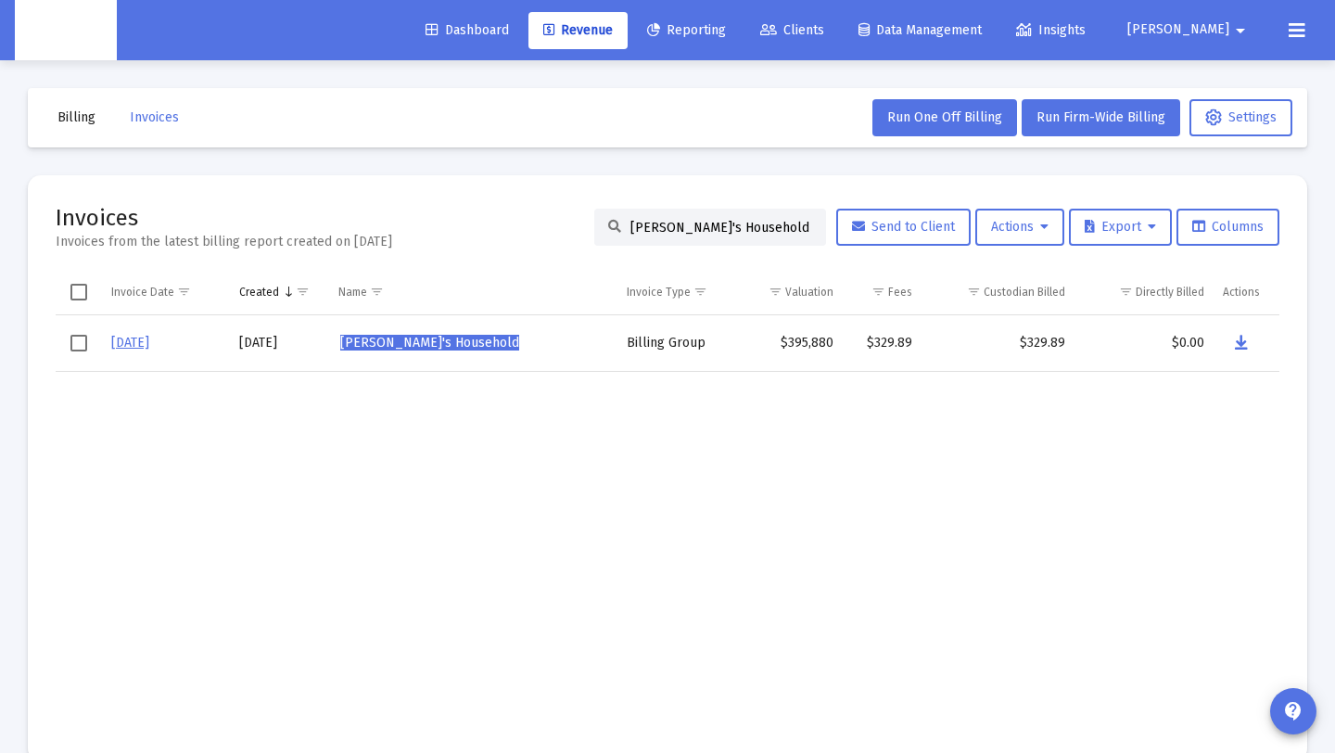
click at [1018, 250] on div "Invoices Invoices from the latest billing report created on Sep 2, 2025 Sriram …" at bounding box center [668, 227] width 1224 height 48
paste input "tephen McQuin"
click at [1236, 341] on icon "Data grid" at bounding box center [1236, 343] width 13 height 22
click at [617, 225] on div "Stephen McQuinn's Household" at bounding box center [710, 227] width 232 height 37
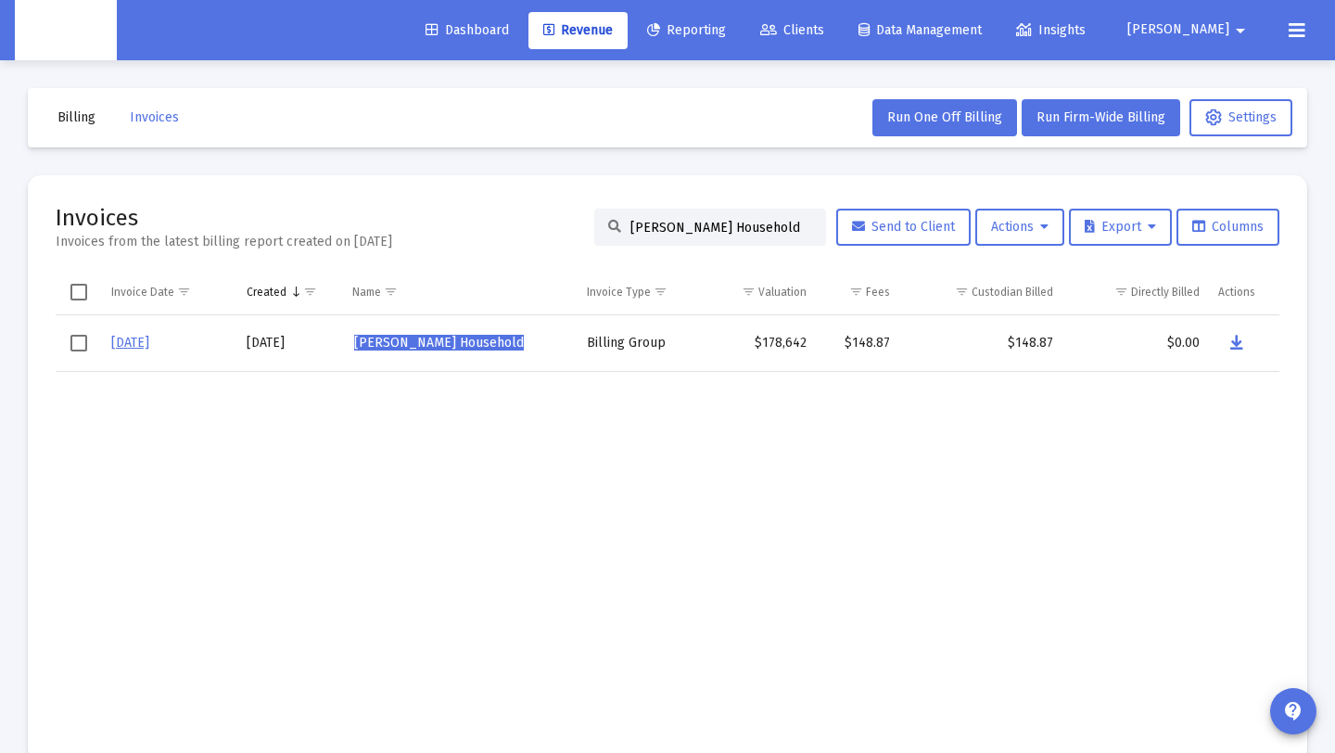
drag, startPoint x: 619, startPoint y: 226, endPoint x: 982, endPoint y: 248, distance: 363.2
click at [982, 248] on div "Invoices Invoices from the latest billing report created on Sep 2, 2025 Stephen…" at bounding box center [668, 227] width 1224 height 48
paste input "unil Gera"
click at [1241, 345] on button "Data grid" at bounding box center [1234, 343] width 37 height 37
drag, startPoint x: 787, startPoint y: 232, endPoint x: 584, endPoint y: 226, distance: 203.1
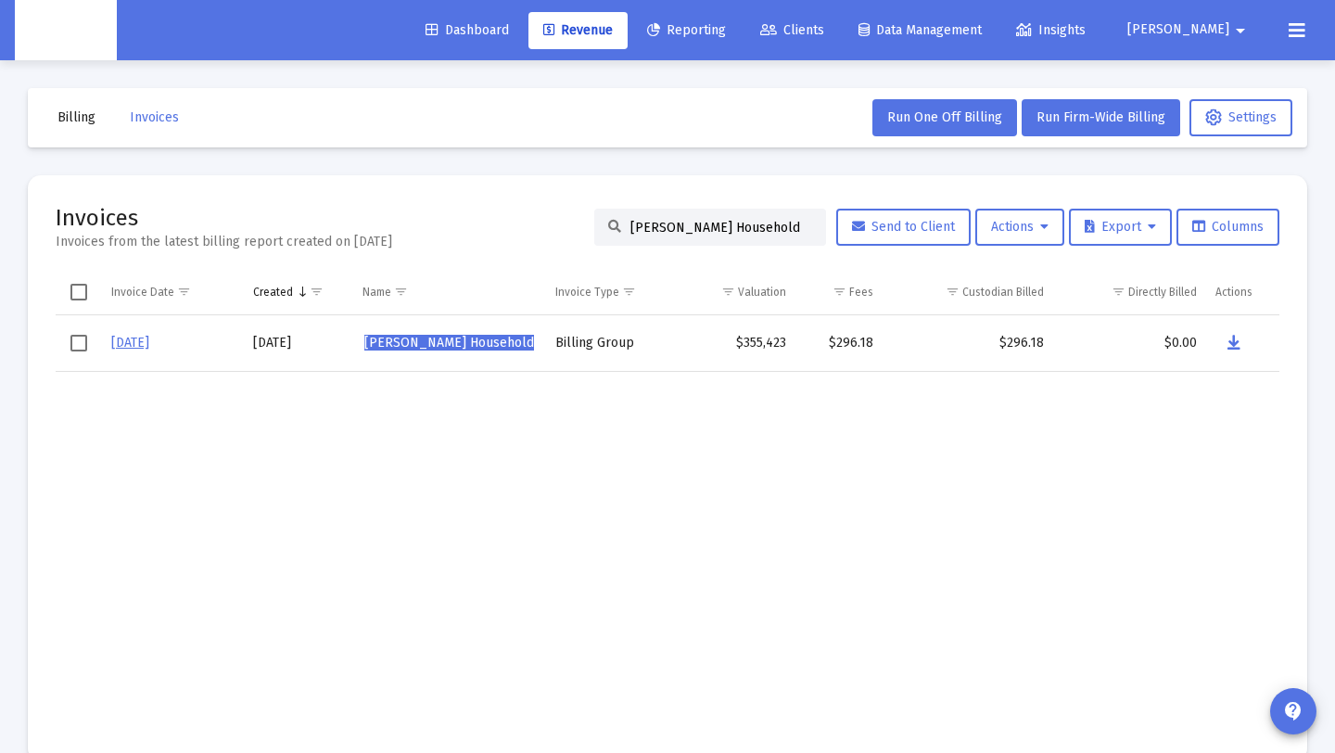
click at [594, 226] on div "Sunil Gera's Household" at bounding box center [710, 227] width 232 height 37
paste input "ryansh Purwar"
click at [1229, 339] on button "Data grid" at bounding box center [1236, 343] width 37 height 37
drag, startPoint x: 796, startPoint y: 228, endPoint x: 578, endPoint y: 219, distance: 219.0
click at [575, 220] on div "Invoices Invoices from the latest billing report created on Sep 2, 2025 Suryans…" at bounding box center [668, 227] width 1224 height 48
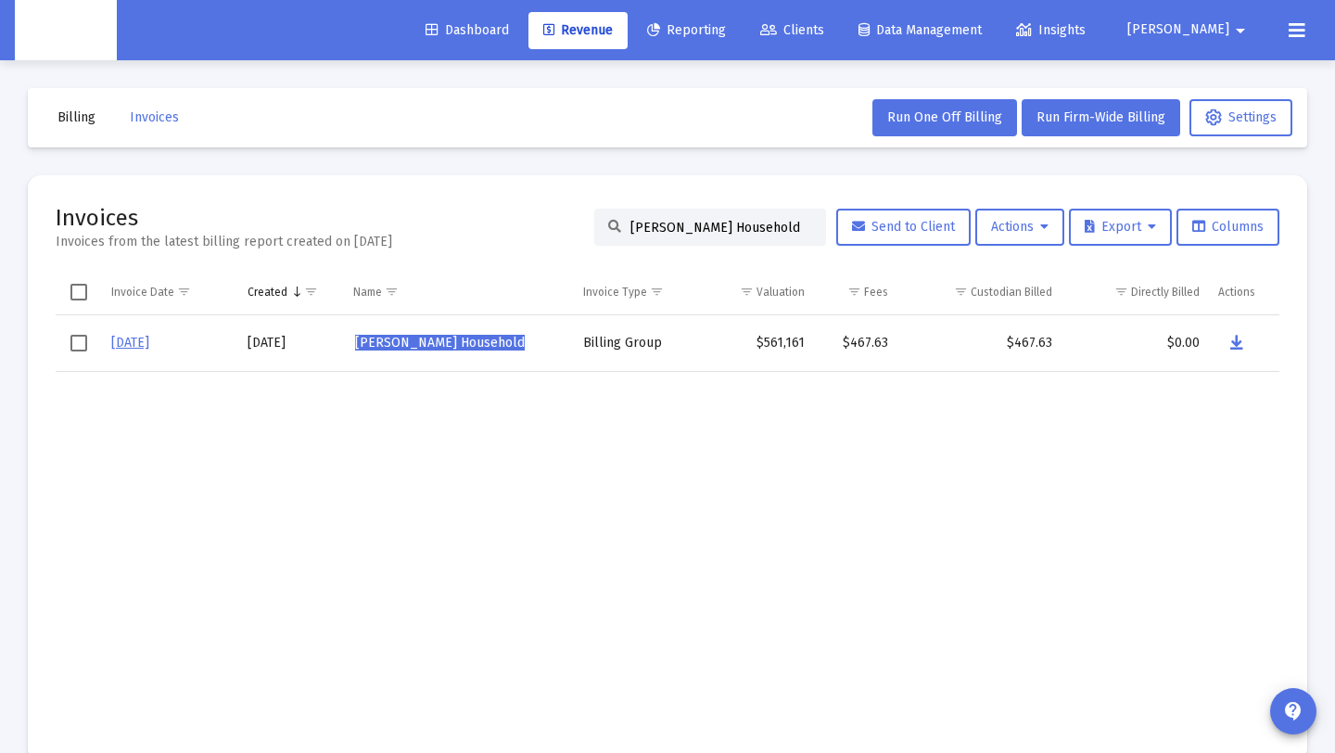
paste input "Thoma"
click at [1220, 336] on button "Data grid" at bounding box center [1232, 343] width 37 height 37
drag, startPoint x: 743, startPoint y: 233, endPoint x: 351, endPoint y: 209, distance: 392.0
click at [351, 209] on div "Invoices Invoices from the latest billing report created on Sep 2, 2025 Thomas …" at bounding box center [668, 227] width 1224 height 48
paste input "odd Bunnell'"
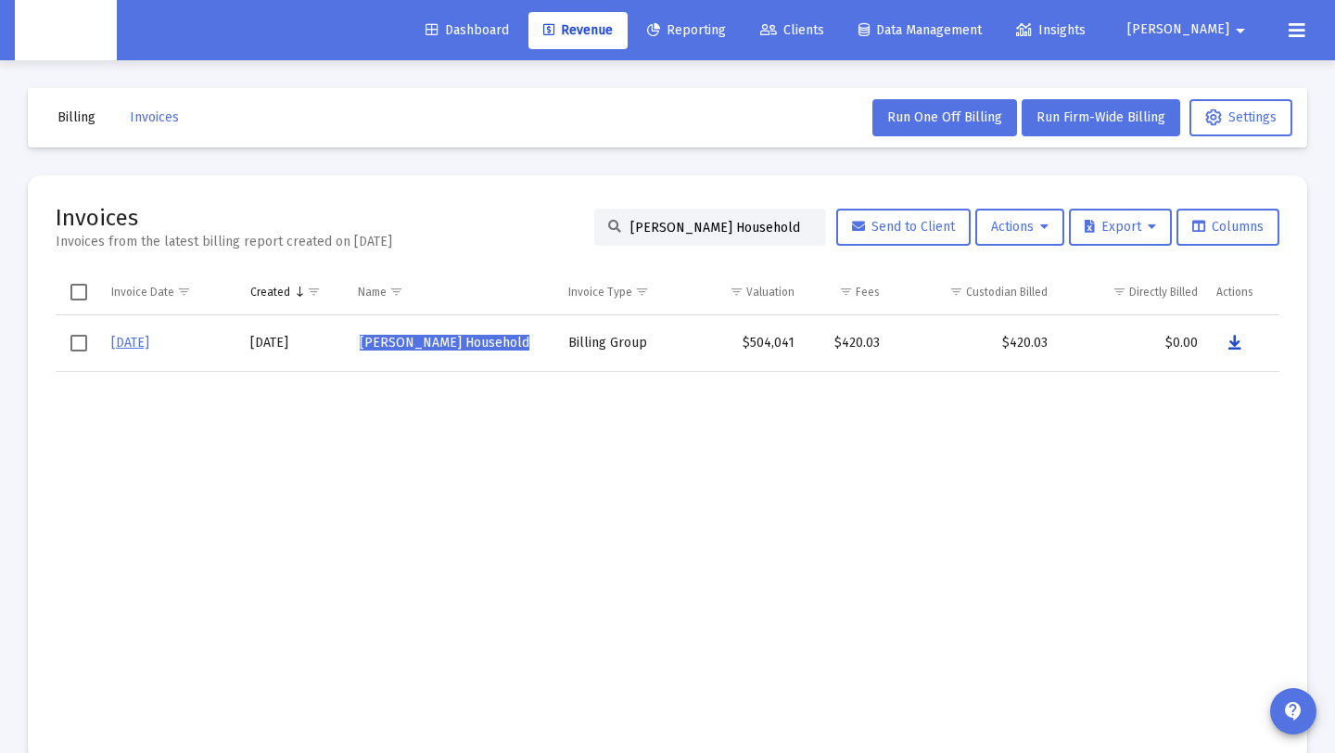
click at [1229, 342] on icon "Data grid" at bounding box center [1235, 343] width 13 height 22
drag, startPoint x: 772, startPoint y: 222, endPoint x: 580, endPoint y: 215, distance: 192.0
click at [580, 215] on div "Invoices Invoices from the latest billing report created on Sep 2, 2025 Todd Bu…" at bounding box center [668, 227] width 1224 height 48
paste input "yler Fischella"
click at [1229, 343] on icon "Data grid" at bounding box center [1235, 343] width 13 height 22
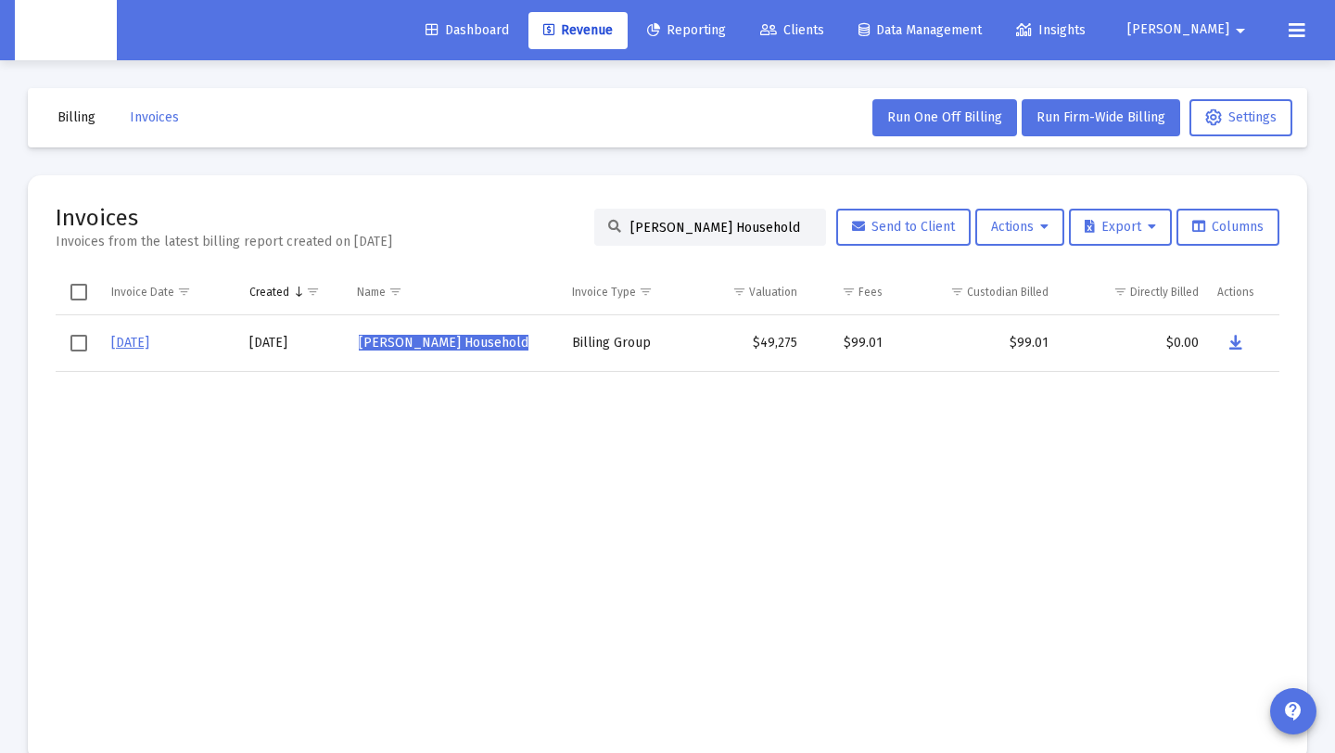
drag, startPoint x: 776, startPoint y: 228, endPoint x: 533, endPoint y: 225, distance: 242.9
click at [533, 225] on div "Invoices Invoices from the latest billing report created on Sep 2, 2025 Tyler F…" at bounding box center [668, 227] width 1224 height 48
paste input "Vanessa Gerber"
click at [1231, 341] on icon "Data grid" at bounding box center [1235, 343] width 13 height 22
drag, startPoint x: 792, startPoint y: 228, endPoint x: 456, endPoint y: 229, distance: 335.6
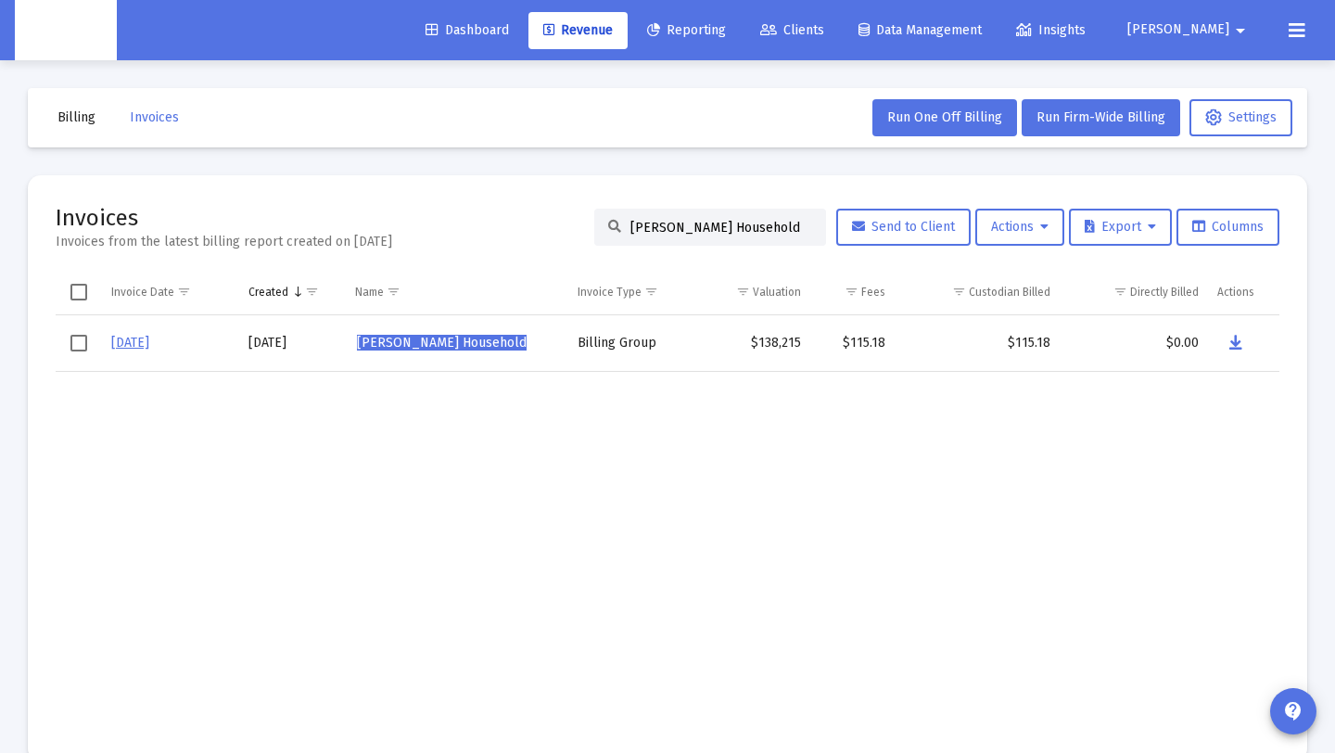
click at [456, 226] on div "Invoices Invoices from the latest billing report created on Sep 2, 2025 Vanessa…" at bounding box center [668, 227] width 1224 height 48
paste input "vinay chand"
click at [1234, 344] on icon "Data grid" at bounding box center [1235, 343] width 13 height 22
drag, startPoint x: 778, startPoint y: 223, endPoint x: 390, endPoint y: 205, distance: 388.0
click at [390, 205] on div "Invoices Invoices from the latest billing report created on Sep 2, 2025 vinay c…" at bounding box center [668, 227] width 1224 height 48
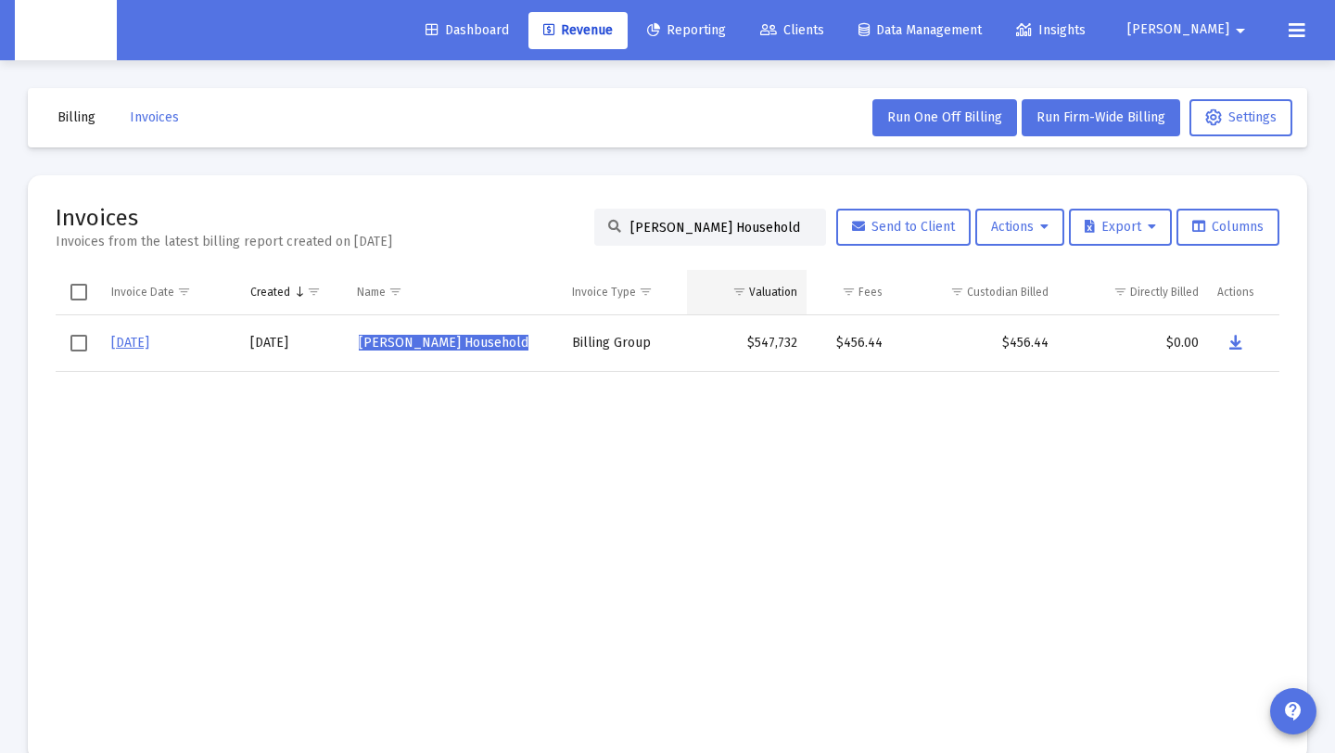
paste input "plov upadhyaya"
click at [1227, 340] on button "Data grid" at bounding box center [1236, 343] width 37 height 37
drag, startPoint x: 619, startPoint y: 224, endPoint x: 891, endPoint y: 249, distance: 272.8
click at [891, 249] on div "Invoices Invoices from the latest billing report created on Sep 2, 2025 viplov …" at bounding box center [668, 227] width 1224 height 48
paste input "Wayne Jenkel"
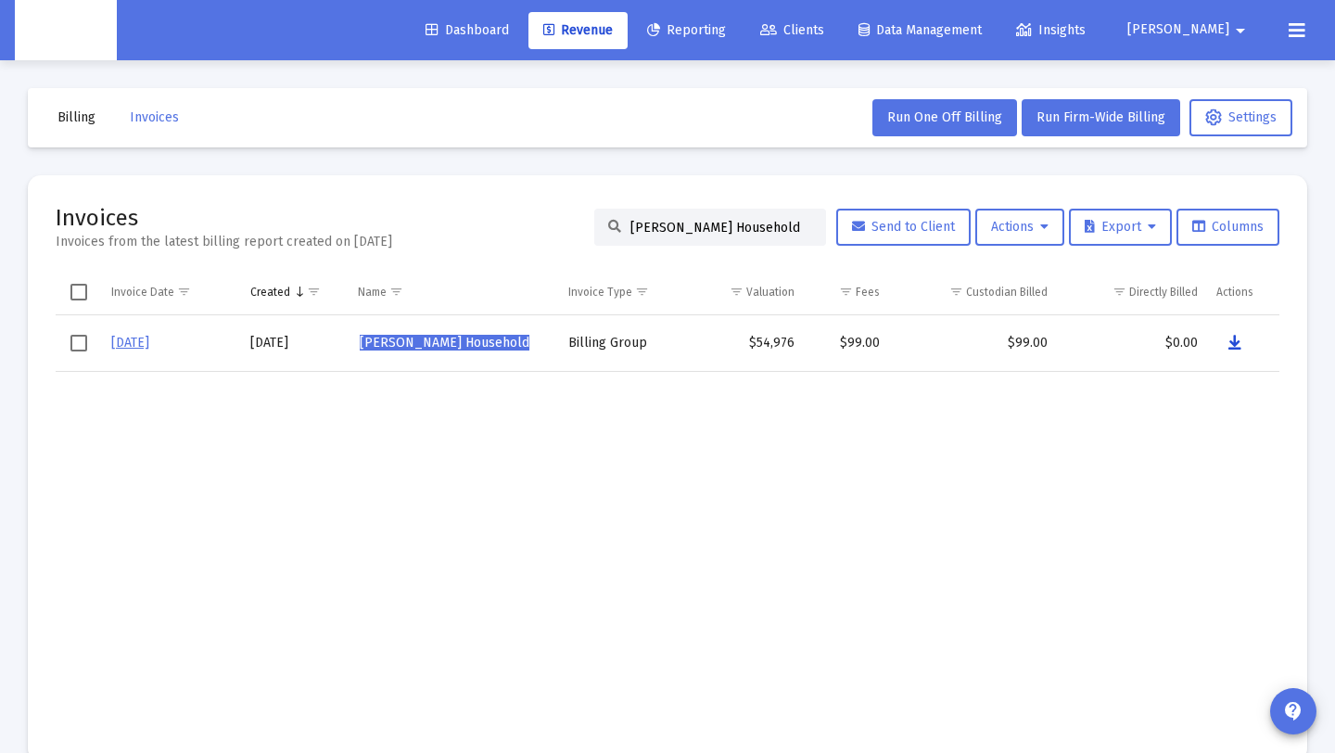
click at [1240, 336] on icon "Data grid" at bounding box center [1235, 343] width 13 height 22
click at [775, 229] on input "Wayne Jenkel's Household" at bounding box center [721, 228] width 182 height 16
drag, startPoint x: 779, startPoint y: 225, endPoint x: 528, endPoint y: 223, distance: 251.3
click at [510, 218] on div "Invoices Invoices from the latest billing report created on Sep 2, 2025 Wayne J…" at bounding box center [668, 227] width 1224 height 48
paste input "Westerland"
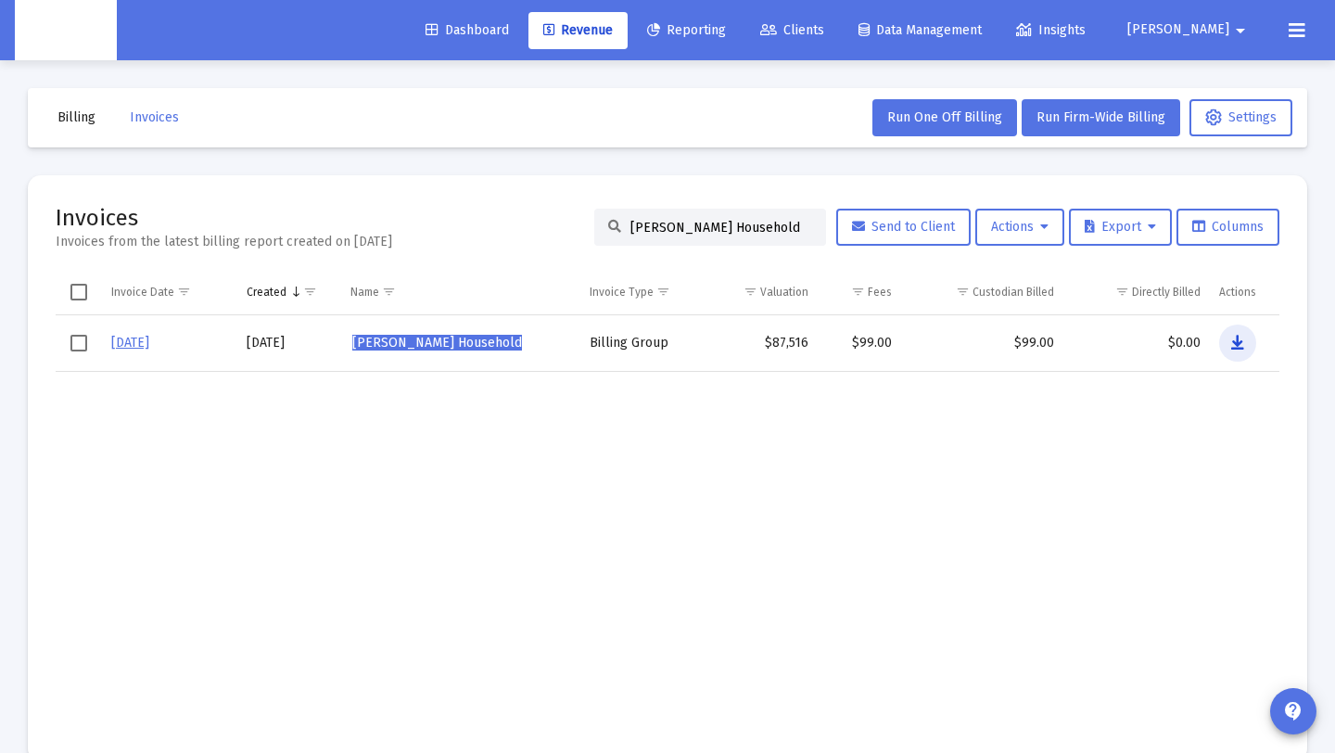
click at [1231, 345] on icon "Data grid" at bounding box center [1237, 343] width 13 height 22
drag, startPoint x: 622, startPoint y: 228, endPoint x: 967, endPoint y: 241, distance: 345.2
click at [967, 241] on div "Wayne Westerland's Household Send to Client Actions Export Columns" at bounding box center [936, 227] width 685 height 37
drag, startPoint x: 618, startPoint y: 226, endPoint x: 1012, endPoint y: 243, distance: 394.4
click at [1012, 243] on div "Wayne Westerland's Household Send to Client Actions Export Columns" at bounding box center [936, 227] width 685 height 37
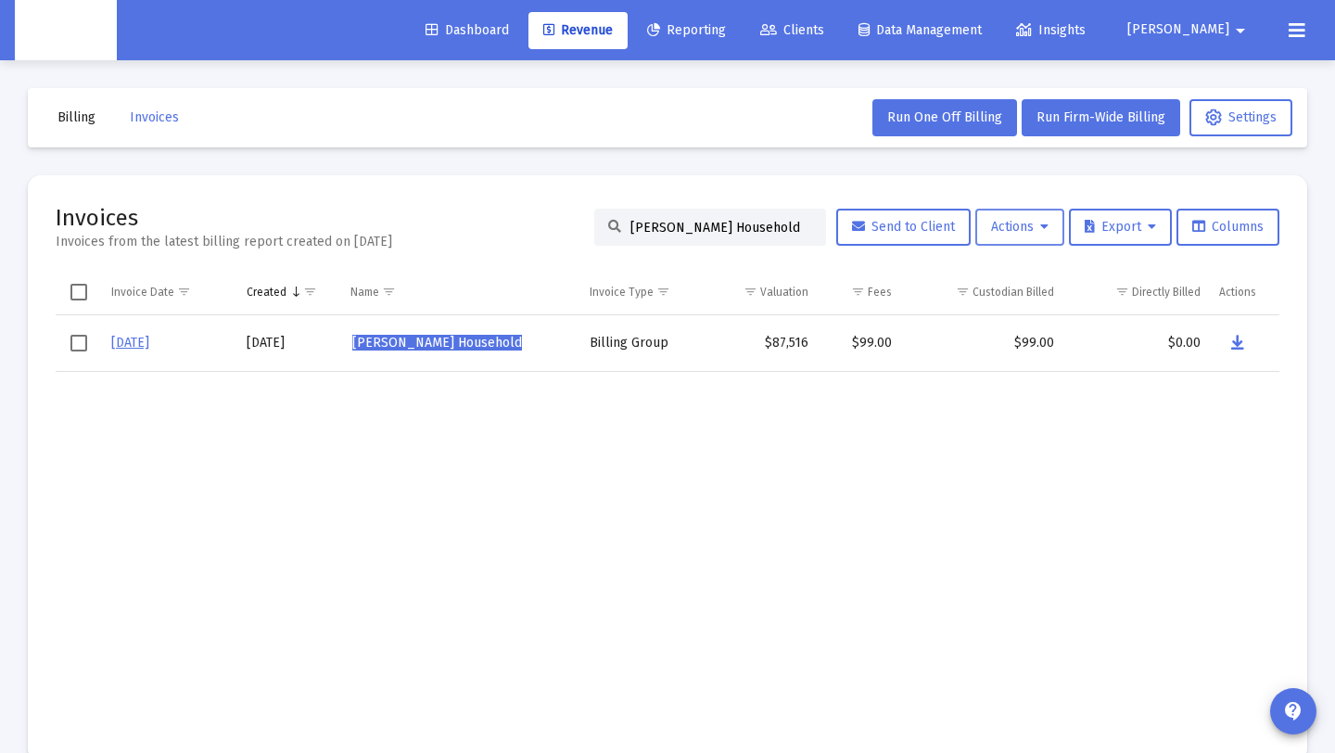
paste input "Yagnesh Jarmarwala"
type input "Yagnesh Jarmarwala's Household"
click at [1227, 339] on button "Data grid" at bounding box center [1237, 343] width 37 height 37
